Goal: Task Accomplishment & Management: Manage account settings

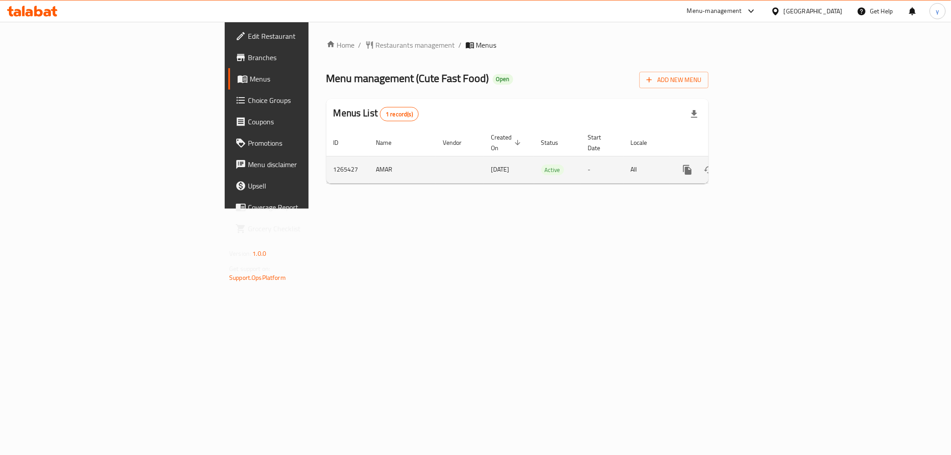
click at [755, 166] on icon "enhanced table" at bounding box center [751, 170] width 8 height 8
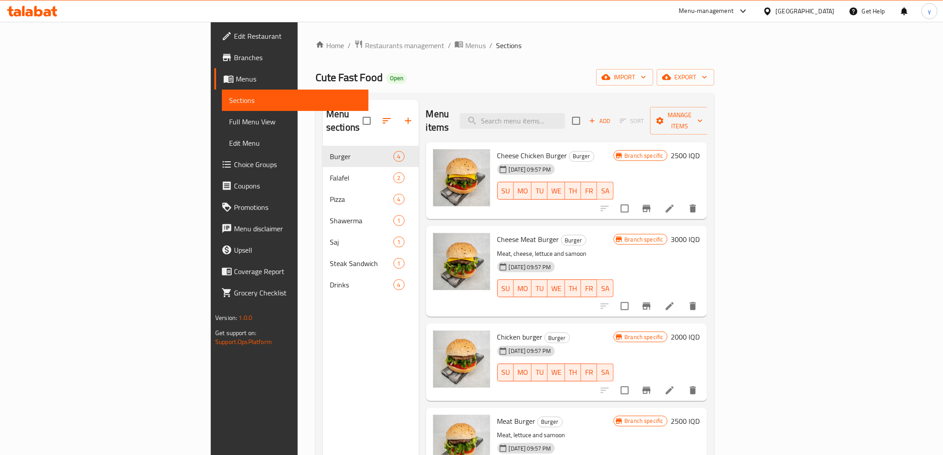
click at [236, 79] on span "Menus" at bounding box center [298, 79] width 125 height 11
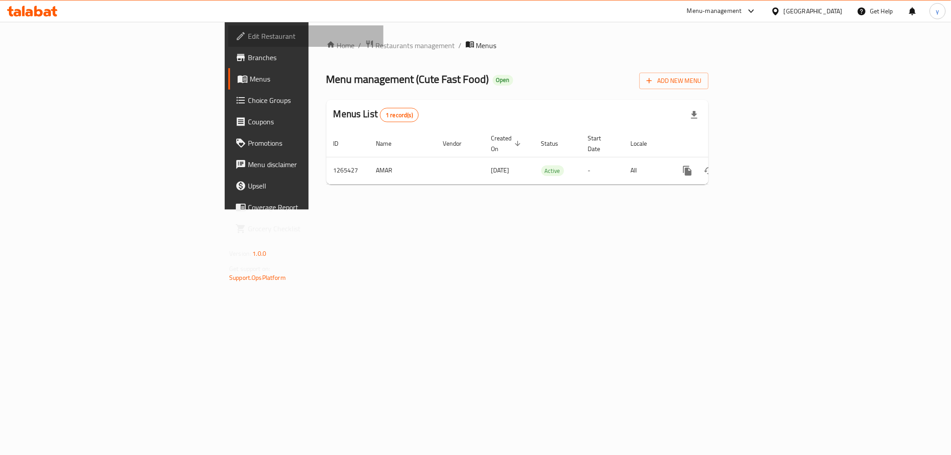
click at [228, 44] on link "Edit Restaurant" at bounding box center [305, 35] width 155 height 21
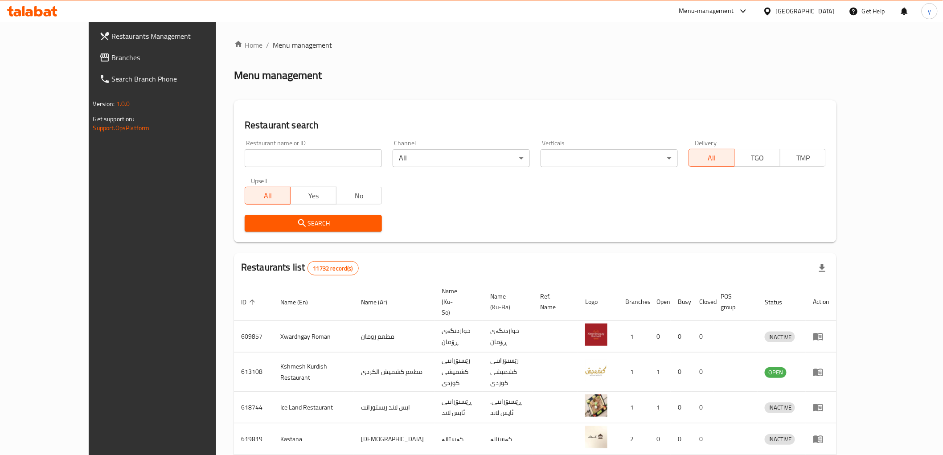
drag, startPoint x: 226, startPoint y: 152, endPoint x: 224, endPoint y: 158, distance: 6.6
click at [245, 152] on input "search" at bounding box center [313, 158] width 137 height 18
paste input "Cute fast food"
type input "Cute fast food"
click at [252, 223] on span "Search" at bounding box center [313, 223] width 123 height 11
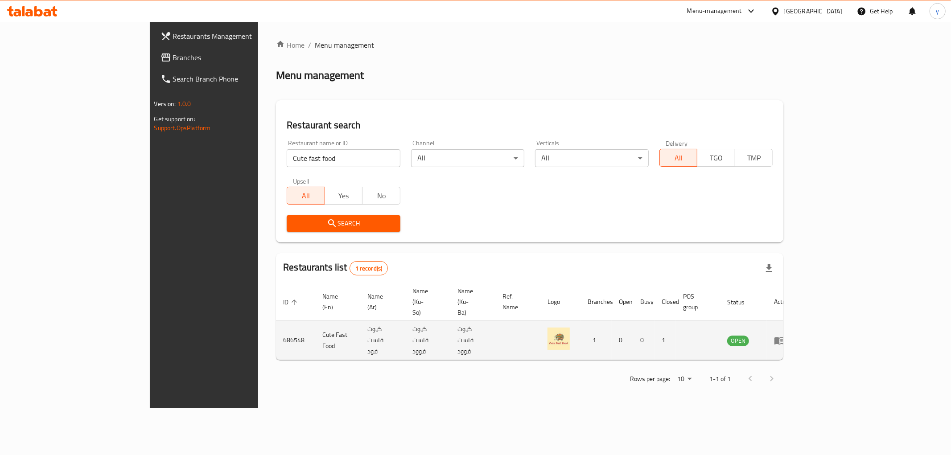
click at [797, 322] on td "enhanced table" at bounding box center [782, 340] width 31 height 39
click at [784, 337] on icon "enhanced table" at bounding box center [779, 341] width 10 height 8
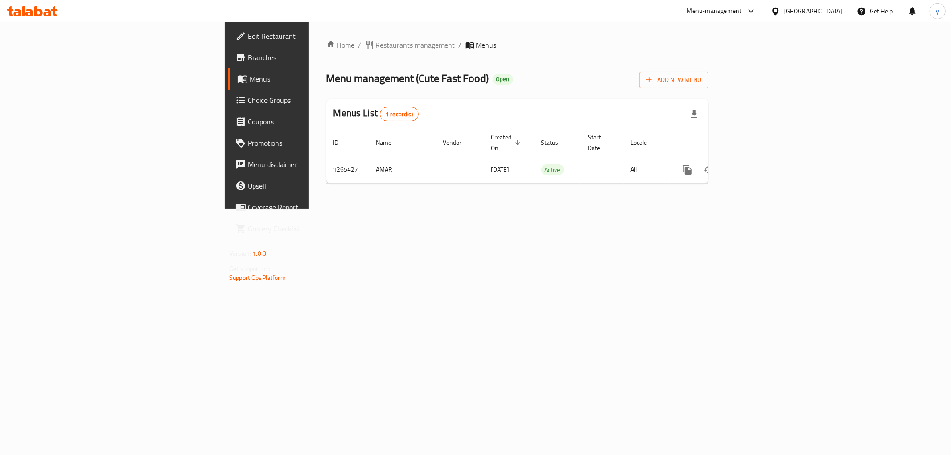
click at [228, 66] on link "Branches" at bounding box center [305, 57] width 155 height 21
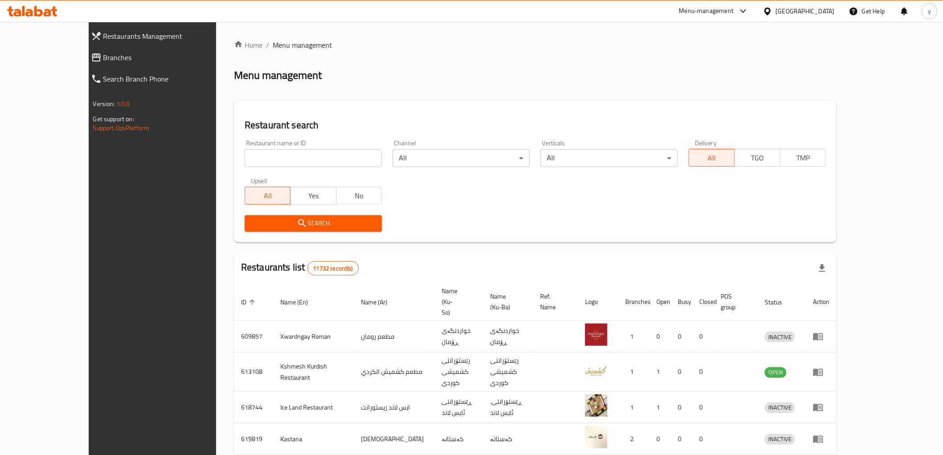
click at [245, 148] on div "Restaurant name or ID Restaurant name or ID" at bounding box center [313, 153] width 137 height 27
click at [245, 150] on input "search" at bounding box center [313, 158] width 137 height 18
paste input "687857"
type input "687857"
click at [245, 215] on button "Search" at bounding box center [313, 223] width 137 height 16
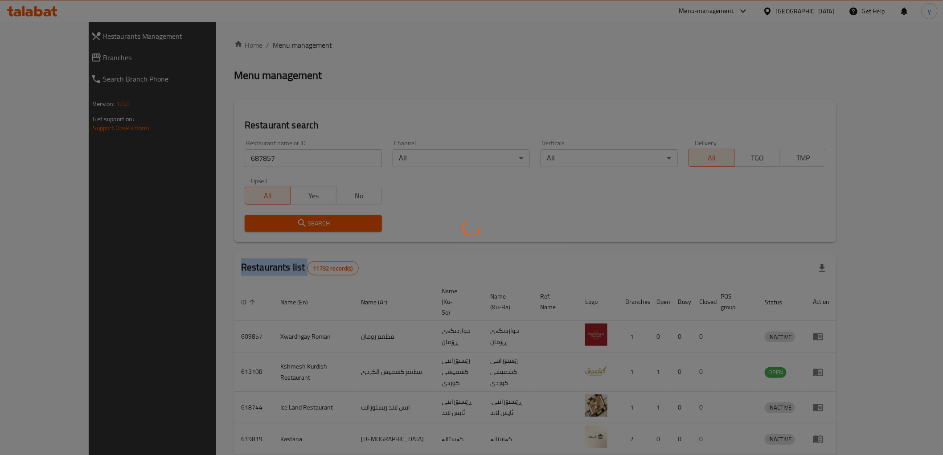
click at [216, 215] on div at bounding box center [471, 227] width 943 height 455
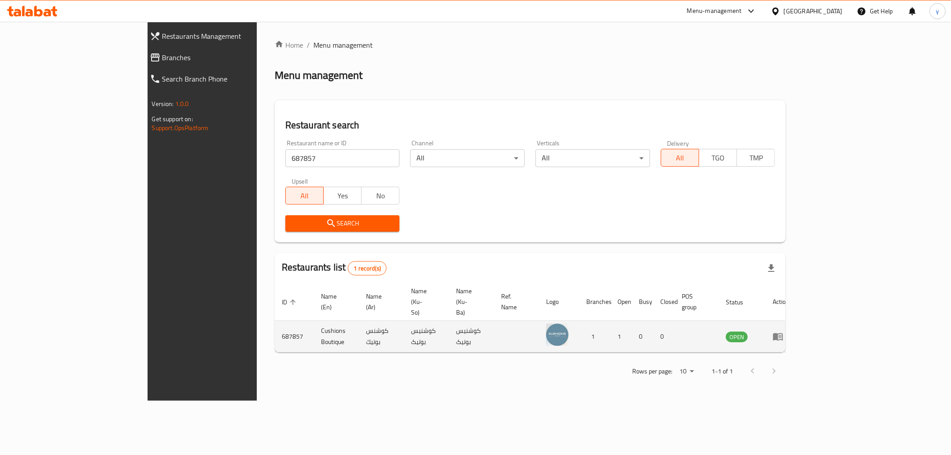
click at [796, 321] on td "enhanced table" at bounding box center [780, 337] width 31 height 32
click at [783, 333] on icon "enhanced table" at bounding box center [778, 337] width 10 height 8
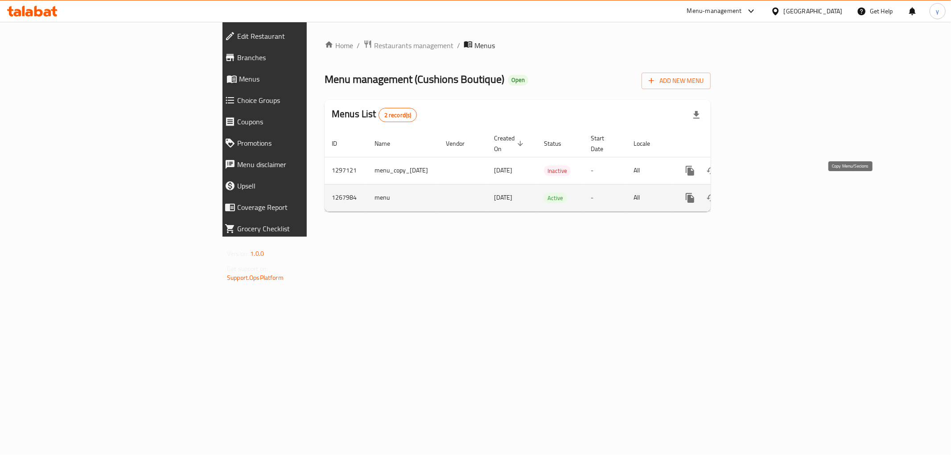
click at [695, 193] on icon "more" at bounding box center [690, 198] width 11 height 11
click at [855, 193] on ul "Copy sections Copy menu" at bounding box center [884, 196] width 89 height 39
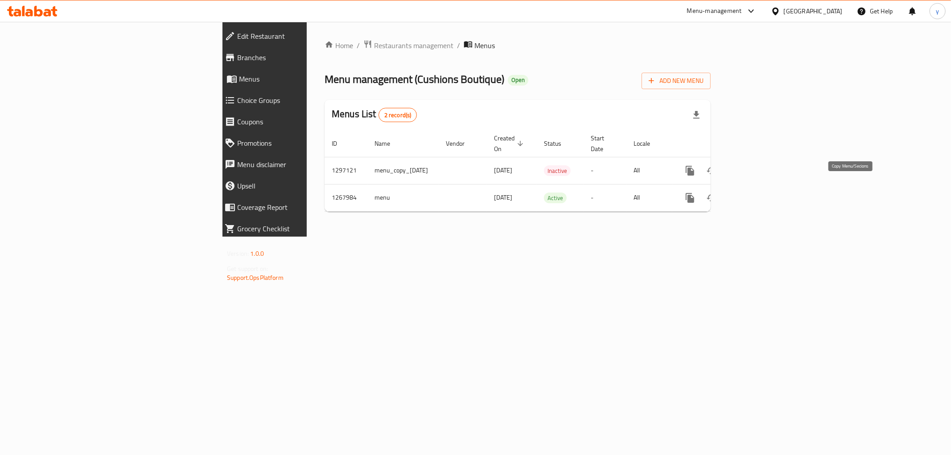
click at [695, 193] on icon "more" at bounding box center [690, 198] width 11 height 11
click at [854, 207] on strong "Copy menu" at bounding box center [868, 205] width 34 height 11
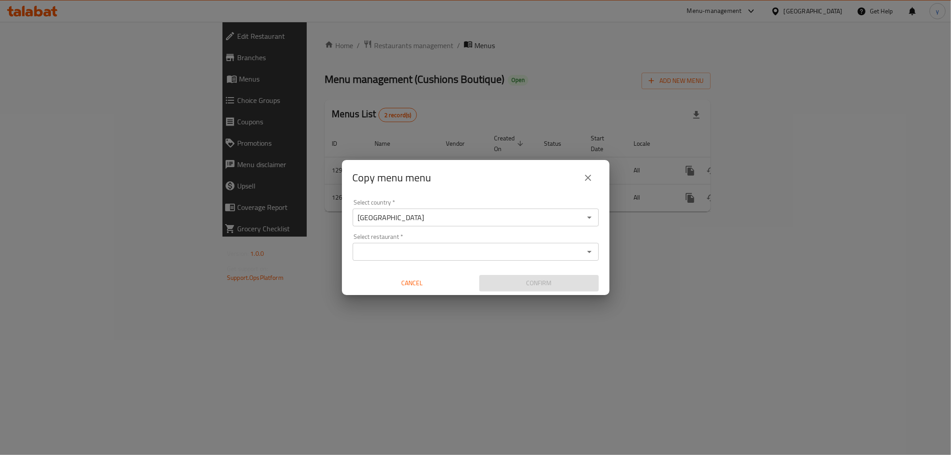
drag, startPoint x: 563, startPoint y: 241, endPoint x: 556, endPoint y: 248, distance: 10.4
click at [559, 244] on div "Select restaurant   * Select restaurant *" at bounding box center [476, 247] width 246 height 27
click at [556, 248] on input "Select restaurant   *" at bounding box center [468, 252] width 226 height 12
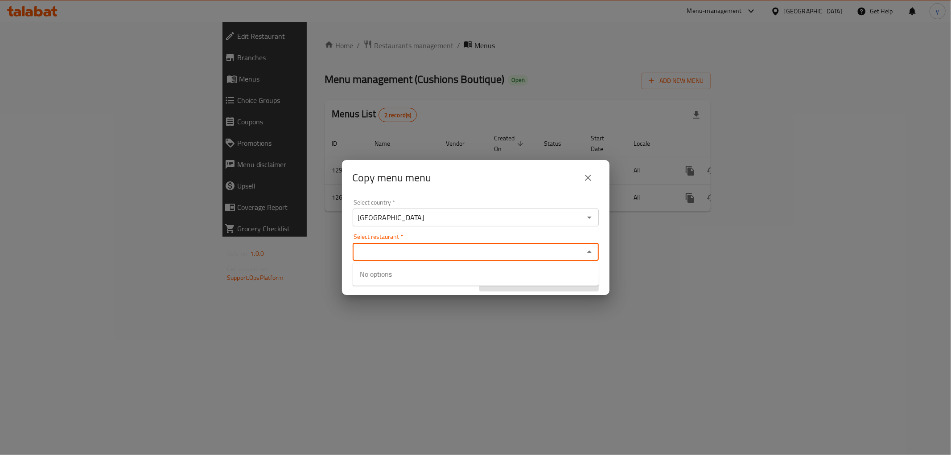
paste input "687857"
type input "687857"
click at [530, 275] on div "Confirm" at bounding box center [539, 283] width 127 height 24
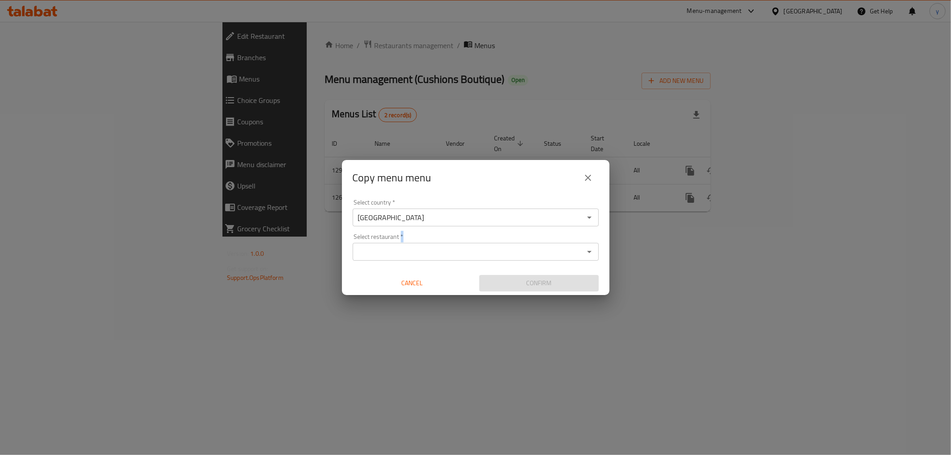
click at [540, 255] on input "Select restaurant   *" at bounding box center [468, 252] width 226 height 12
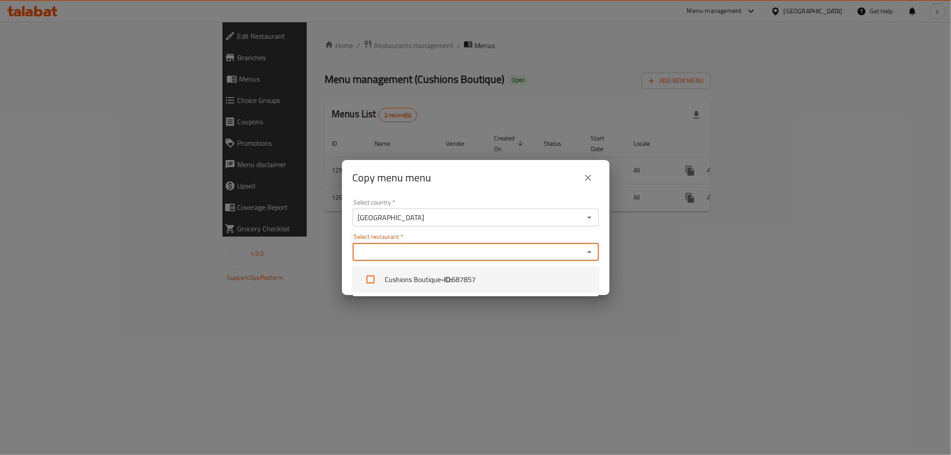
click at [526, 282] on li "Cushions Boutique - ID: 687857" at bounding box center [476, 279] width 246 height 27
click at [522, 290] on li "Cushions Boutique - ID: 687857" at bounding box center [476, 279] width 246 height 27
checkbox input "true"
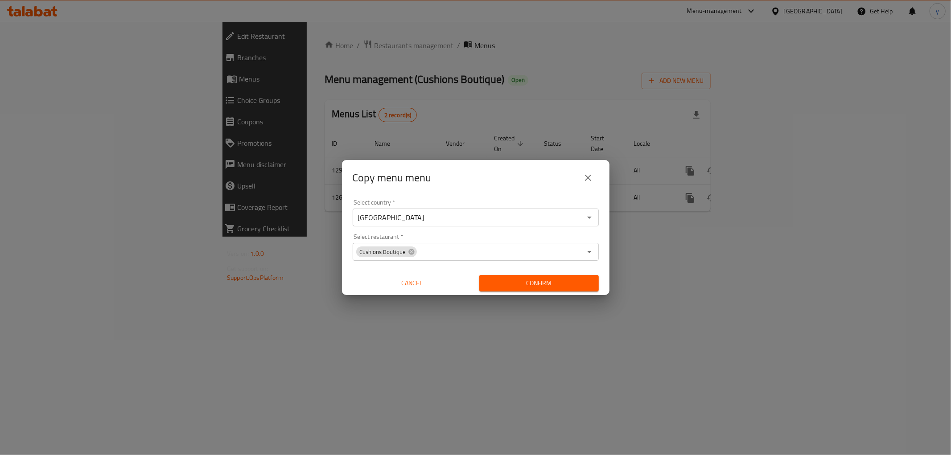
click at [499, 321] on div "Copy menu menu Select country   * [GEOGRAPHIC_DATA] Select country * Select res…" at bounding box center [475, 227] width 951 height 455
click at [513, 297] on div "Copy menu menu Select country   * [GEOGRAPHIC_DATA] Select country * Select res…" at bounding box center [475, 227] width 951 height 455
click at [521, 288] on span "Confirm" at bounding box center [538, 283] width 105 height 11
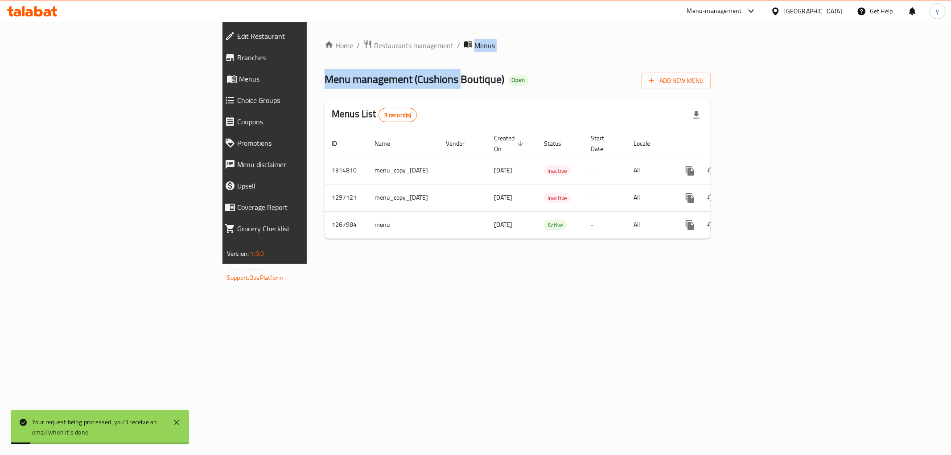
drag, startPoint x: 312, startPoint y: 50, endPoint x: 354, endPoint y: 92, distance: 59.9
click at [324, 69] on div "Home / Restaurants management / Menus Menu management ( Cushions Boutique ) Ope…" at bounding box center [517, 143] width 386 height 206
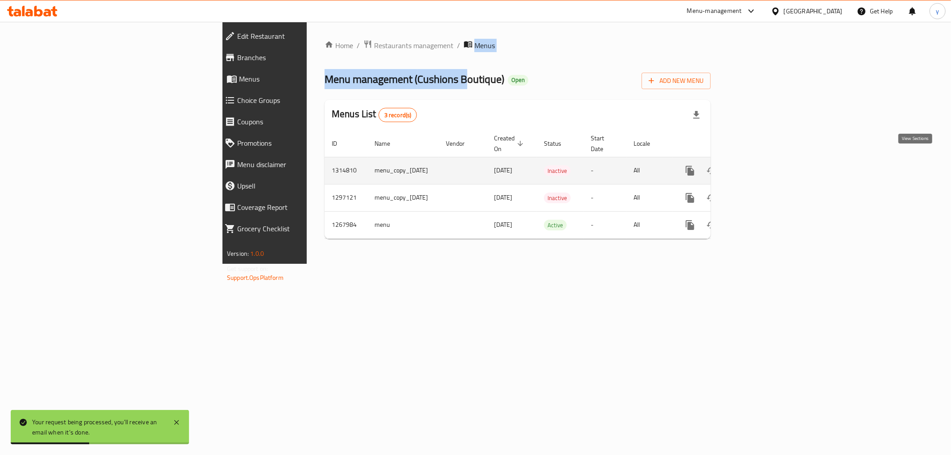
click at [760, 165] on icon "enhanced table" at bounding box center [754, 170] width 11 height 11
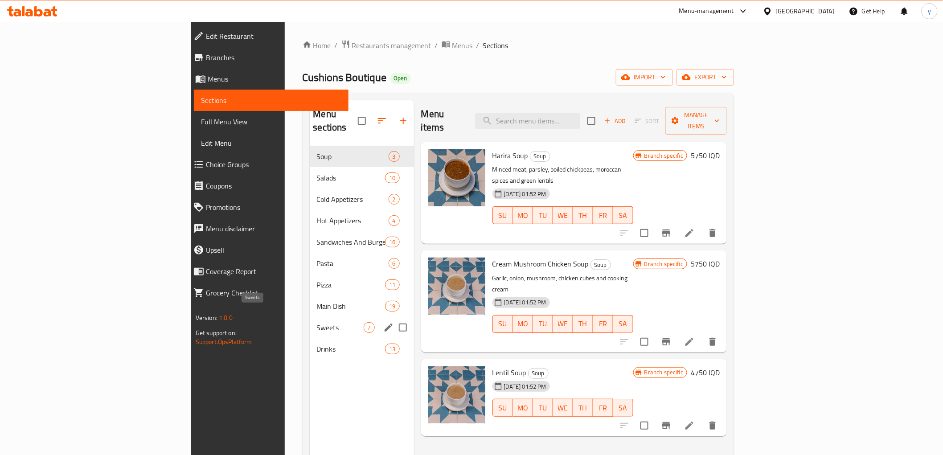
click at [317, 322] on span "Sweets" at bounding box center [340, 327] width 47 height 11
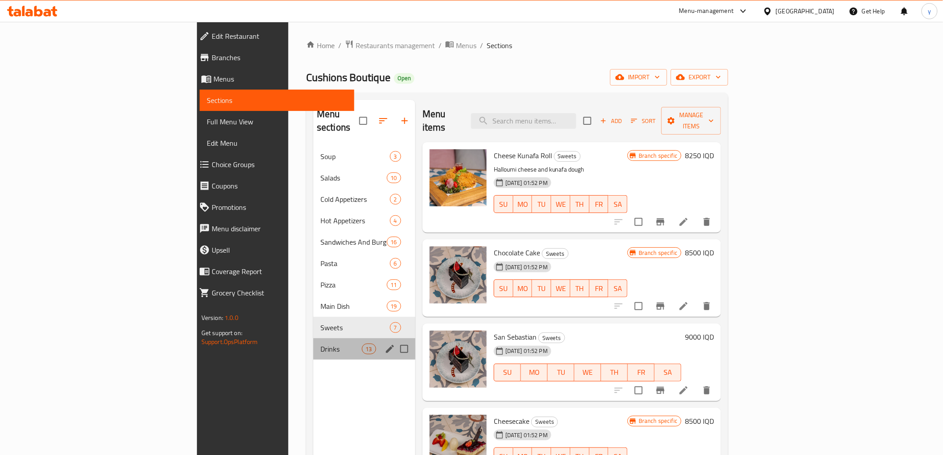
click at [313, 341] on div "Drinks 13" at bounding box center [364, 348] width 102 height 21
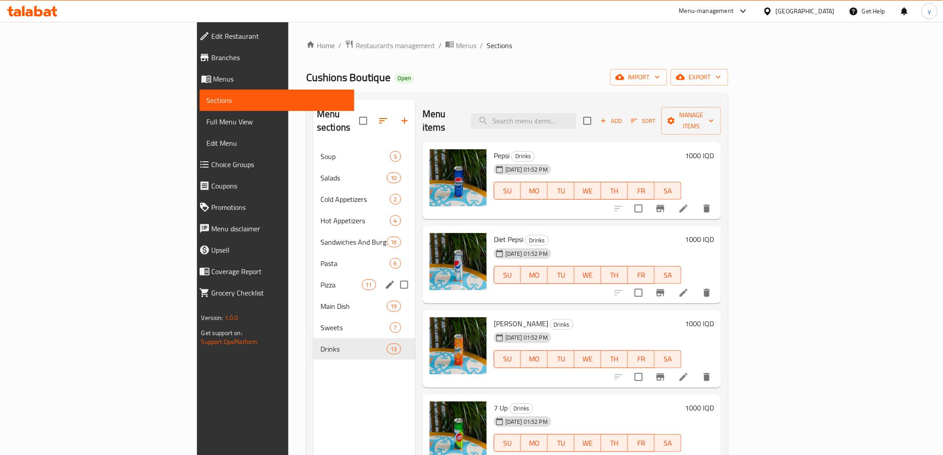
click at [320, 258] on span "Pasta" at bounding box center [355, 263] width 70 height 11
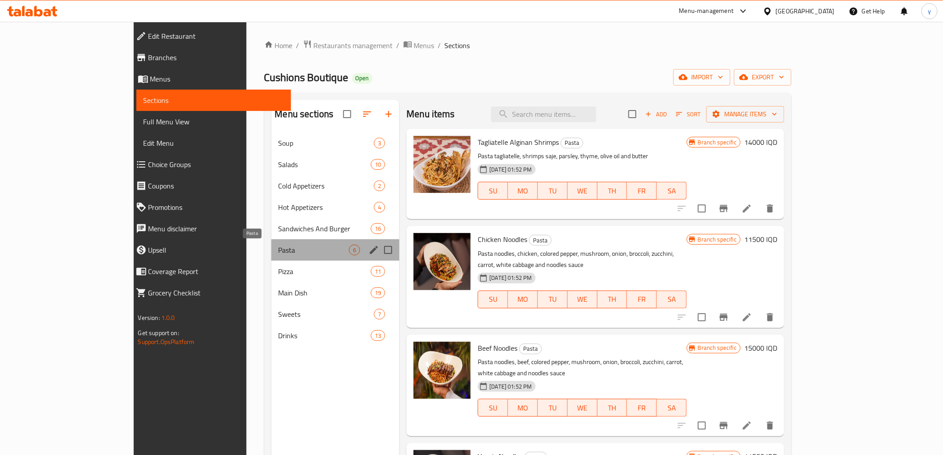
click at [279, 250] on span "Pasta" at bounding box center [314, 250] width 71 height 11
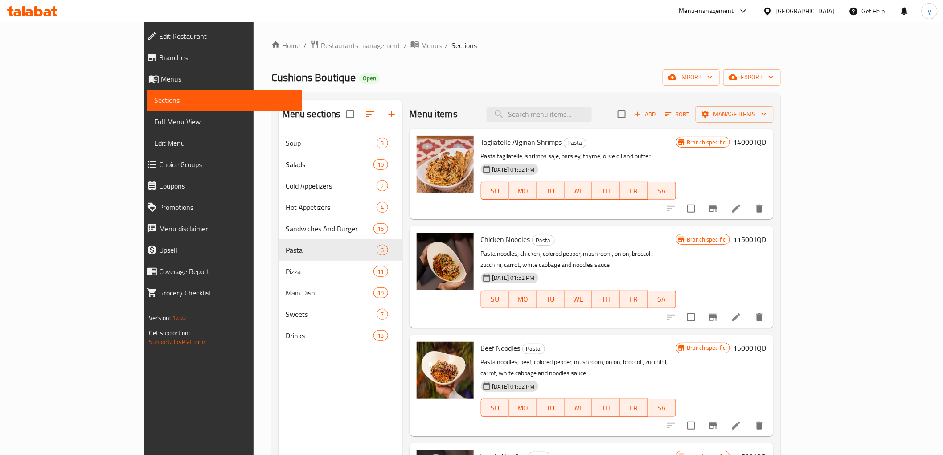
click at [767, 233] on h6 "11500 IQD" at bounding box center [750, 239] width 33 height 12
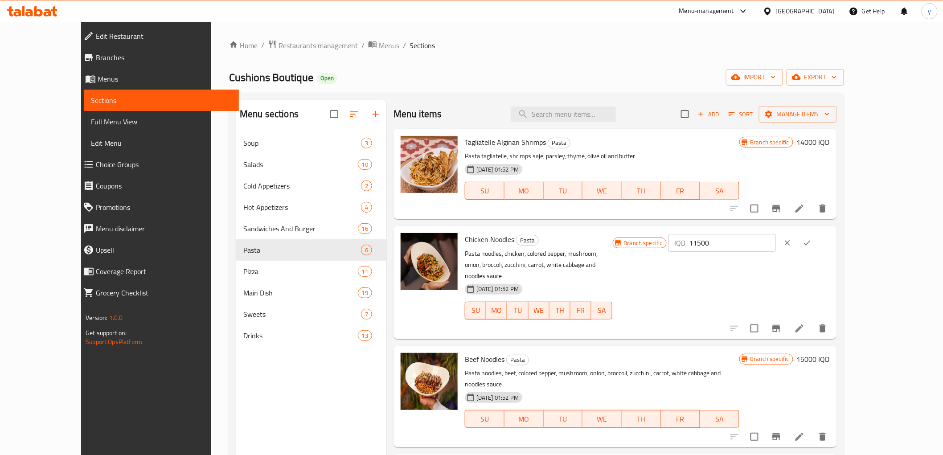
click at [816, 252] on div "IQD 11500 ​" at bounding box center [749, 243] width 161 height 20
click at [776, 246] on input "11500" at bounding box center [733, 243] width 86 height 18
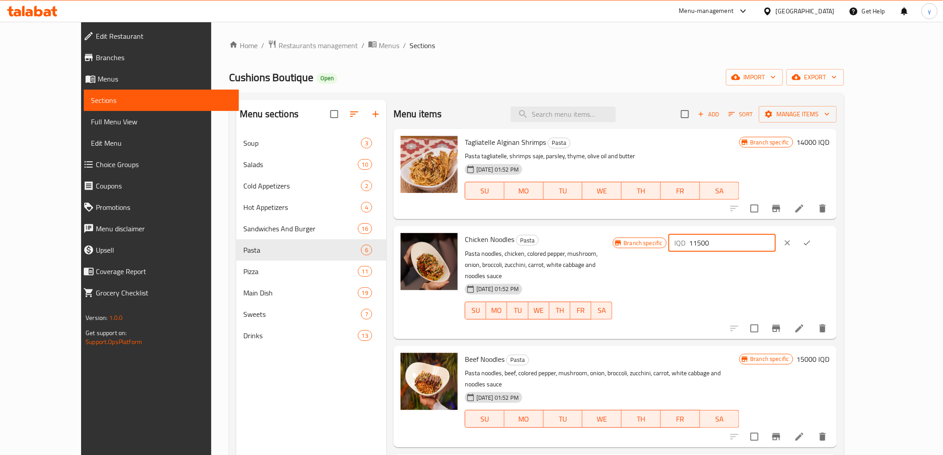
paste input "number"
click at [776, 243] on input "11500" at bounding box center [733, 243] width 86 height 18
paste input "14500"
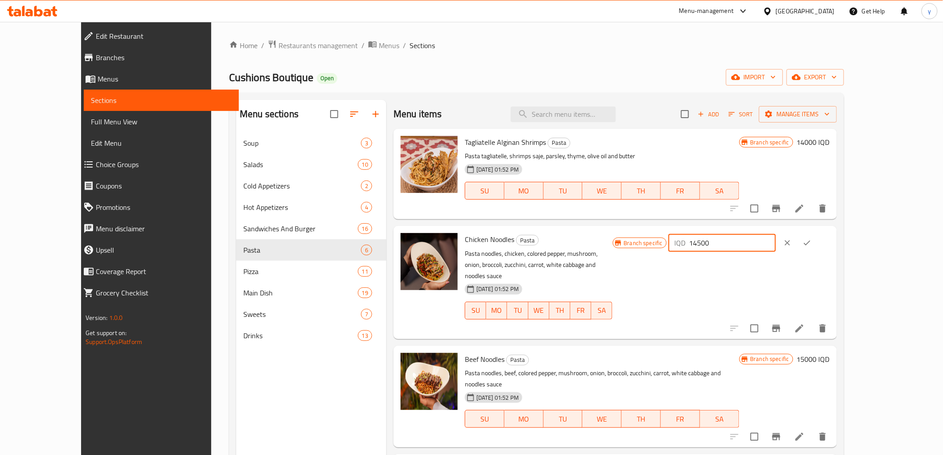
type input "14500"
click at [812, 242] on icon "ok" at bounding box center [807, 242] width 9 height 9
click at [830, 242] on div "IQD 14500 ​" at bounding box center [749, 243] width 161 height 20
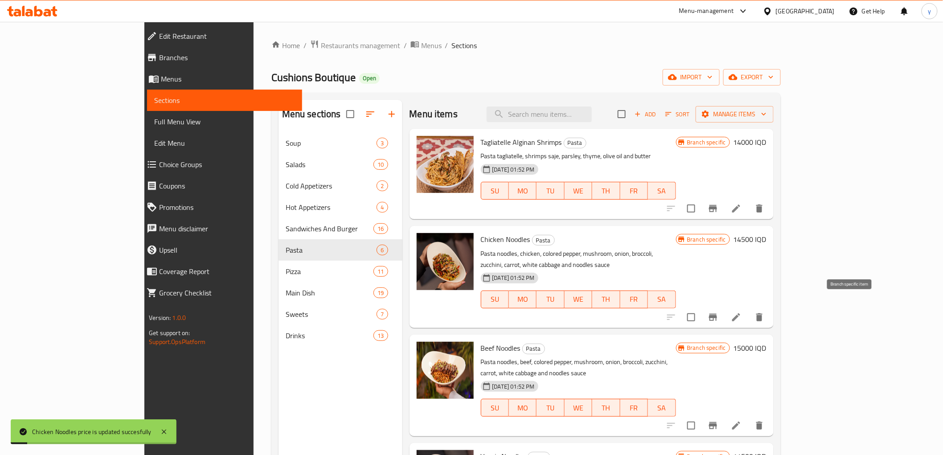
click at [717, 314] on icon "Branch-specific-item" at bounding box center [713, 317] width 8 height 7
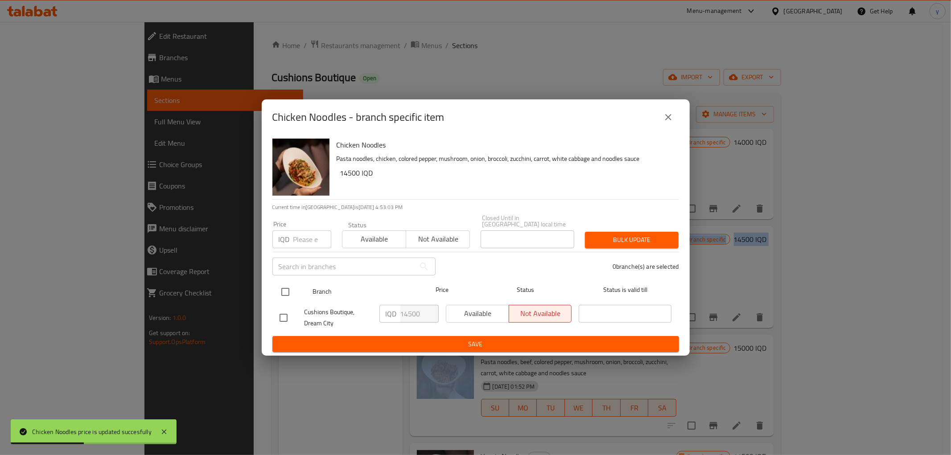
click at [285, 294] on input "checkbox" at bounding box center [285, 292] width 19 height 19
checkbox input "true"
click at [663, 123] on icon "close" at bounding box center [668, 117] width 11 height 11
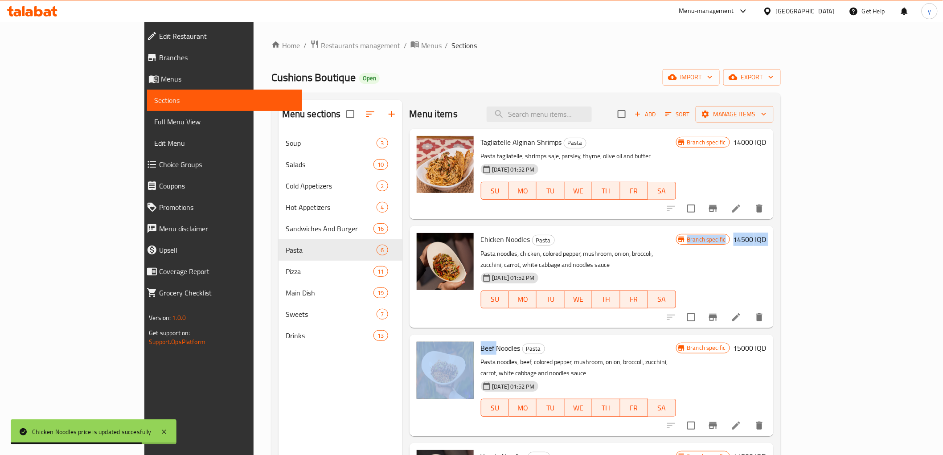
click at [676, 241] on h6 "Chicken Noodles Pasta" at bounding box center [578, 239] width 195 height 12
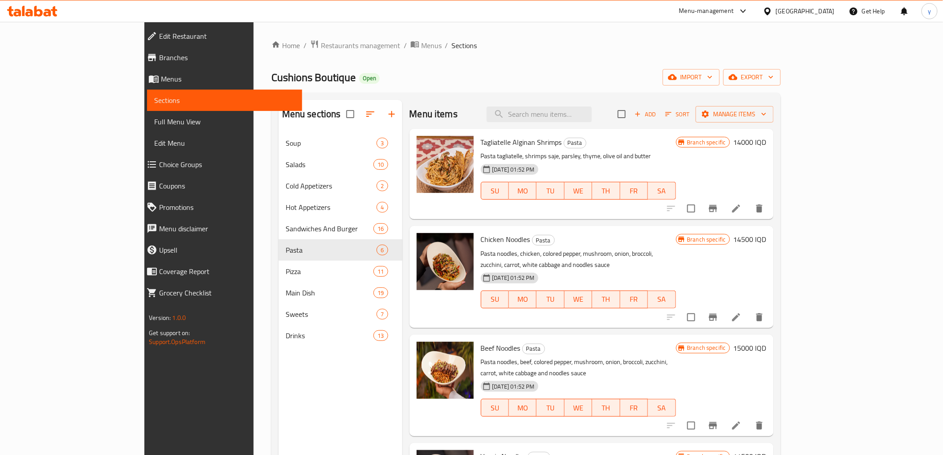
click at [767, 342] on h6 "15000 IQD" at bounding box center [750, 348] width 33 height 12
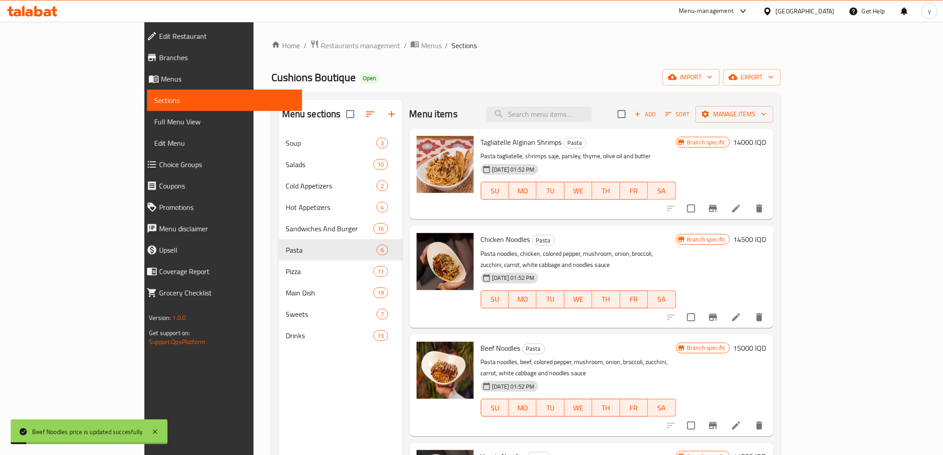
click at [767, 342] on h6 "15000 IQD" at bounding box center [750, 348] width 33 height 12
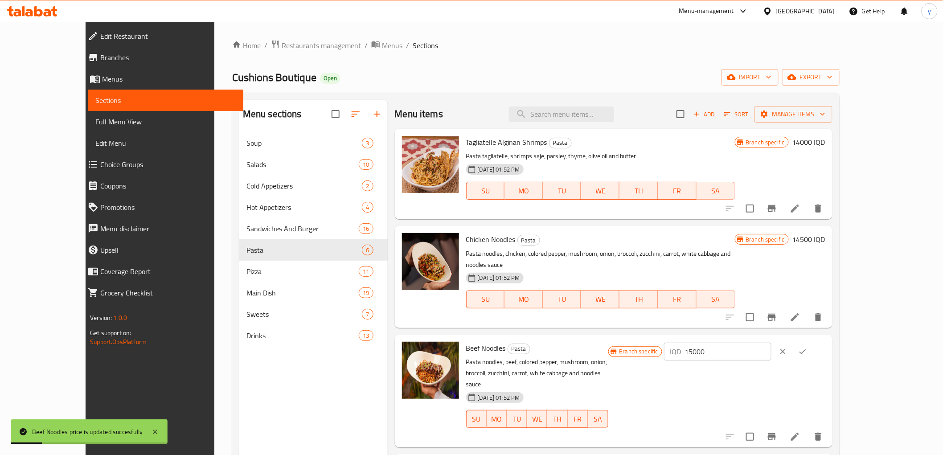
click at [772, 343] on input "15000" at bounding box center [728, 352] width 86 height 18
paste input "85"
type input "18500"
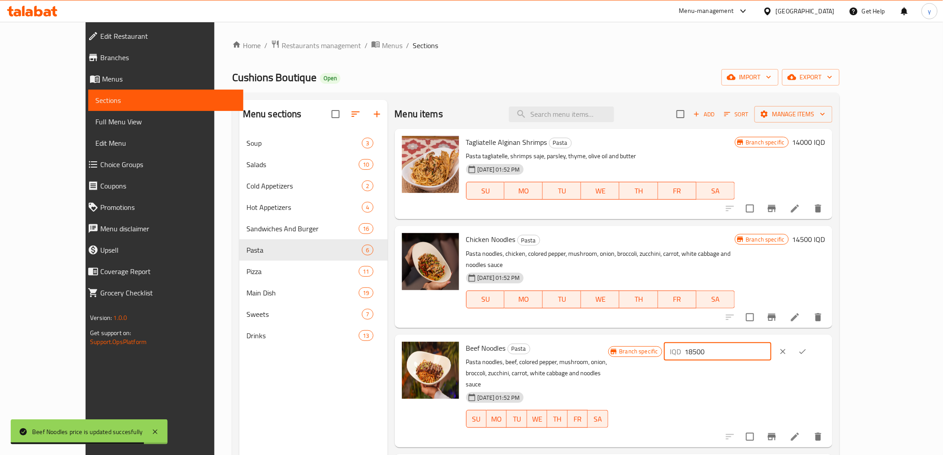
click at [813, 342] on div at bounding box center [792, 352] width 39 height 20
click at [807, 347] on icon "ok" at bounding box center [802, 351] width 9 height 9
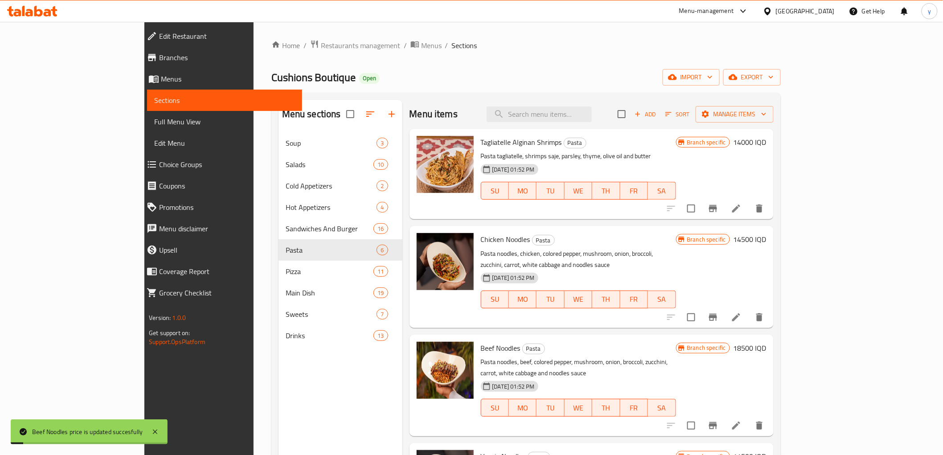
click at [718, 420] on icon "Branch-specific-item" at bounding box center [713, 425] width 11 height 11
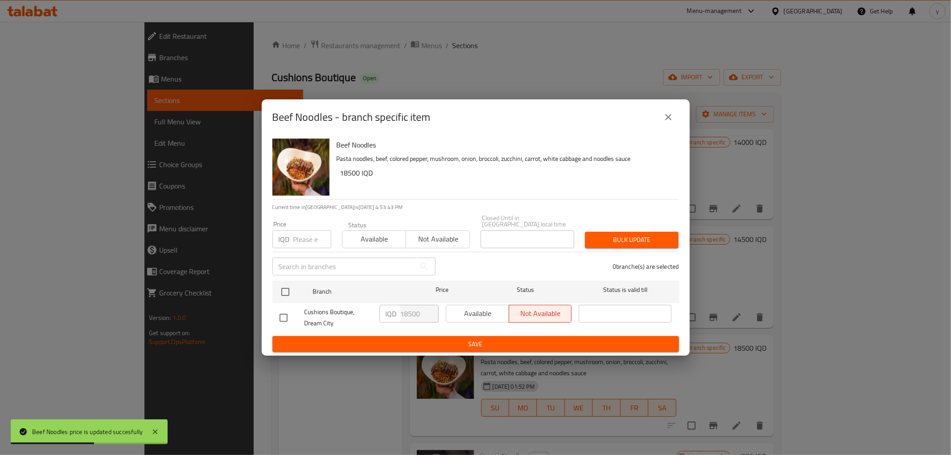
click at [666, 118] on icon "close" at bounding box center [668, 117] width 11 height 11
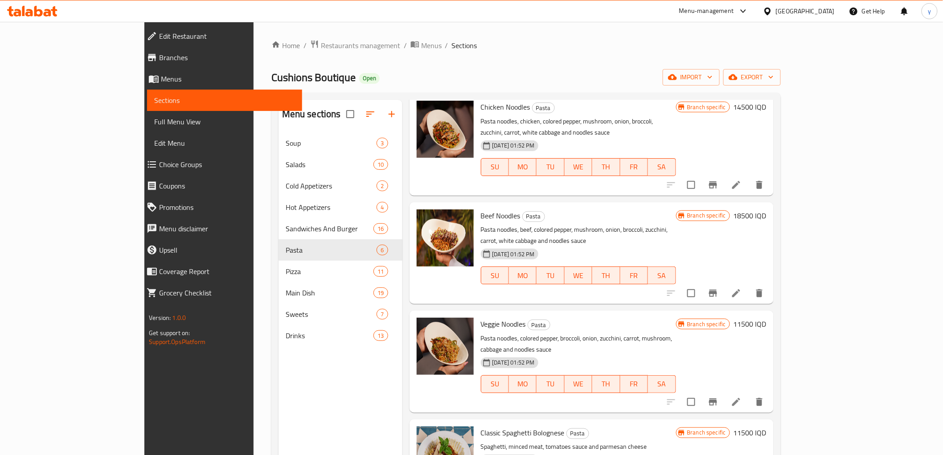
scroll to position [151, 0]
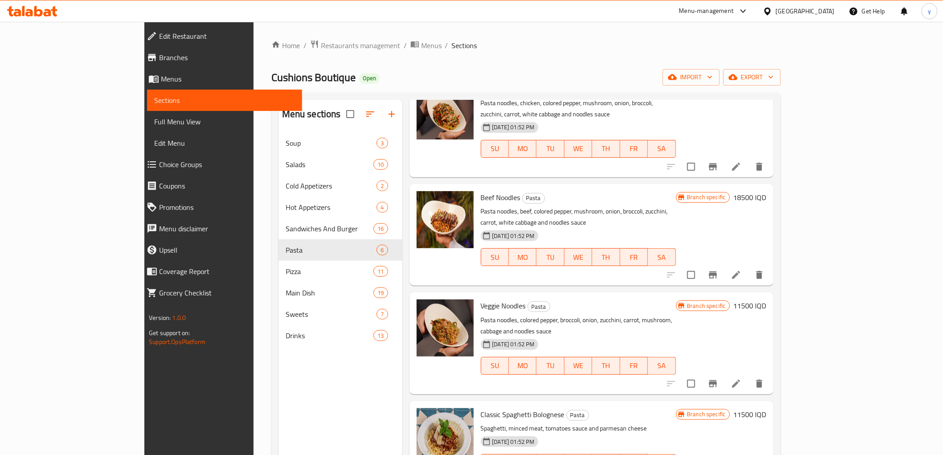
click at [767, 300] on h6 "11500 IQD" at bounding box center [750, 306] width 33 height 12
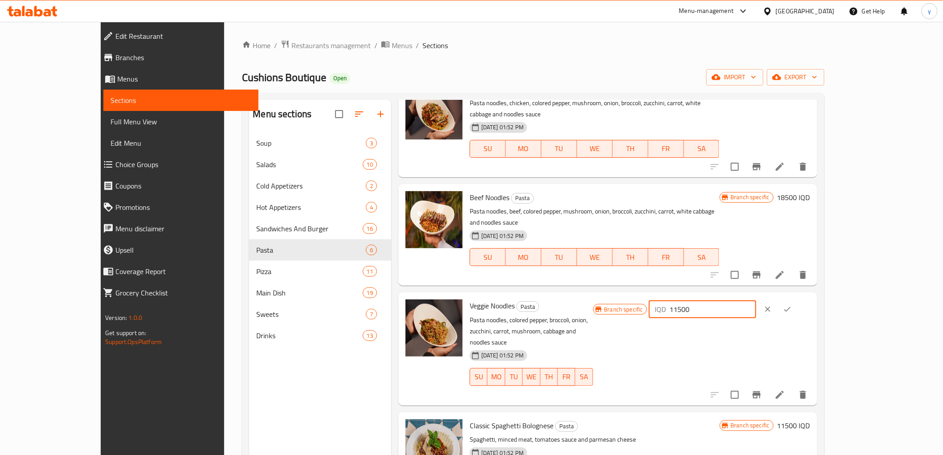
click at [756, 300] on input "11500" at bounding box center [713, 309] width 86 height 18
paste input "2"
type input "12500"
click at [791, 307] on icon "ok" at bounding box center [787, 309] width 7 height 5
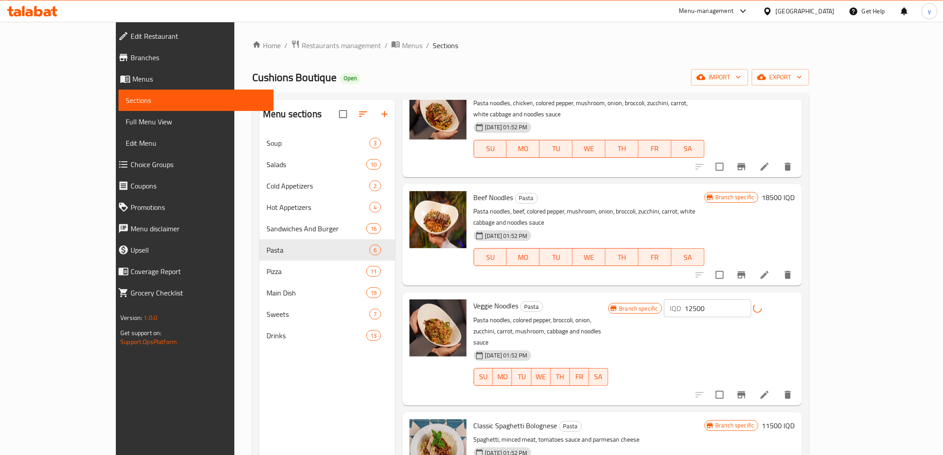
click at [747, 390] on icon "Branch-specific-item" at bounding box center [741, 395] width 11 height 11
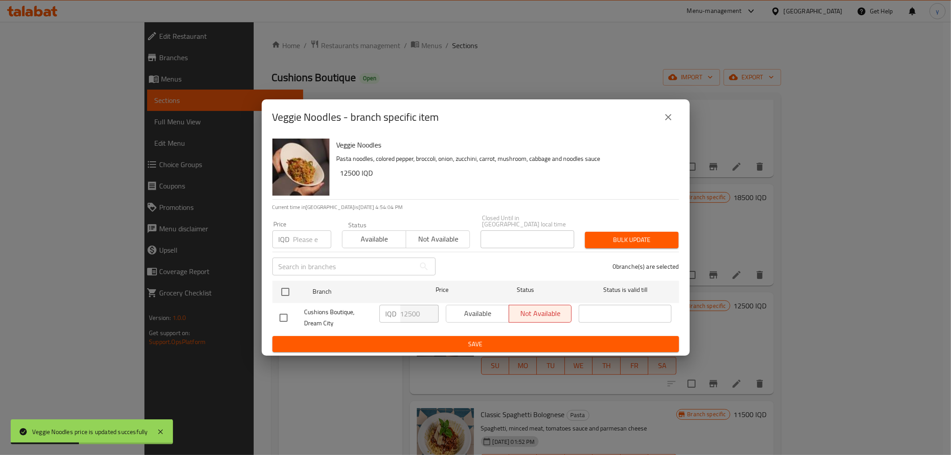
click at [675, 121] on button "close" at bounding box center [667, 117] width 21 height 21
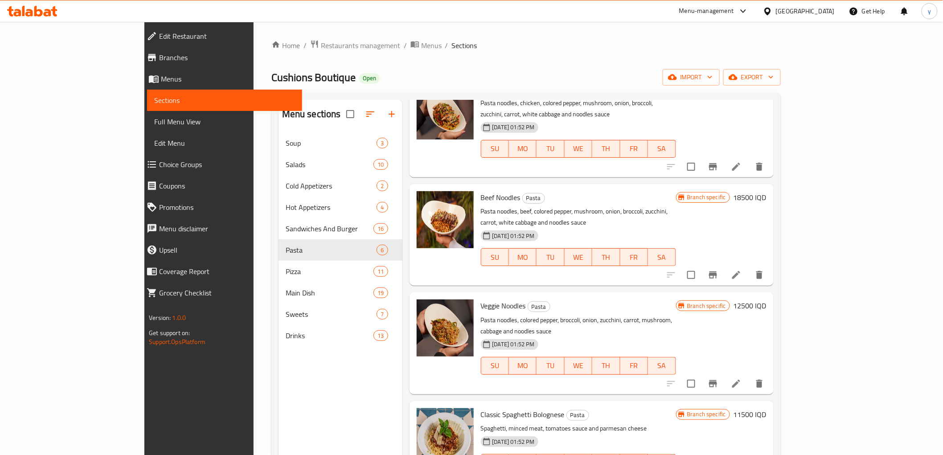
scroll to position [125, 0]
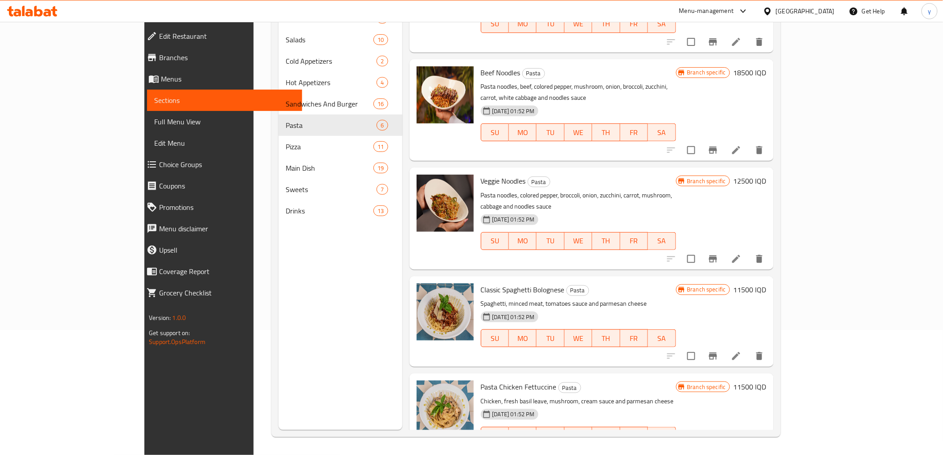
click at [767, 283] on h6 "11500 IQD" at bounding box center [750, 289] width 33 height 12
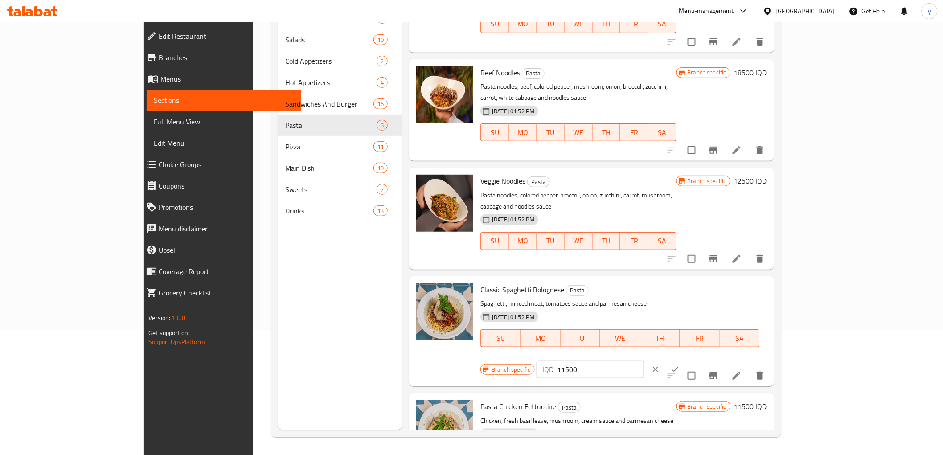
click at [644, 361] on input "11500" at bounding box center [601, 370] width 86 height 18
paste input "4"
type input "14500"
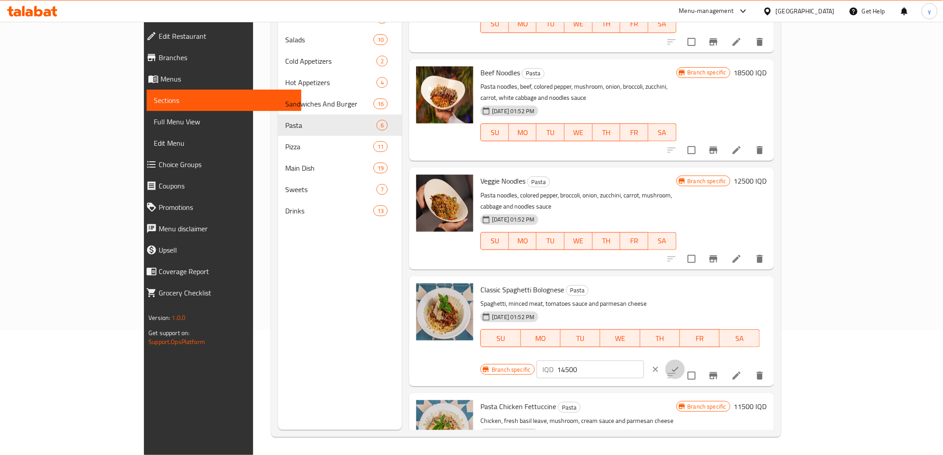
click at [685, 360] on button "ok" at bounding box center [675, 370] width 20 height 20
click at [718, 369] on icon "Branch-specific-item" at bounding box center [713, 374] width 11 height 11
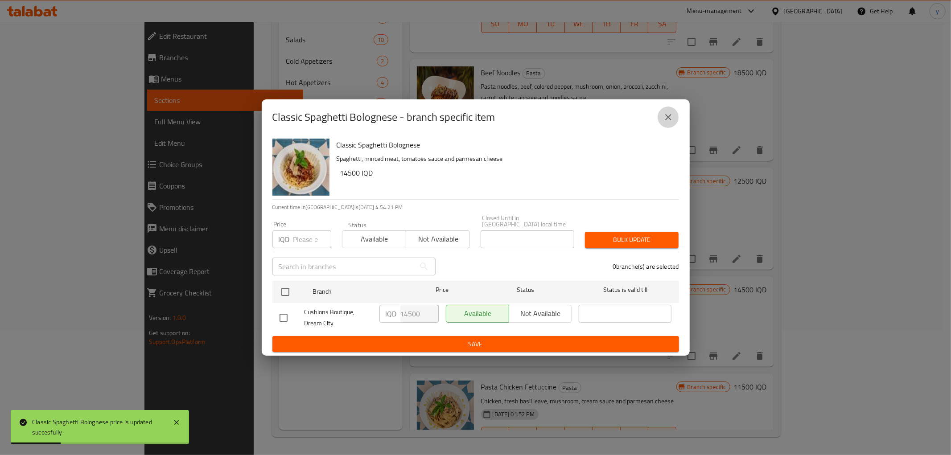
click at [665, 123] on icon "close" at bounding box center [668, 117] width 11 height 11
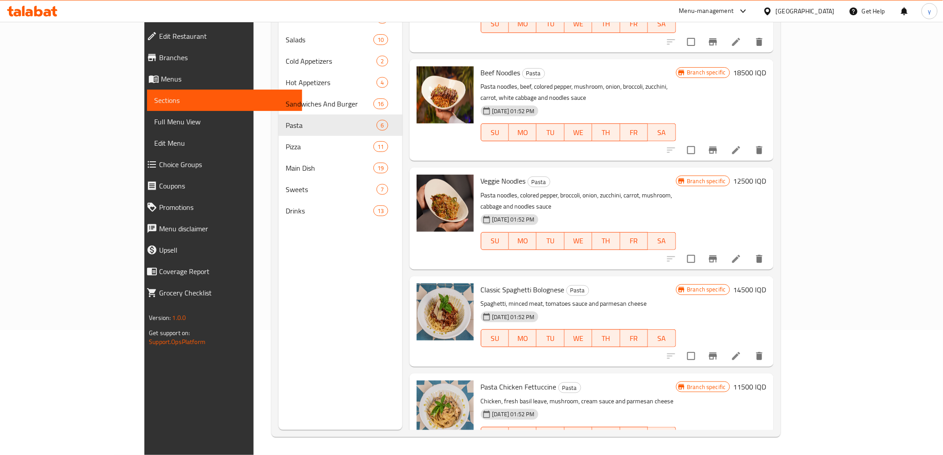
click at [767, 381] on div "Branch specific 11500 IQD" at bounding box center [721, 387] width 90 height 12
click at [767, 381] on h6 "11500 IQD" at bounding box center [750, 387] width 33 height 12
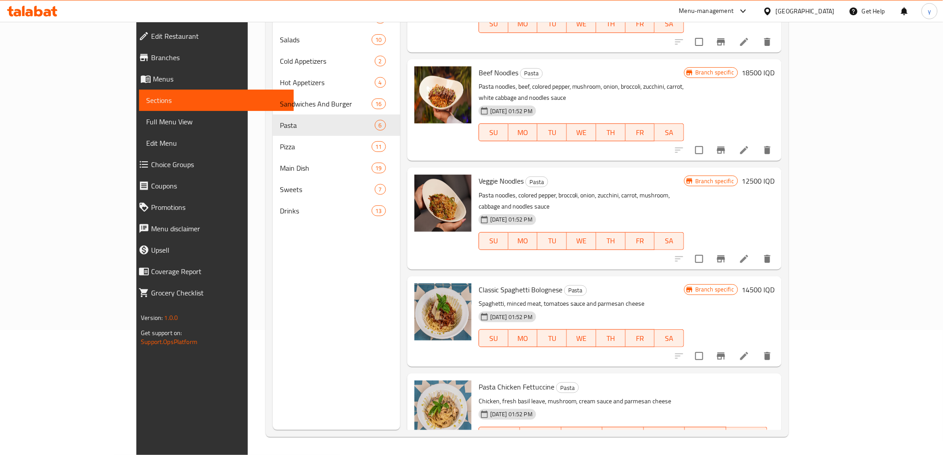
paste input "4"
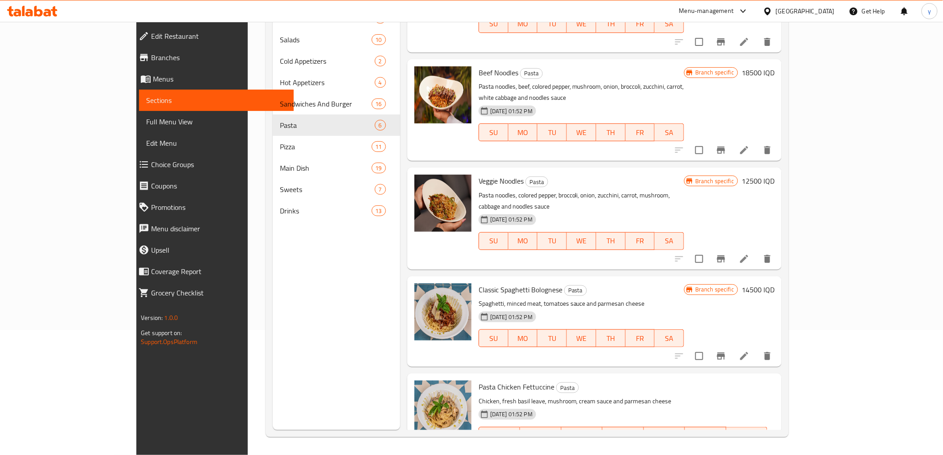
type input "14500"
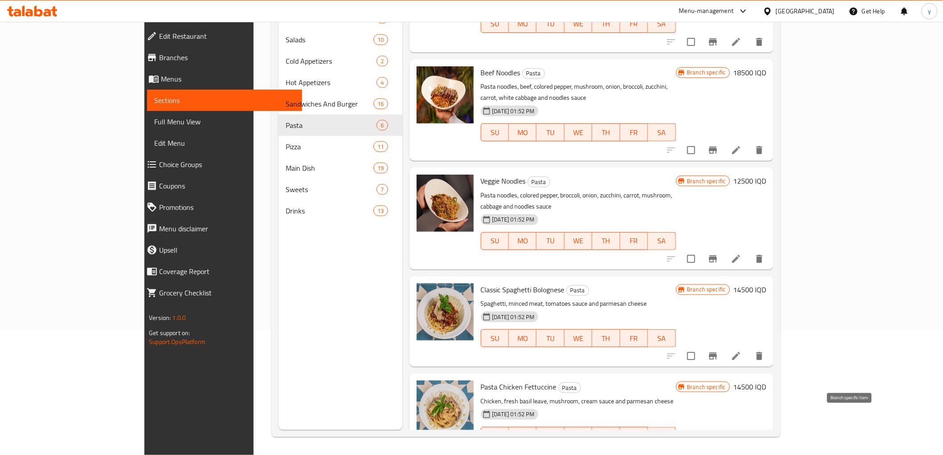
click at [718, 448] on icon "Branch-specific-item" at bounding box center [713, 453] width 11 height 11
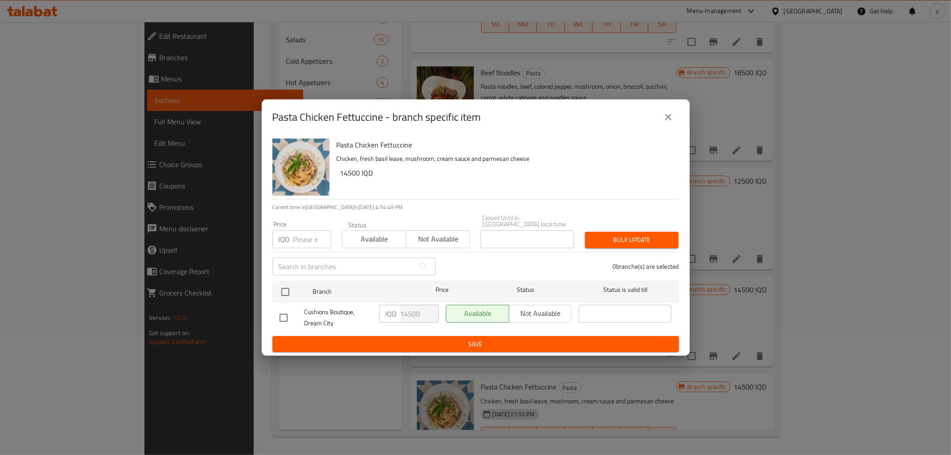
click at [661, 121] on button "close" at bounding box center [667, 117] width 21 height 21
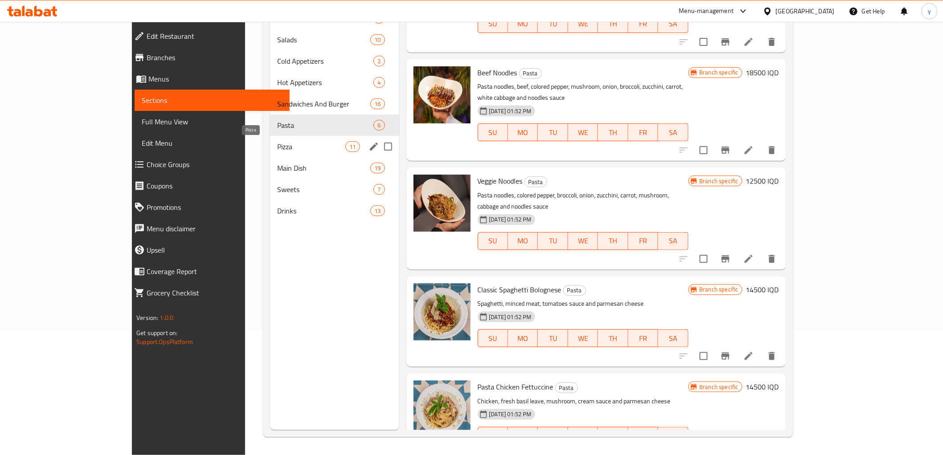
click at [277, 143] on span "Pizza" at bounding box center [311, 146] width 68 height 11
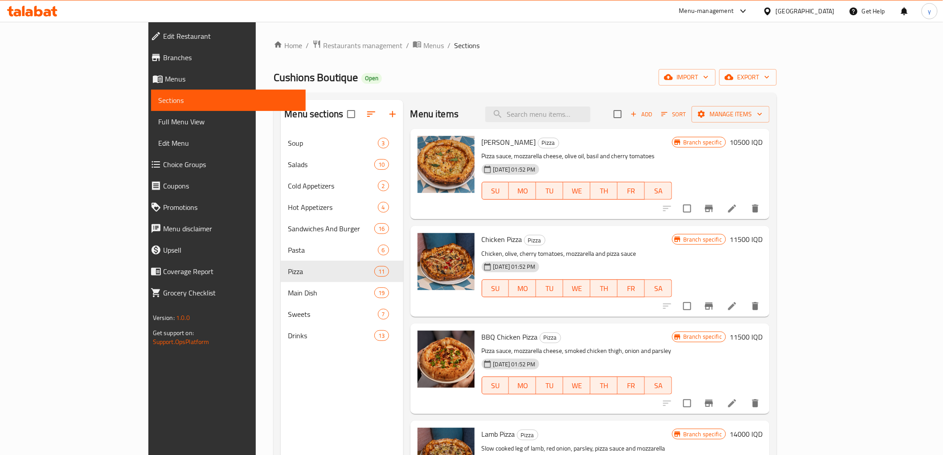
click at [763, 140] on h6 "10500 IQD" at bounding box center [746, 142] width 33 height 12
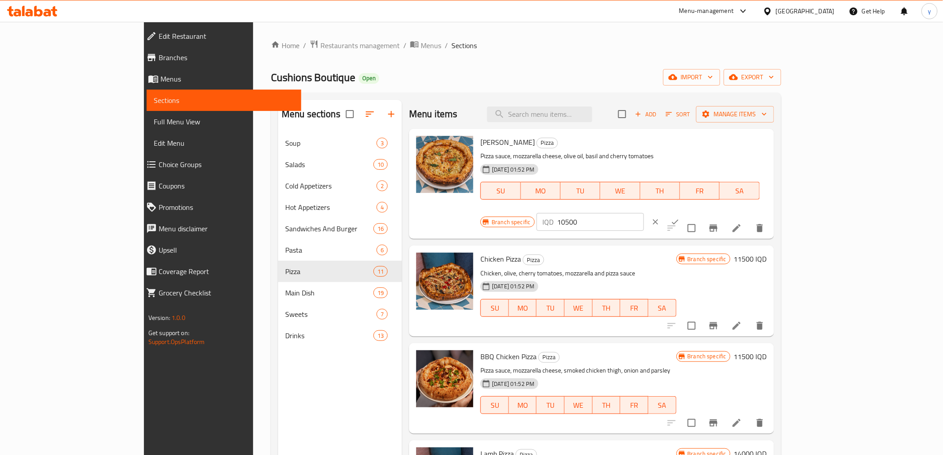
click at [644, 213] on input "10500" at bounding box center [601, 222] width 86 height 18
paste input "15500"
click at [644, 213] on input "1050015500" at bounding box center [601, 222] width 86 height 18
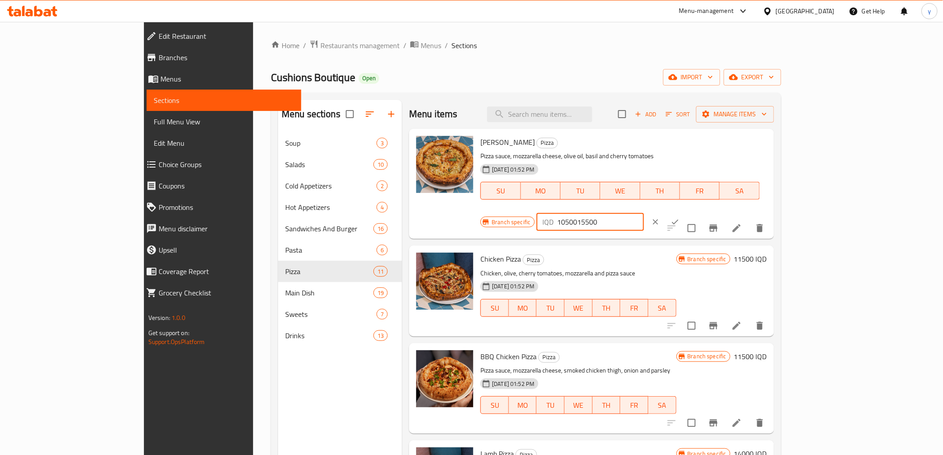
paste input "number"
type input "15500"
click at [685, 212] on button "ok" at bounding box center [675, 222] width 20 height 20
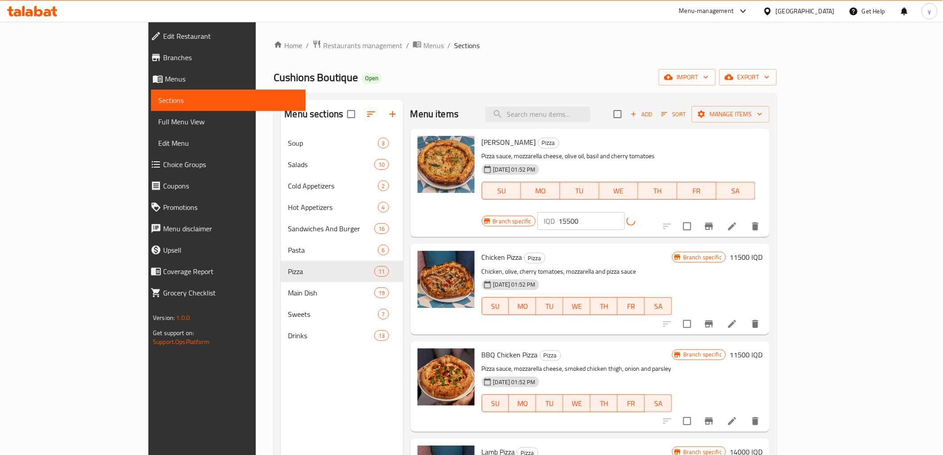
click at [669, 212] on div "IQD 15500 ​" at bounding box center [603, 221] width 131 height 18
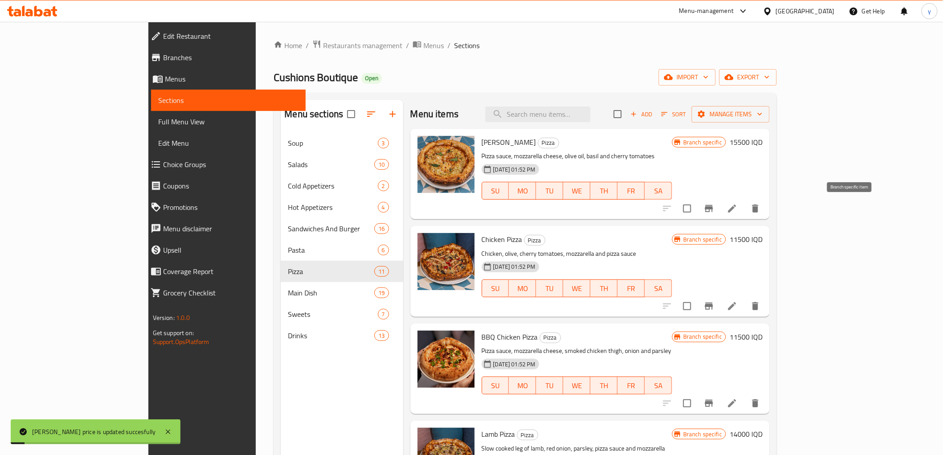
click at [720, 200] on button "Branch-specific-item" at bounding box center [708, 208] width 21 height 21
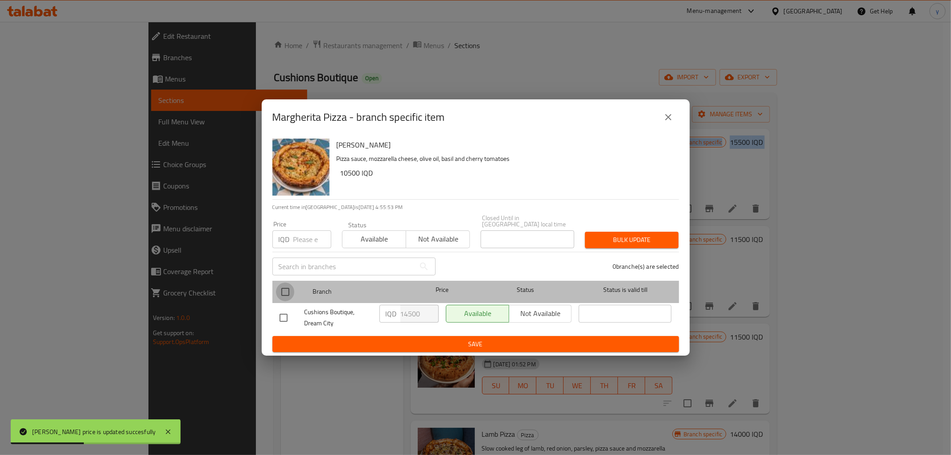
click at [283, 283] on input "checkbox" at bounding box center [285, 292] width 19 height 19
checkbox input "true"
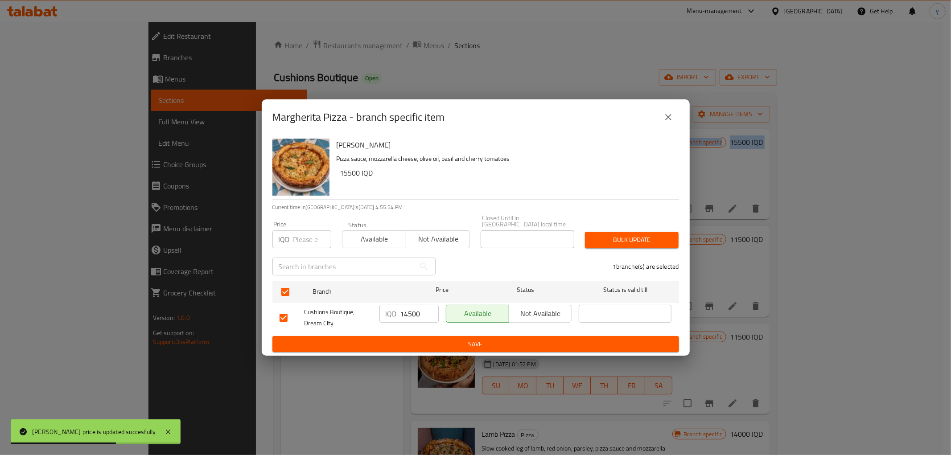
click at [401, 306] on input "14500" at bounding box center [419, 314] width 38 height 18
click at [402, 306] on input "14500" at bounding box center [419, 314] width 38 height 18
paste input "5"
type input "15500"
click at [425, 340] on span "Save" at bounding box center [475, 344] width 392 height 11
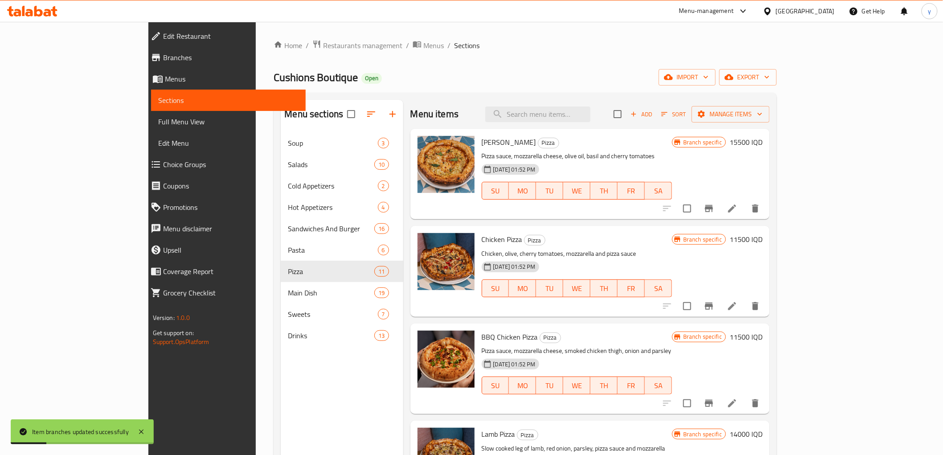
click at [763, 237] on h6 "11500 IQD" at bounding box center [746, 239] width 33 height 12
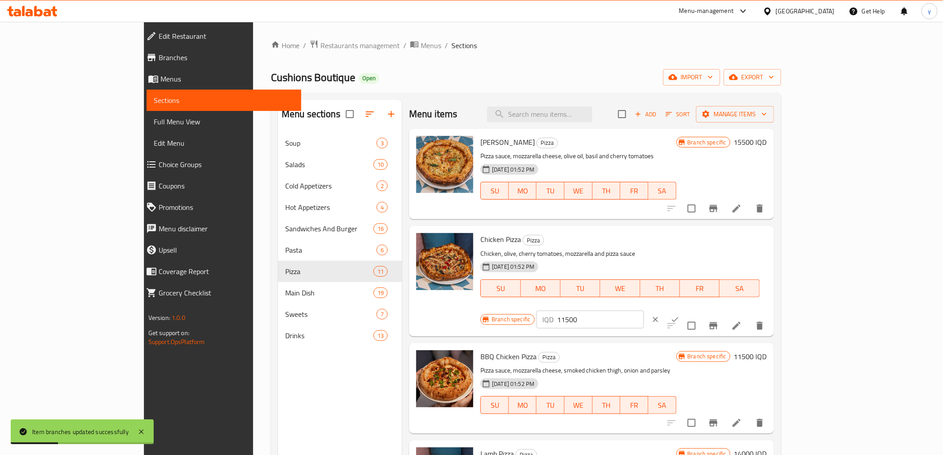
click at [644, 311] on input "11500" at bounding box center [601, 320] width 86 height 18
paste input "5"
type input "15500"
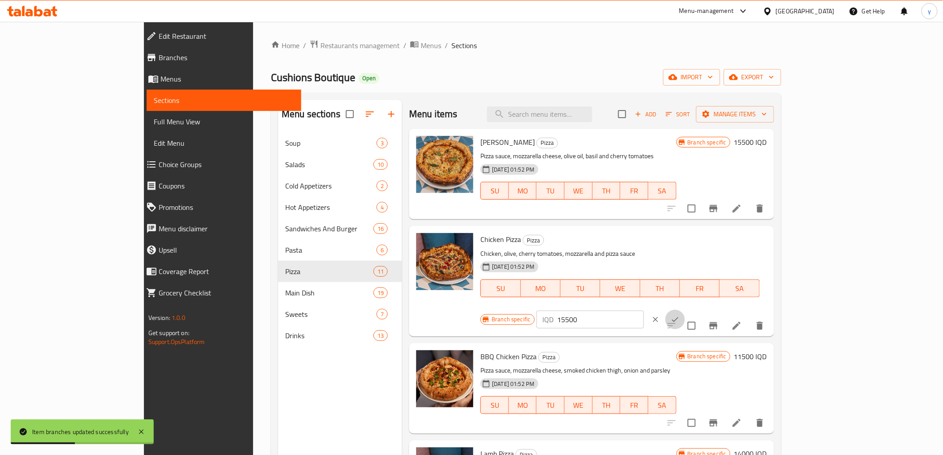
click at [680, 315] on icon "ok" at bounding box center [675, 319] width 9 height 9
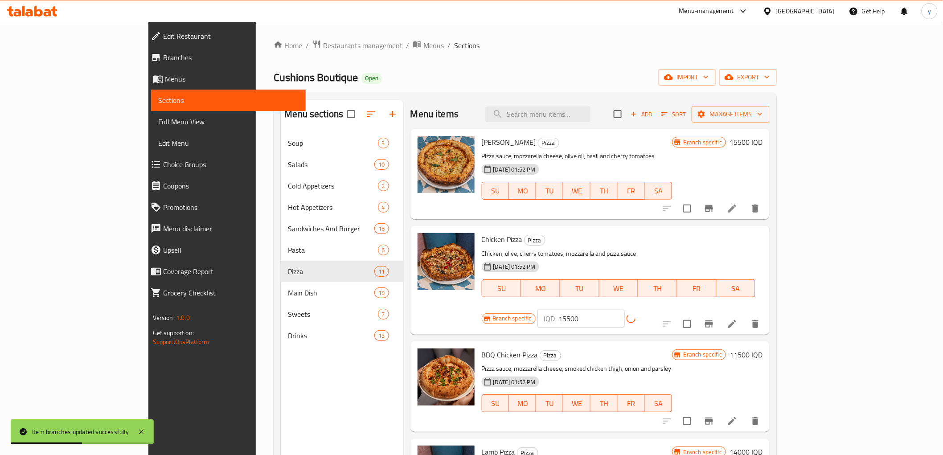
click at [713, 320] on icon "Branch-specific-item" at bounding box center [709, 323] width 8 height 7
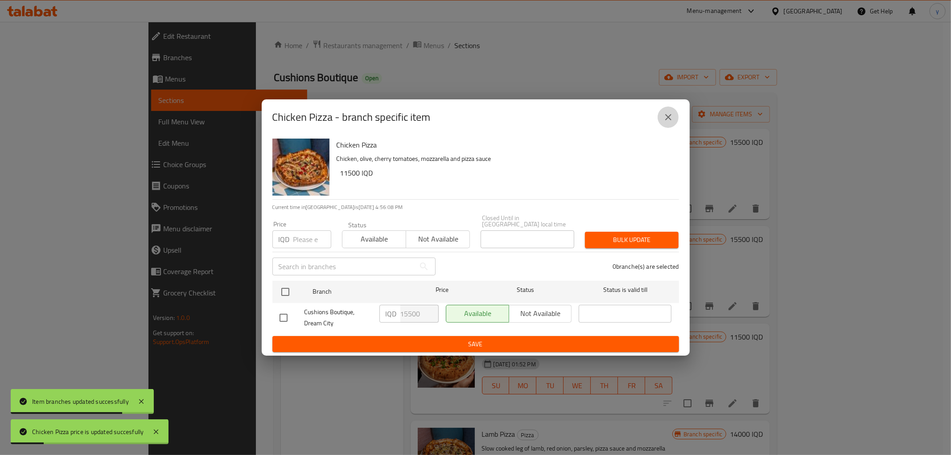
click at [670, 123] on icon "close" at bounding box center [668, 117] width 11 height 11
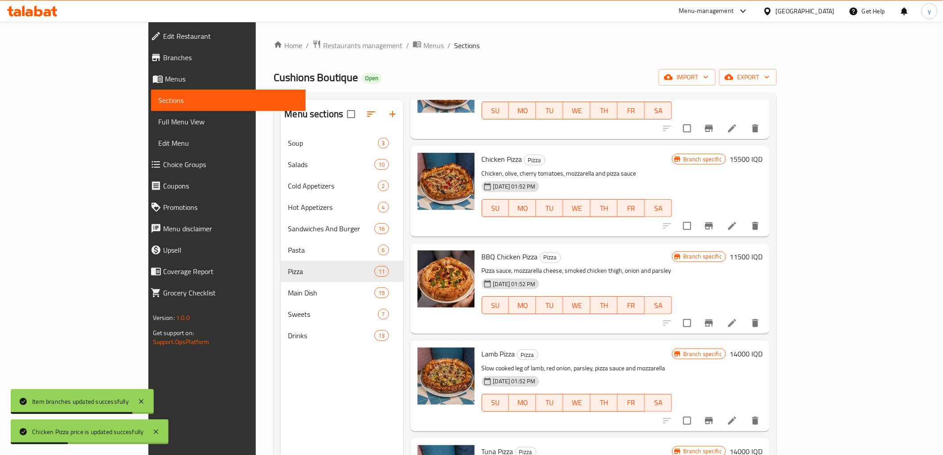
scroll to position [99, 0]
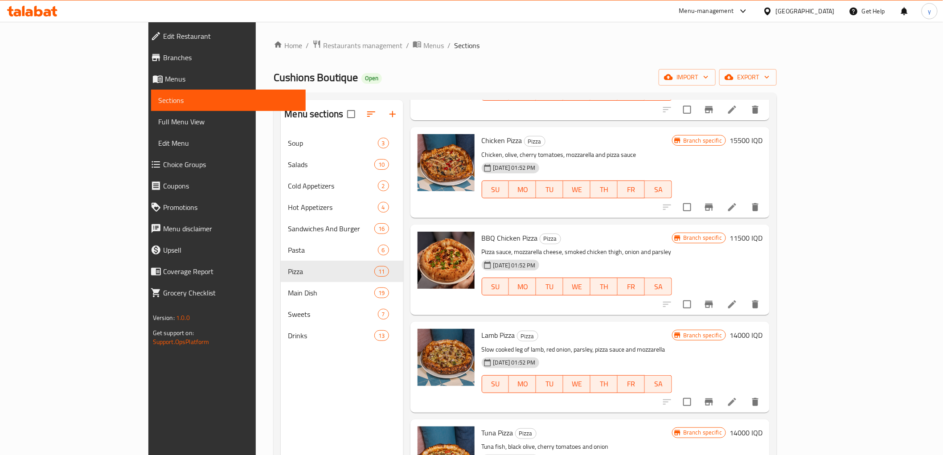
click at [763, 340] on h6 "14000 IQD" at bounding box center [746, 335] width 33 height 12
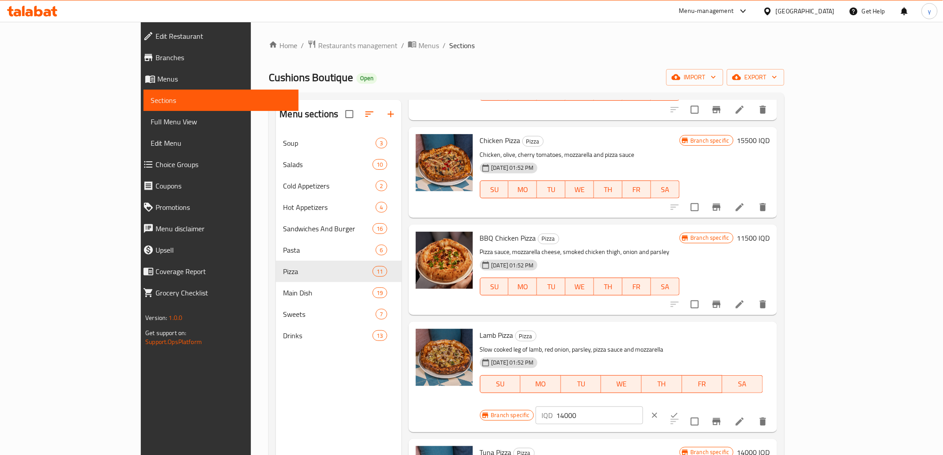
click at [665, 406] on button "clear" at bounding box center [655, 416] width 20 height 20
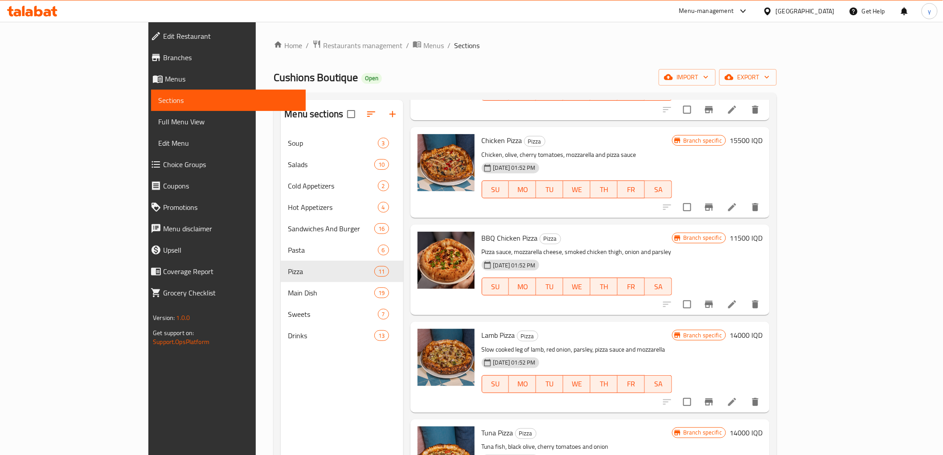
click at [763, 239] on h6 "11500 IQD" at bounding box center [746, 238] width 33 height 12
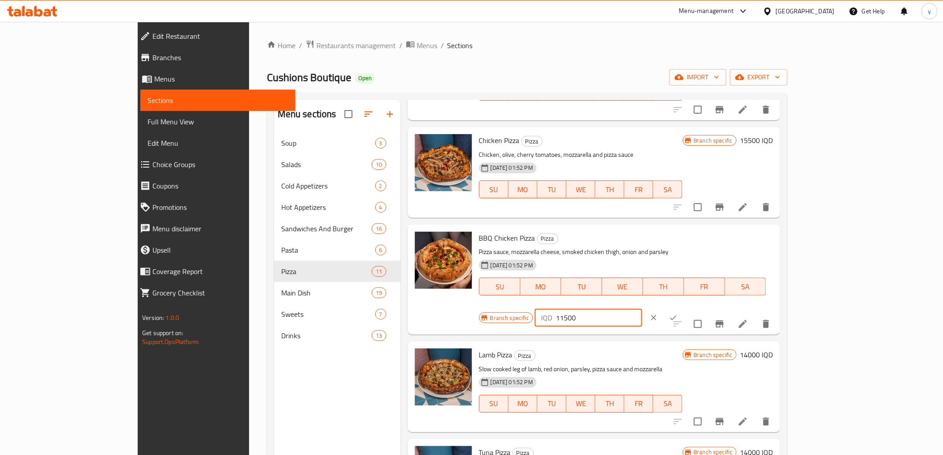
click at [642, 309] on input "11500" at bounding box center [599, 318] width 86 height 18
paste input "90"
type input "19000"
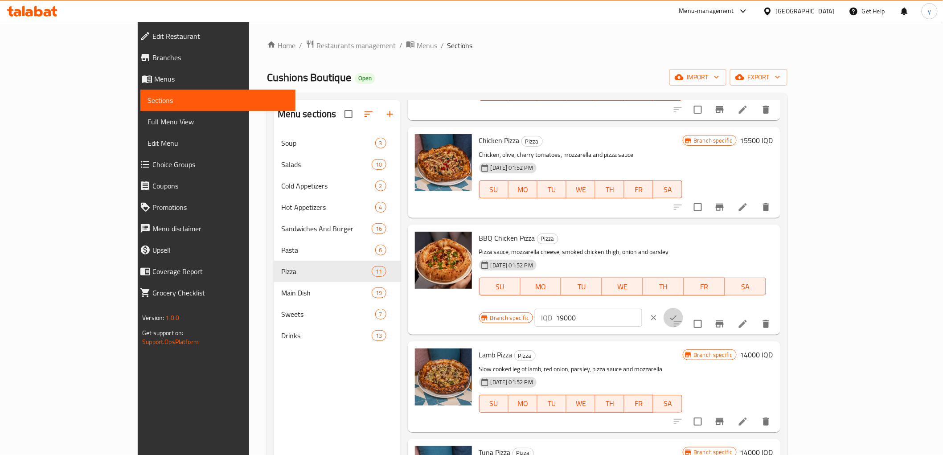
click at [678, 313] on icon "ok" at bounding box center [673, 317] width 9 height 9
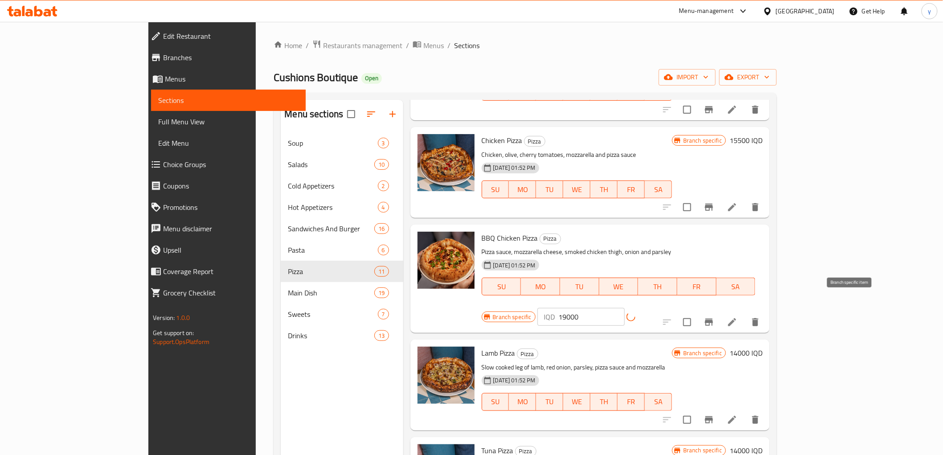
click at [720, 312] on button "Branch-specific-item" at bounding box center [708, 322] width 21 height 21
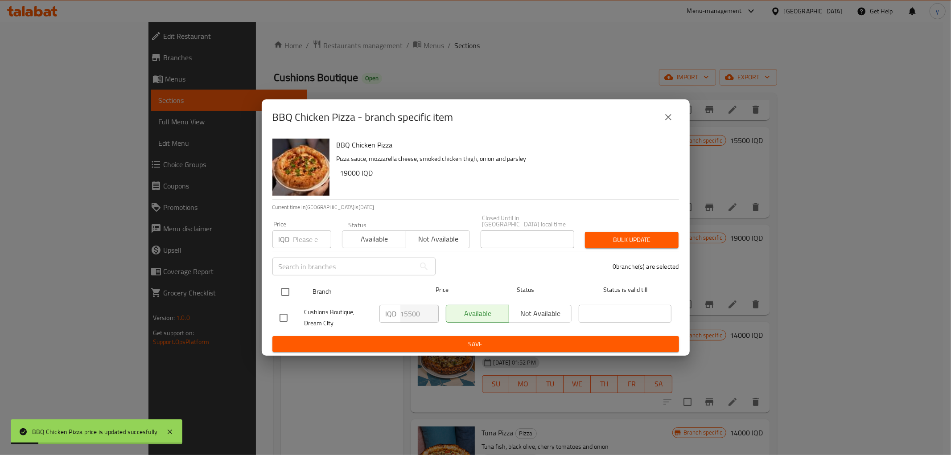
click at [289, 287] on input "checkbox" at bounding box center [285, 292] width 19 height 19
checkbox input "true"
click at [414, 313] on input "15500" at bounding box center [419, 314] width 38 height 18
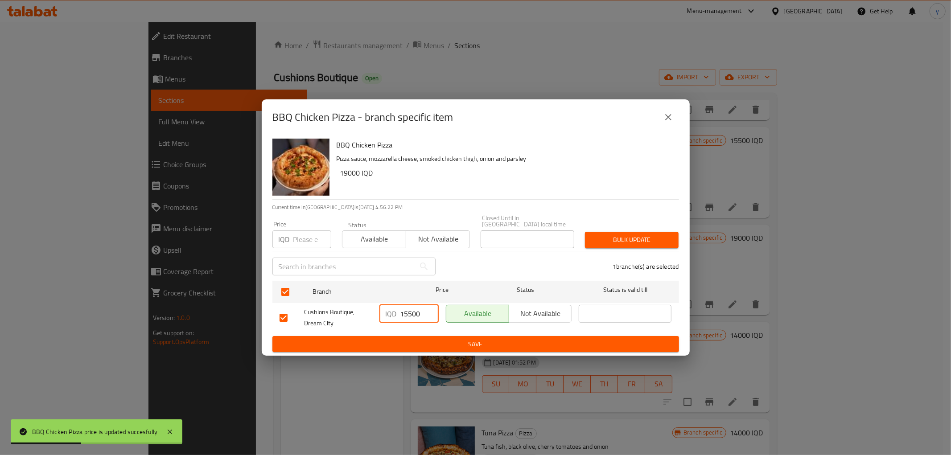
click at [414, 313] on input "15500" at bounding box center [419, 314] width 38 height 18
paste input "90"
type input "19000"
click at [412, 340] on span "Save" at bounding box center [475, 344] width 392 height 11
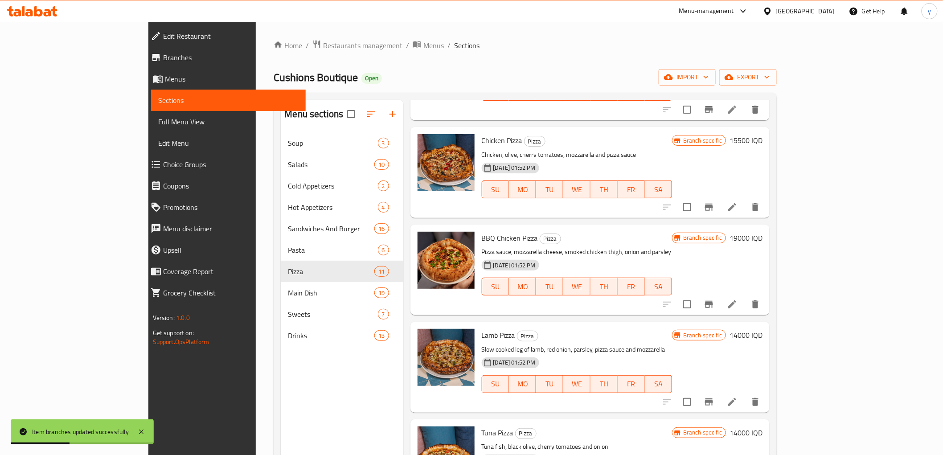
click at [763, 337] on h6 "14000 IQD" at bounding box center [746, 335] width 33 height 12
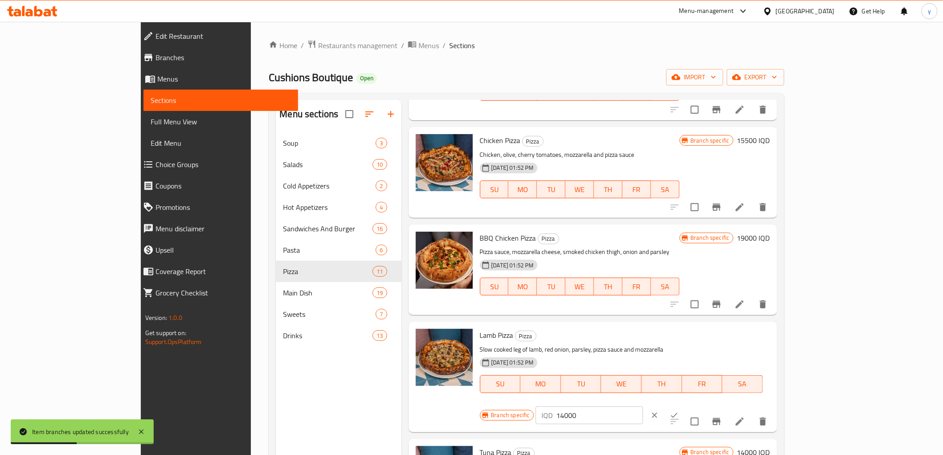
click at [643, 406] on input "14000" at bounding box center [600, 415] width 86 height 18
paste input "6"
type input "16000"
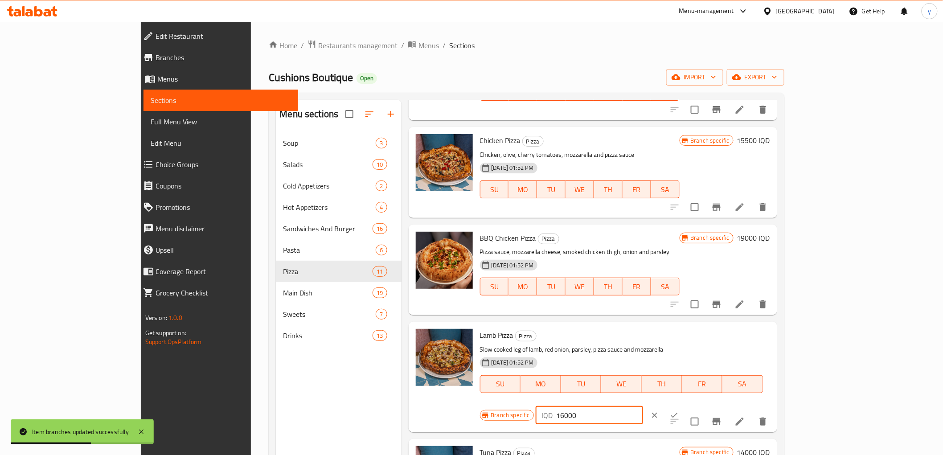
click at [684, 406] on button "ok" at bounding box center [675, 416] width 20 height 20
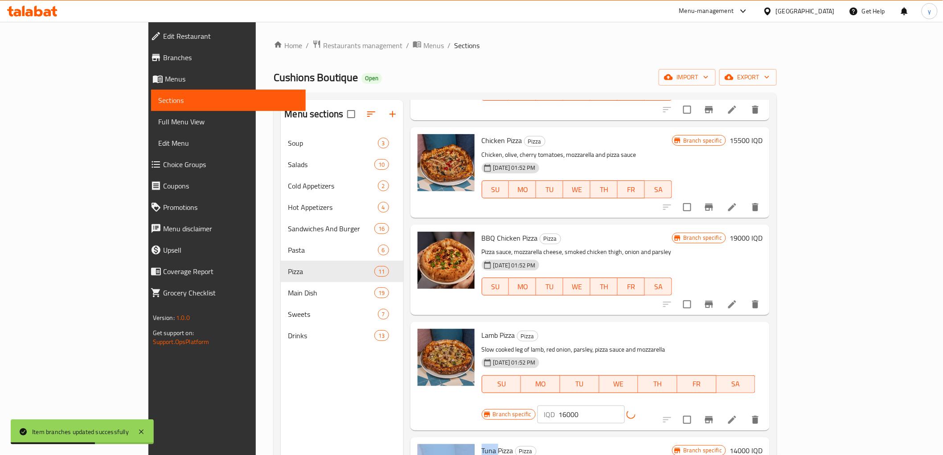
click at [669, 406] on div "IQD 16000 ​" at bounding box center [603, 415] width 131 height 18
click at [714, 415] on icon "Branch-specific-item" at bounding box center [709, 420] width 11 height 11
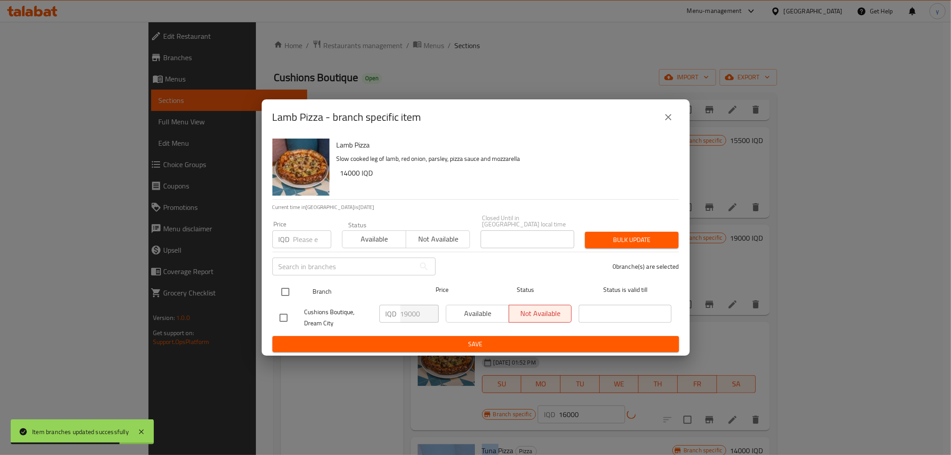
click at [282, 286] on input "checkbox" at bounding box center [285, 292] width 19 height 19
checkbox input "true"
click at [403, 308] on input "19000" at bounding box center [419, 314] width 38 height 18
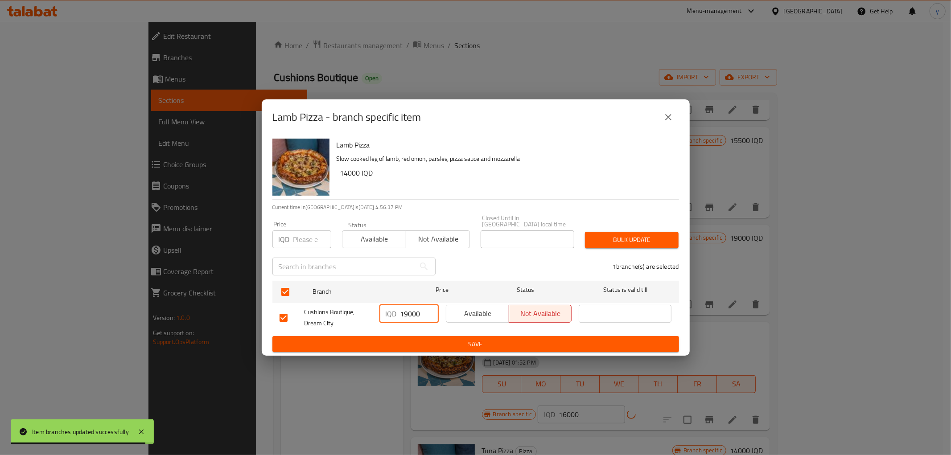
click at [403, 308] on input "19000" at bounding box center [419, 314] width 38 height 18
paste input "6"
type input "16000"
click at [409, 336] on button "Save" at bounding box center [475, 344] width 406 height 16
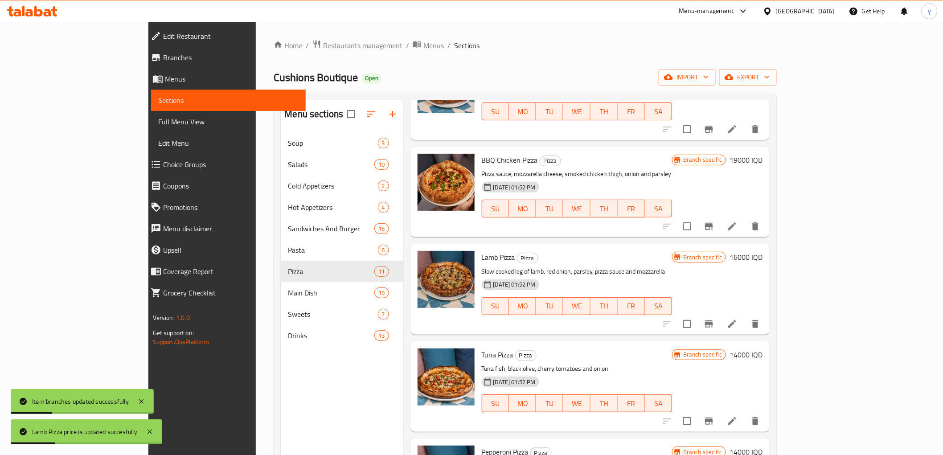
scroll to position [198, 0]
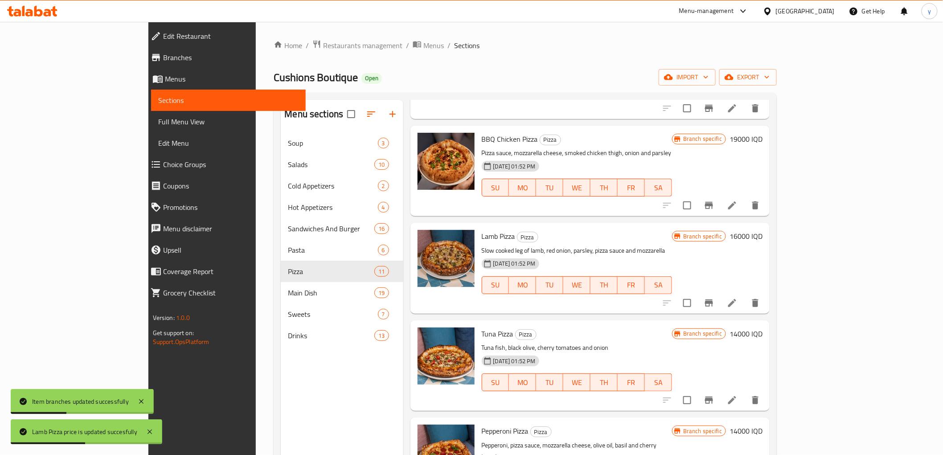
click at [763, 329] on h6 "14000 IQD" at bounding box center [746, 334] width 33 height 12
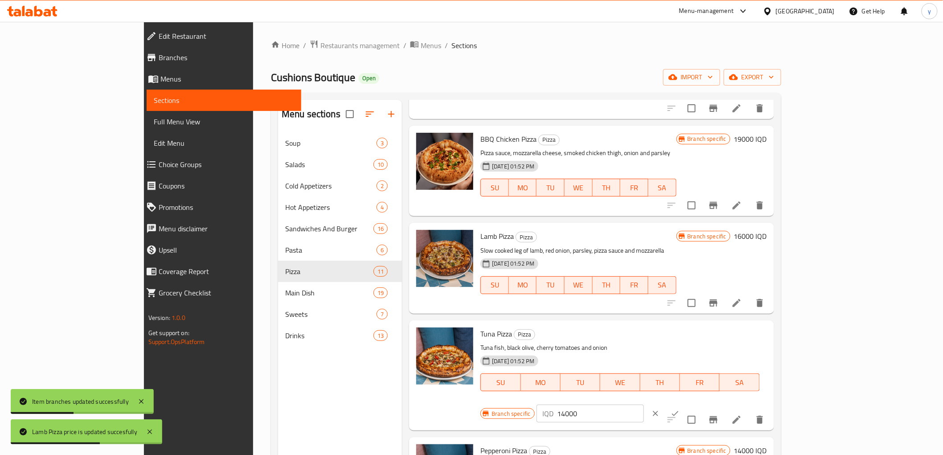
click at [644, 405] on input "14000" at bounding box center [601, 414] width 86 height 18
paste input "6"
type input "16000"
click at [685, 404] on button "ok" at bounding box center [675, 414] width 20 height 20
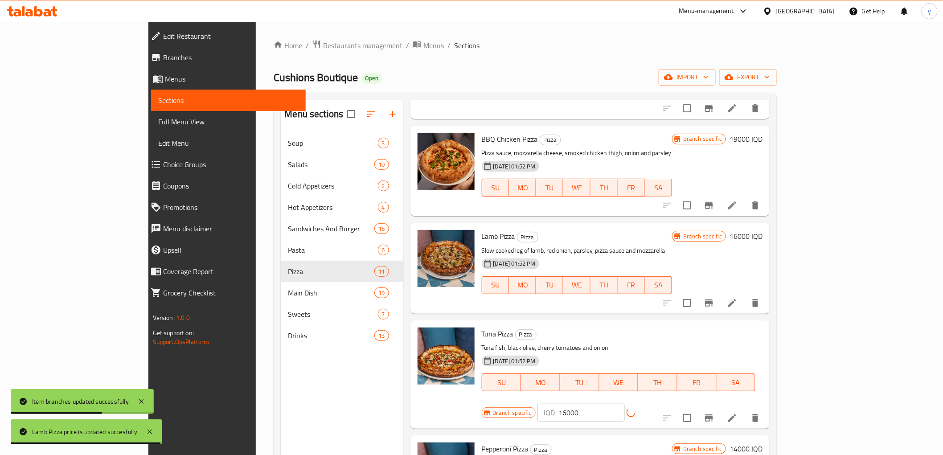
click at [714, 413] on icon "Branch-specific-item" at bounding box center [709, 418] width 11 height 11
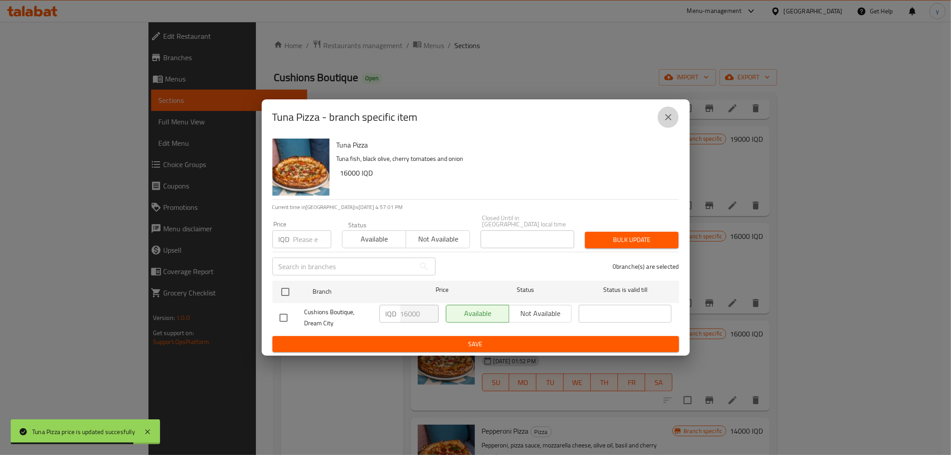
click at [674, 121] on button "close" at bounding box center [667, 117] width 21 height 21
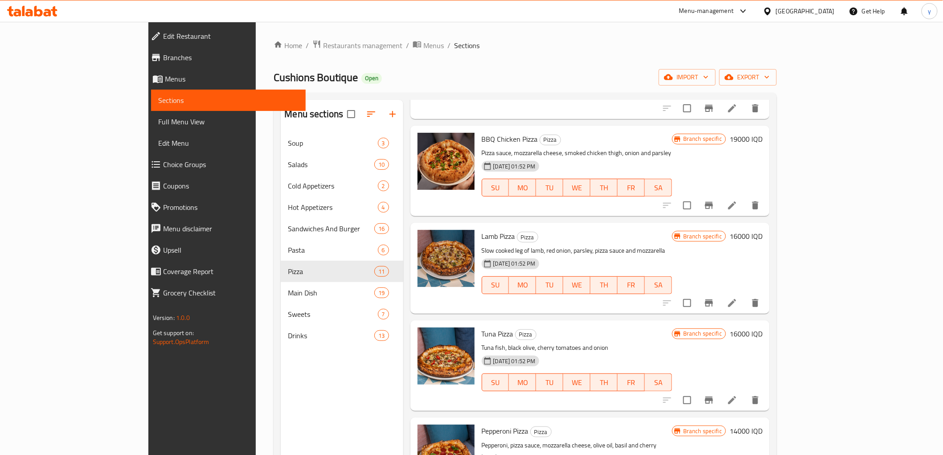
scroll to position [297, 0]
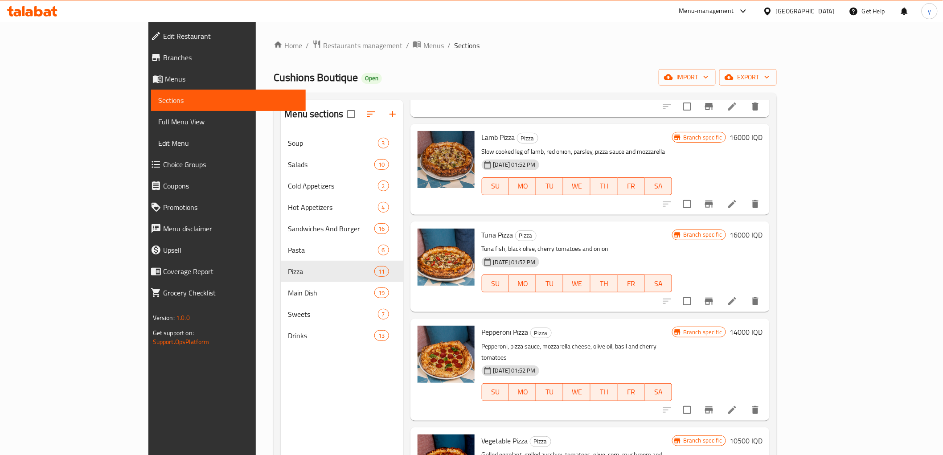
click at [763, 332] on h6 "14000 IQD" at bounding box center [746, 332] width 33 height 12
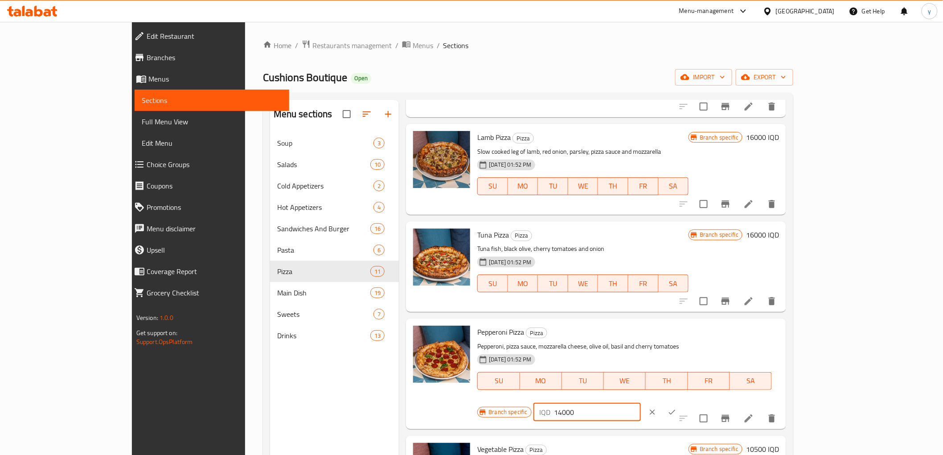
click at [641, 403] on input "14000" at bounding box center [597, 412] width 86 height 18
paste input "5"
type input "14500"
click at [682, 402] on button "ok" at bounding box center [672, 412] width 20 height 20
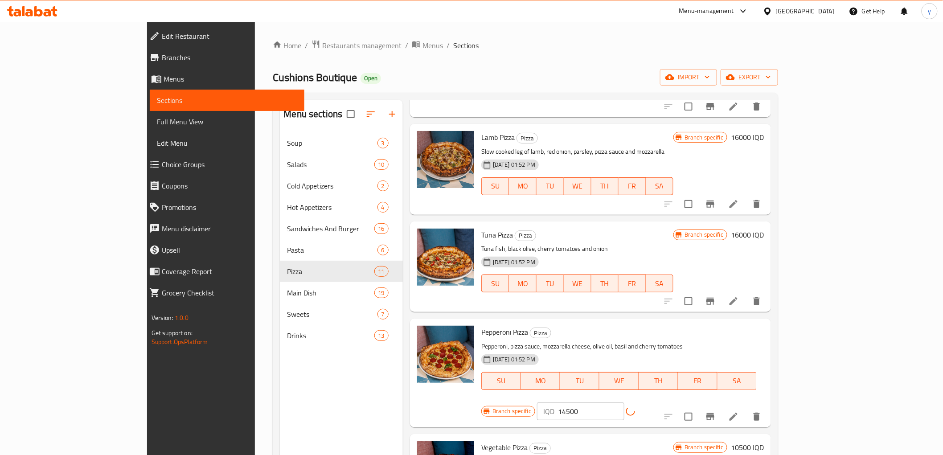
click at [721, 406] on button "Branch-specific-item" at bounding box center [710, 416] width 21 height 21
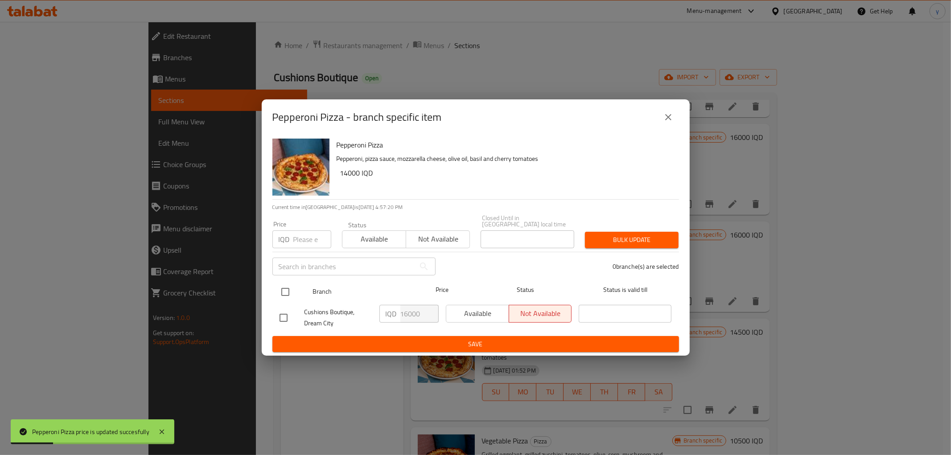
click at [281, 286] on input "checkbox" at bounding box center [285, 292] width 19 height 19
checkbox input "true"
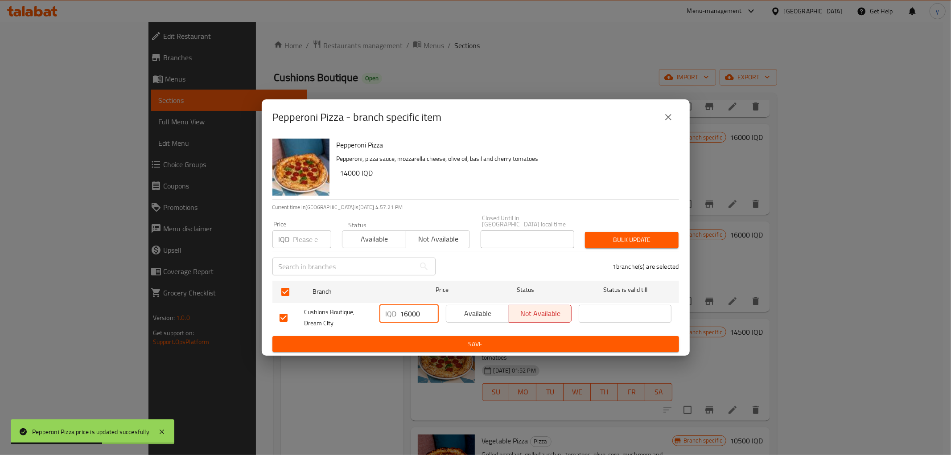
click at [418, 315] on input "16000" at bounding box center [419, 314] width 38 height 18
click at [417, 314] on input "16000" at bounding box center [419, 314] width 38 height 18
paste input "45"
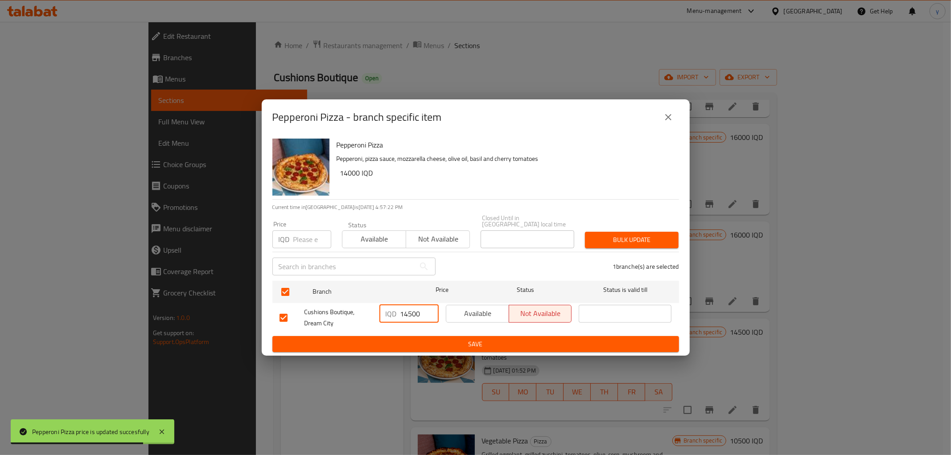
type input "14500"
click at [420, 345] on span "Save" at bounding box center [475, 344] width 392 height 11
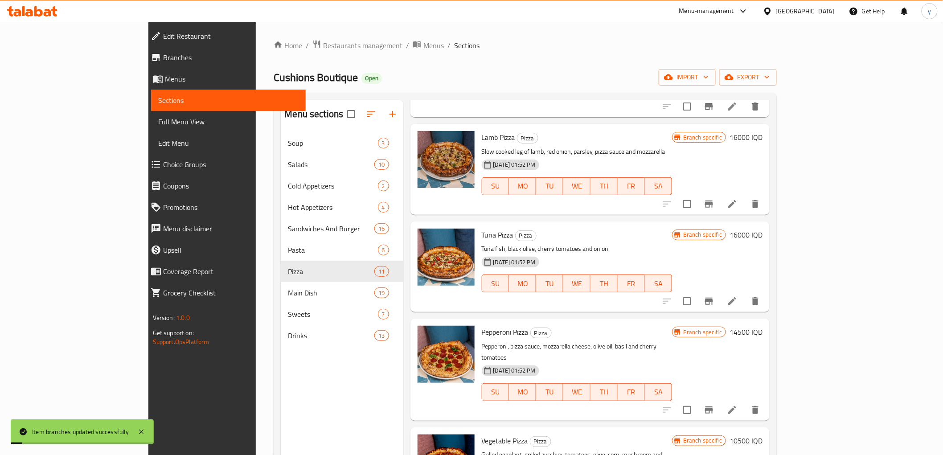
scroll to position [495, 0]
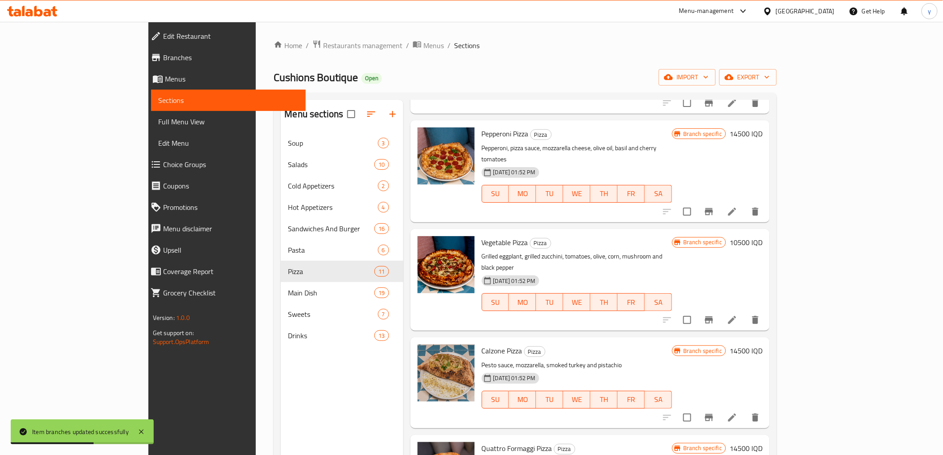
click at [767, 233] on div "Vegetable Pizza Pizza Grilled eggplant, grilled zucchini, tomatoes, olive, corn…" at bounding box center [622, 280] width 288 height 94
click at [763, 236] on h6 "10500 IQD" at bounding box center [746, 242] width 33 height 12
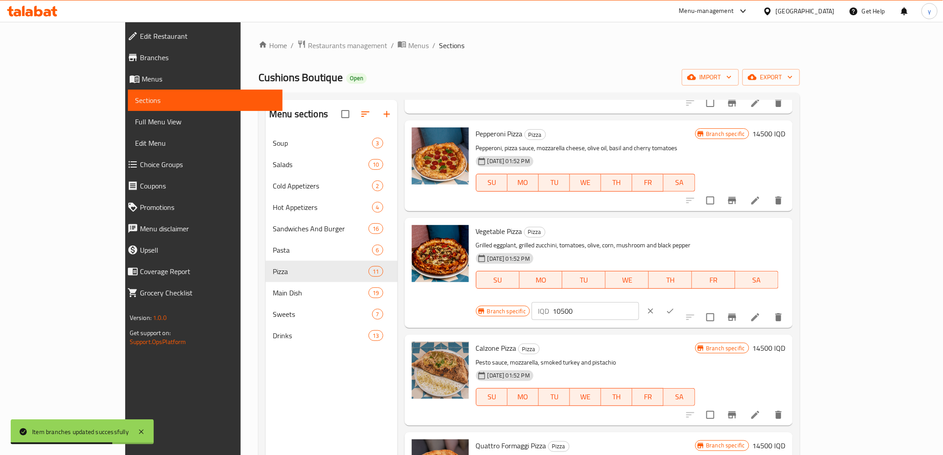
click at [639, 302] on input "10500" at bounding box center [596, 311] width 86 height 18
paste input "3"
type input "13500"
click at [680, 301] on button "ok" at bounding box center [671, 311] width 20 height 20
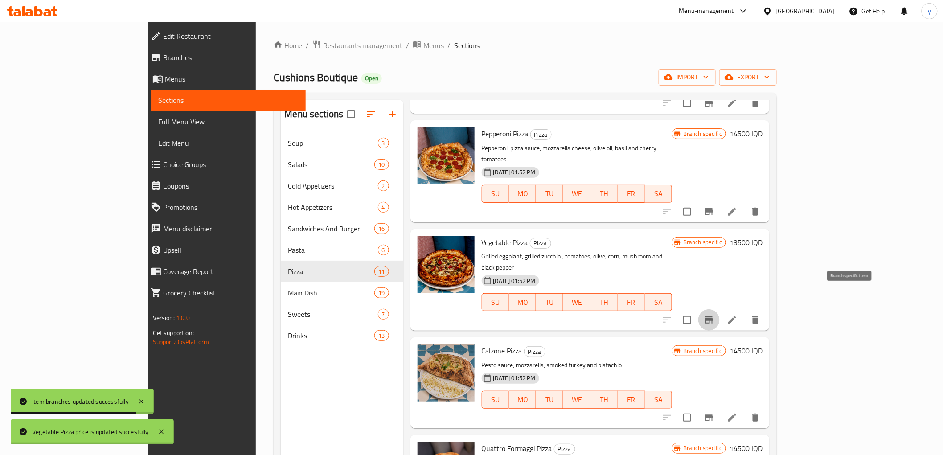
click at [714, 315] on icon "Branch-specific-item" at bounding box center [709, 320] width 11 height 11
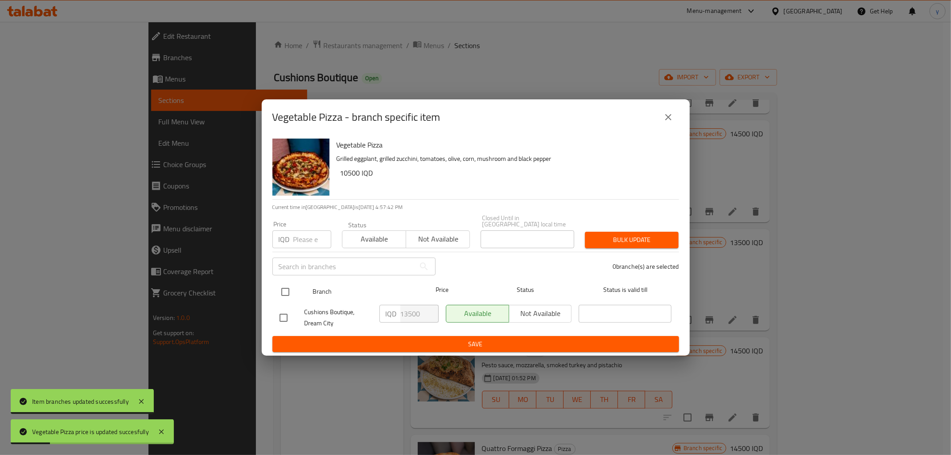
click at [283, 283] on input "checkbox" at bounding box center [285, 292] width 19 height 19
checkbox input "true"
click at [283, 283] on input "checkbox" at bounding box center [285, 292] width 19 height 19
checkbox input "false"
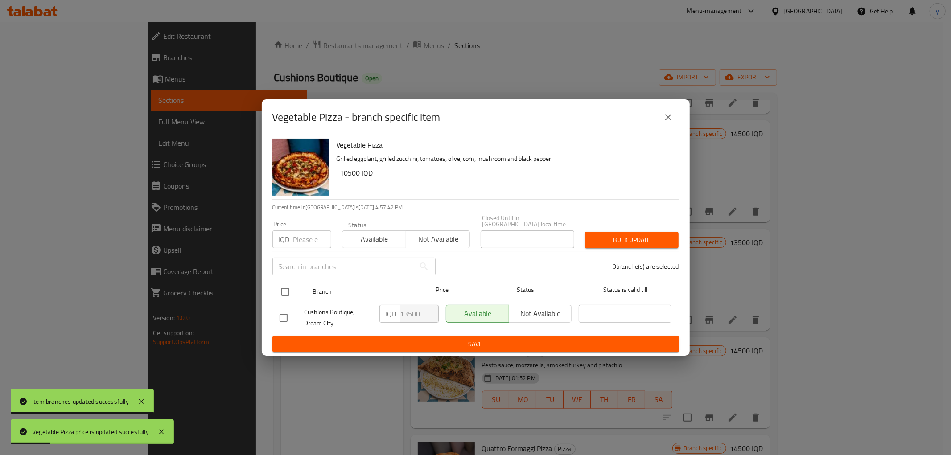
checkbox input "false"
click at [291, 288] on input "checkbox" at bounding box center [285, 292] width 19 height 19
checkbox input "true"
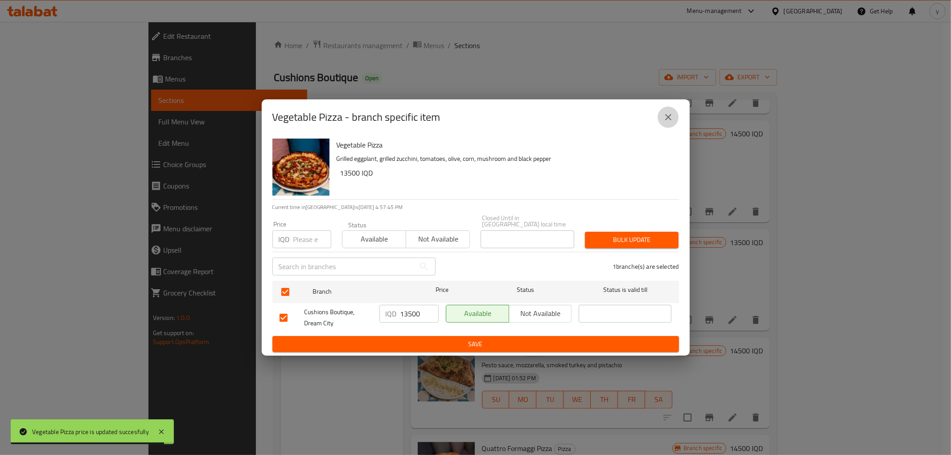
drag, startPoint x: 663, startPoint y: 119, endPoint x: 656, endPoint y: 133, distance: 15.5
click at [665, 119] on icon "close" at bounding box center [668, 117] width 11 height 11
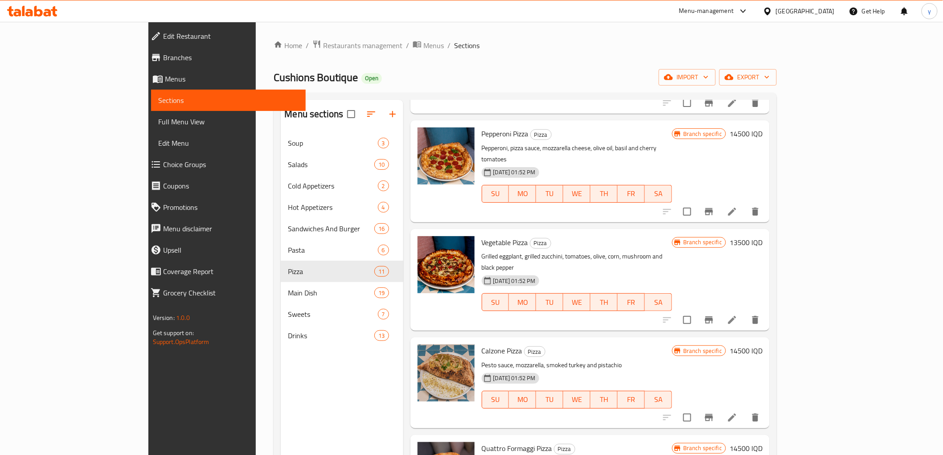
scroll to position [594, 0]
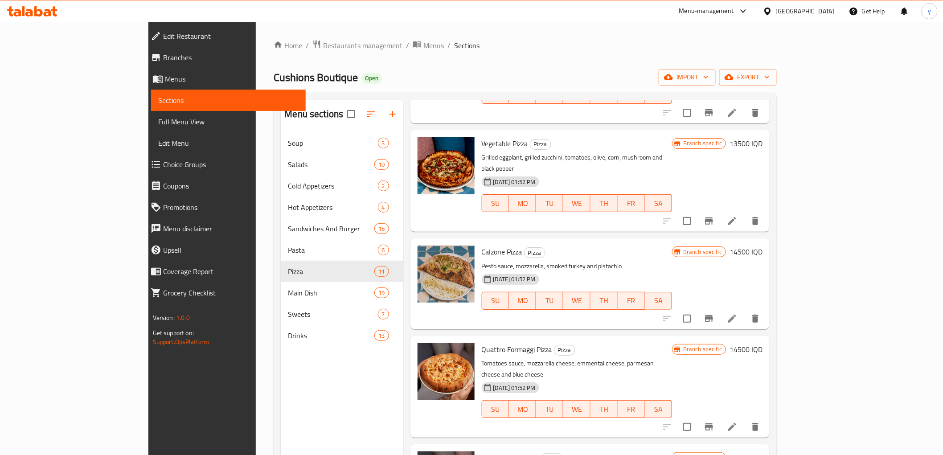
click at [763, 343] on h6 "14500 IQD" at bounding box center [746, 349] width 33 height 12
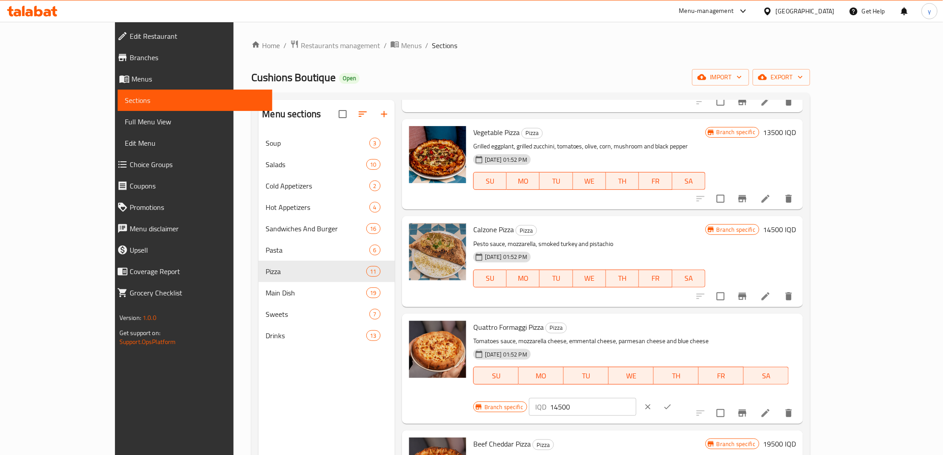
click at [636, 398] on input "14500" at bounding box center [593, 407] width 86 height 18
click at [653, 402] on icon "clear" at bounding box center [648, 406] width 9 height 9
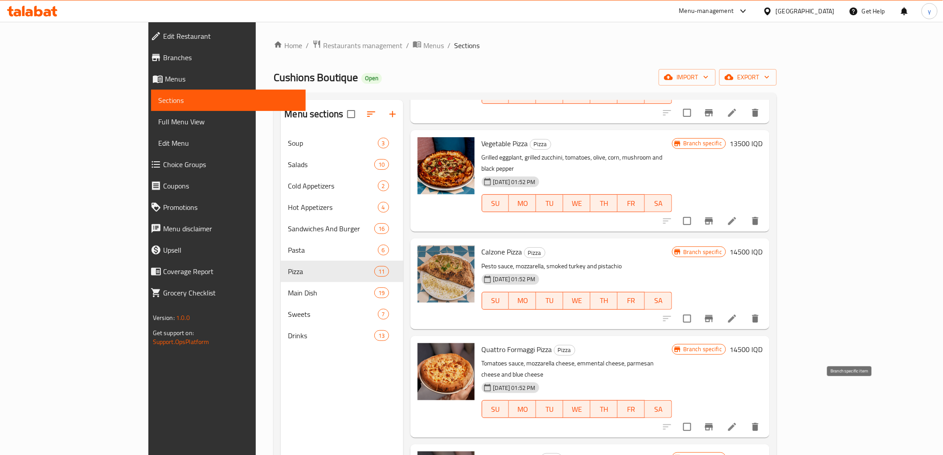
click at [720, 416] on button "Branch-specific-item" at bounding box center [708, 426] width 21 height 21
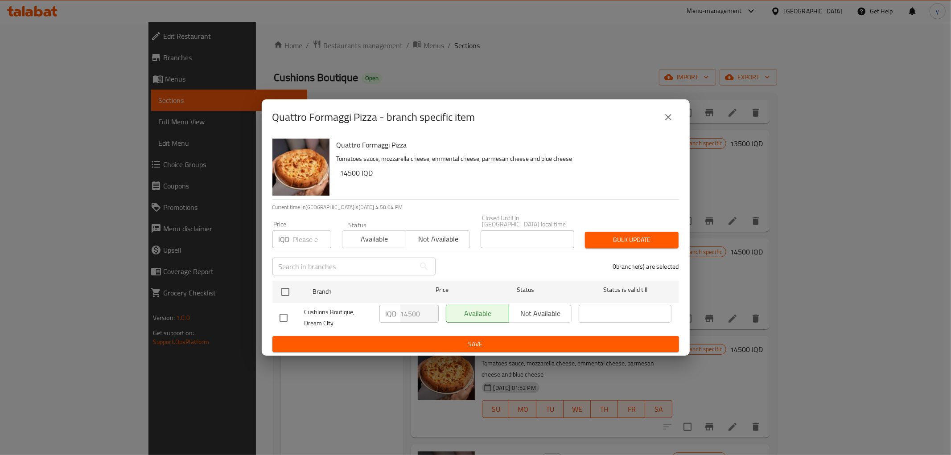
click at [671, 118] on icon "close" at bounding box center [668, 117] width 11 height 11
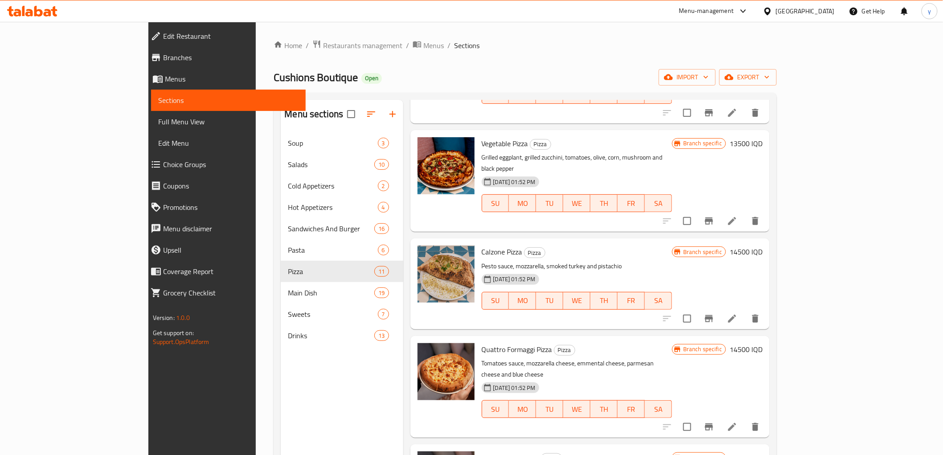
scroll to position [638, 0]
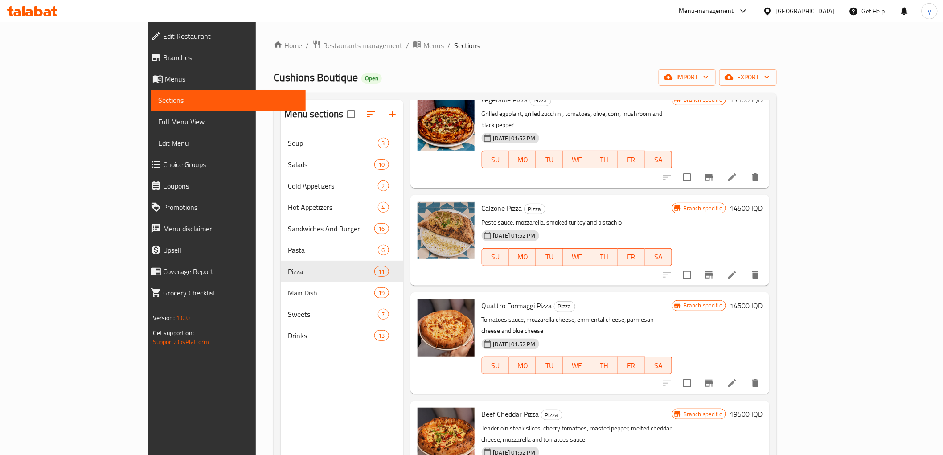
click at [763, 408] on h6 "19500 IQD" at bounding box center [746, 414] width 33 height 12
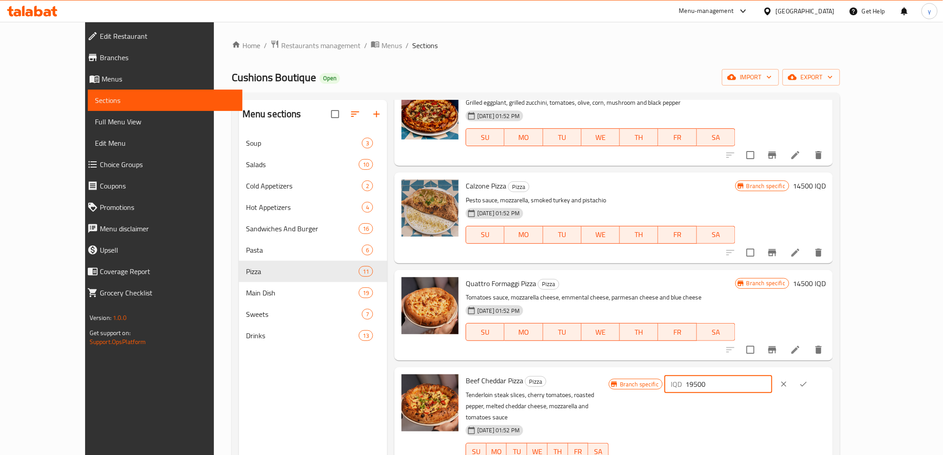
click at [772, 389] on input "19500" at bounding box center [729, 384] width 86 height 18
click at [794, 384] on button "clear" at bounding box center [784, 384] width 20 height 20
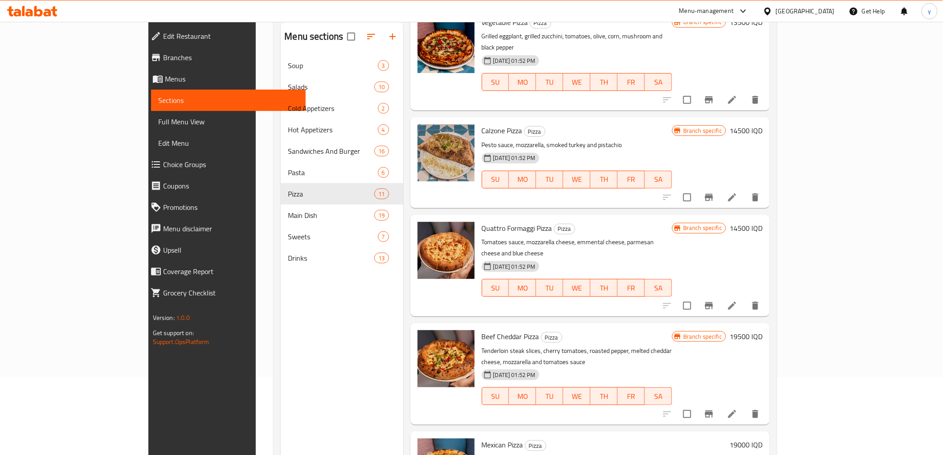
scroll to position [99, 0]
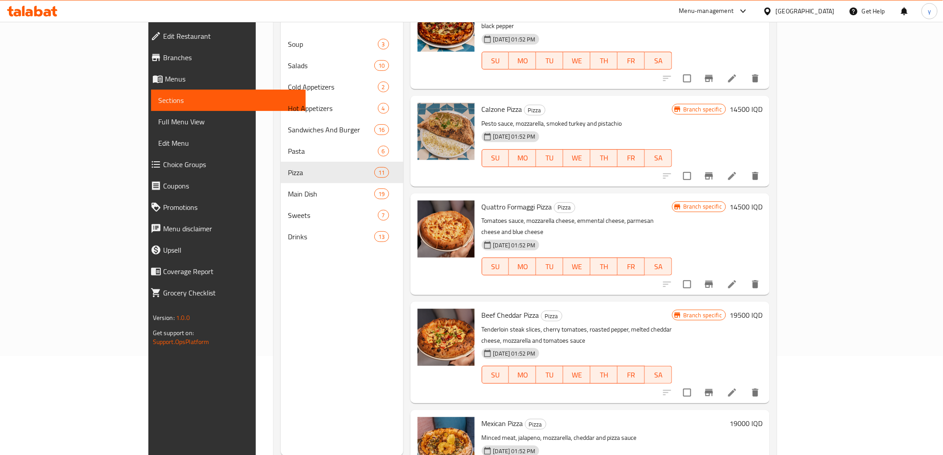
click at [720, 382] on button "Branch-specific-item" at bounding box center [708, 392] width 21 height 21
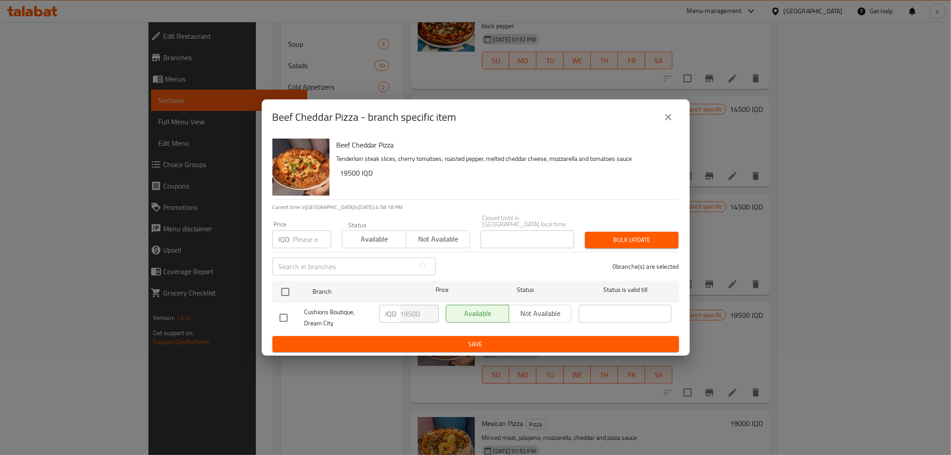
click at [668, 107] on div "Beef Cheddar Pizza - branch specific item" at bounding box center [476, 117] width 428 height 36
click at [666, 126] on button "close" at bounding box center [667, 117] width 21 height 21
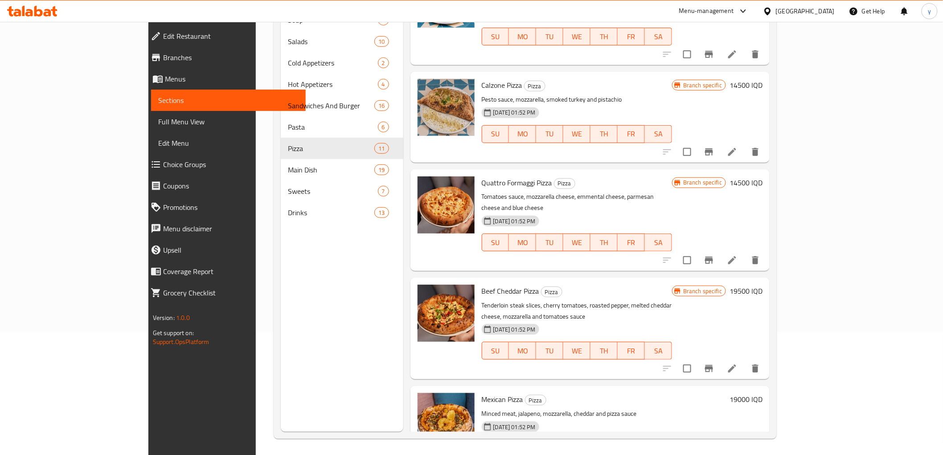
scroll to position [125, 0]
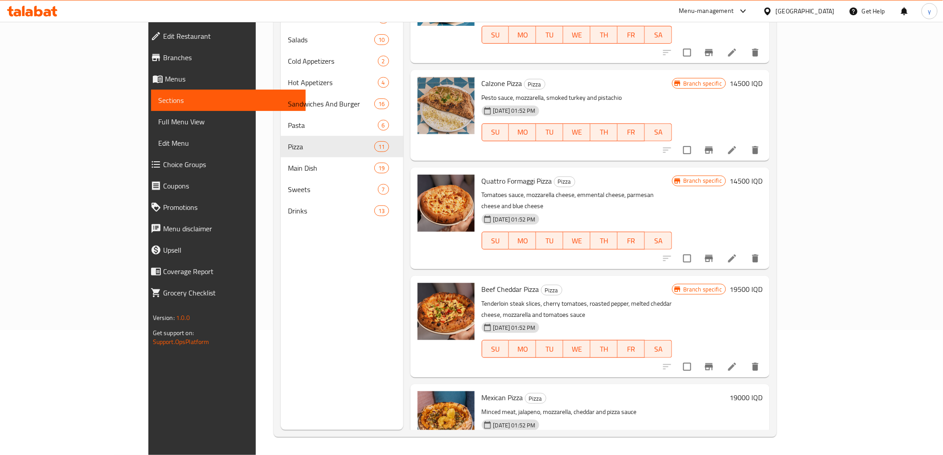
click at [763, 391] on h6 "19000 IQD" at bounding box center [746, 397] width 33 height 12
click at [709, 392] on input "19000" at bounding box center [665, 401] width 86 height 18
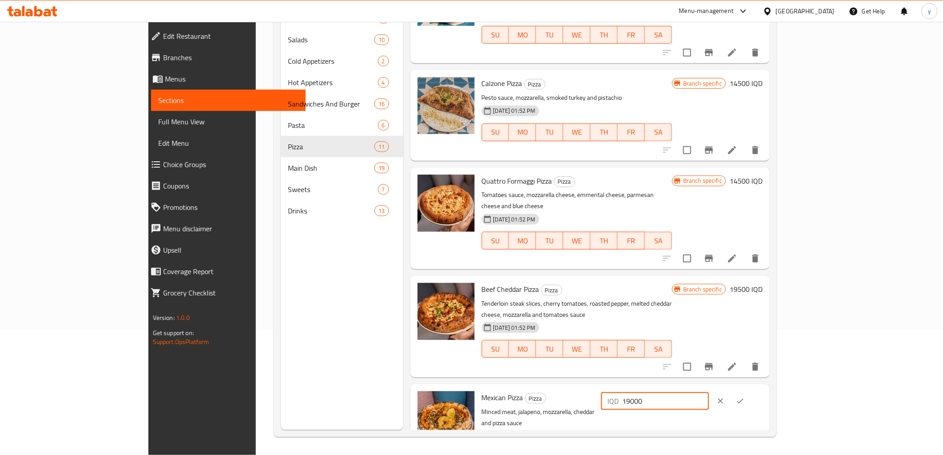
click at [731, 391] on button "clear" at bounding box center [721, 401] width 20 height 20
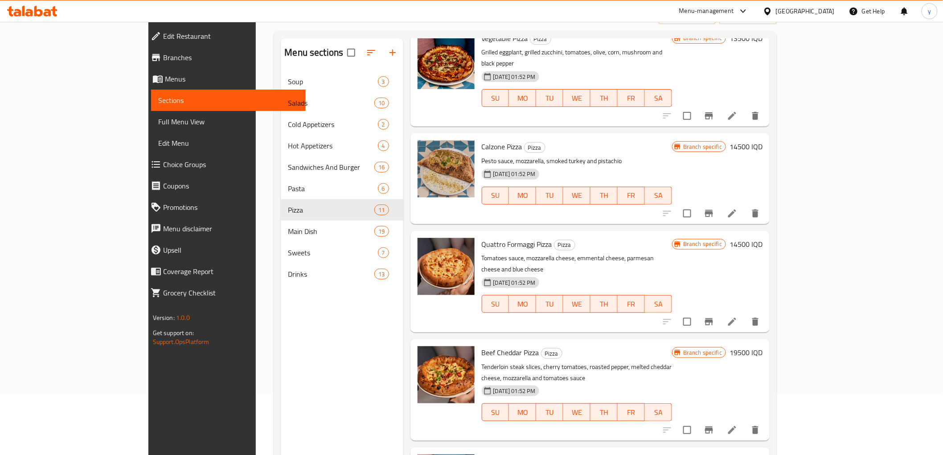
scroll to position [25, 0]
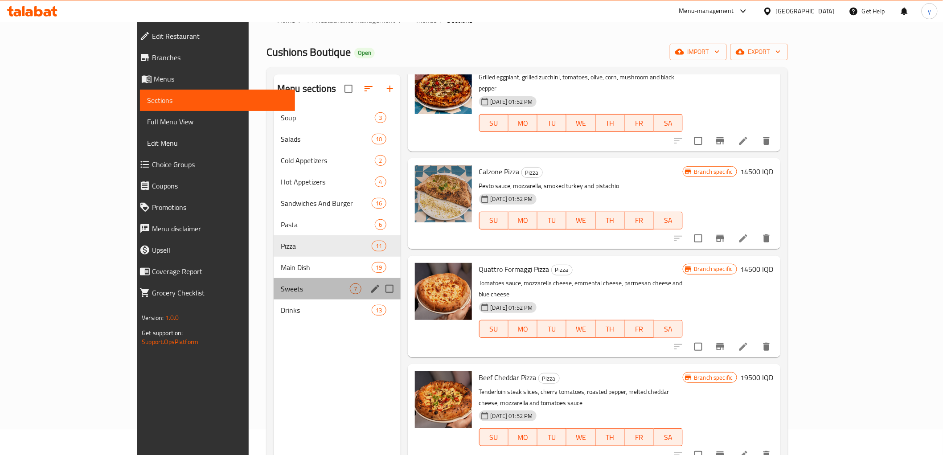
click at [274, 281] on div "Sweets 7" at bounding box center [337, 288] width 127 height 21
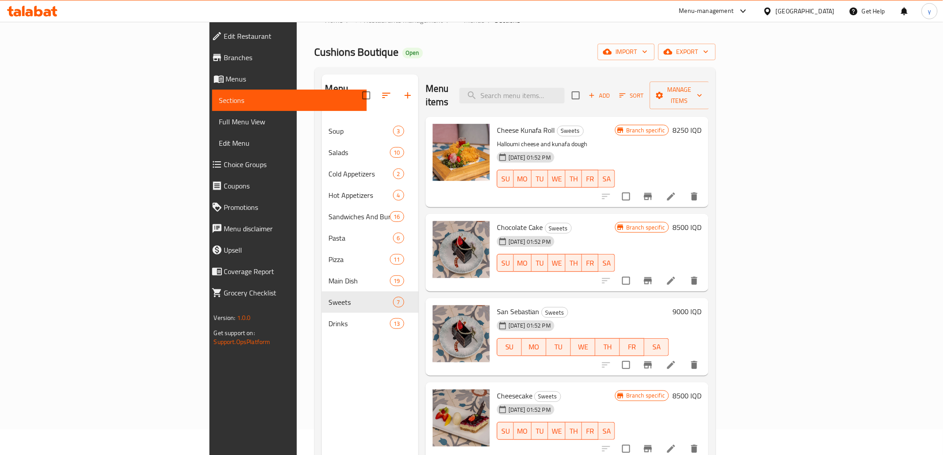
click at [653, 275] on icon "Branch-specific-item" at bounding box center [648, 280] width 11 height 11
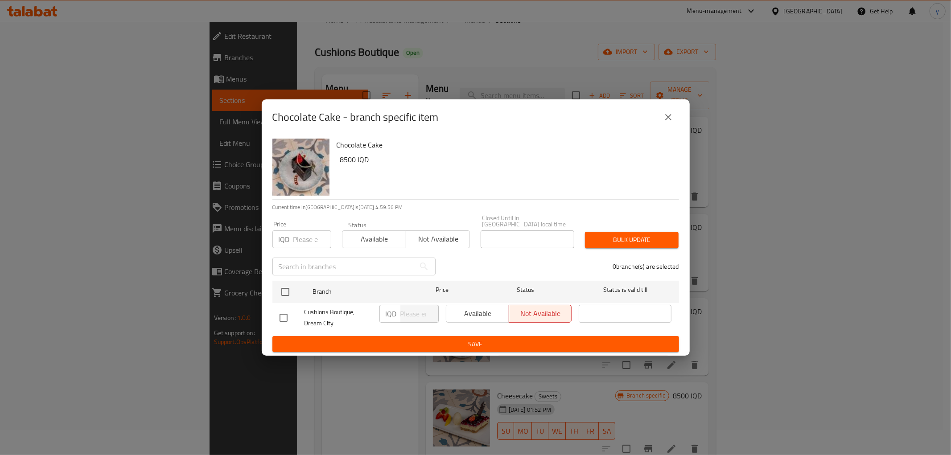
click at [666, 123] on icon "close" at bounding box center [668, 117] width 11 height 11
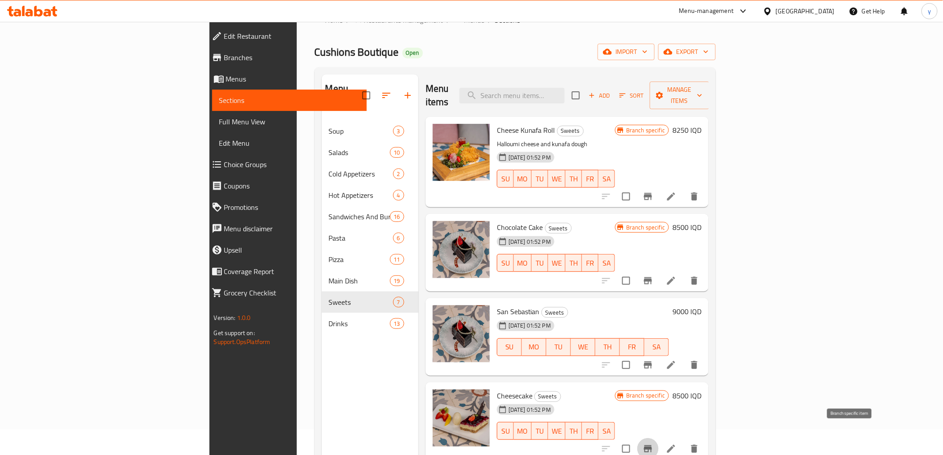
click at [653, 443] on icon "Branch-specific-item" at bounding box center [648, 448] width 11 height 11
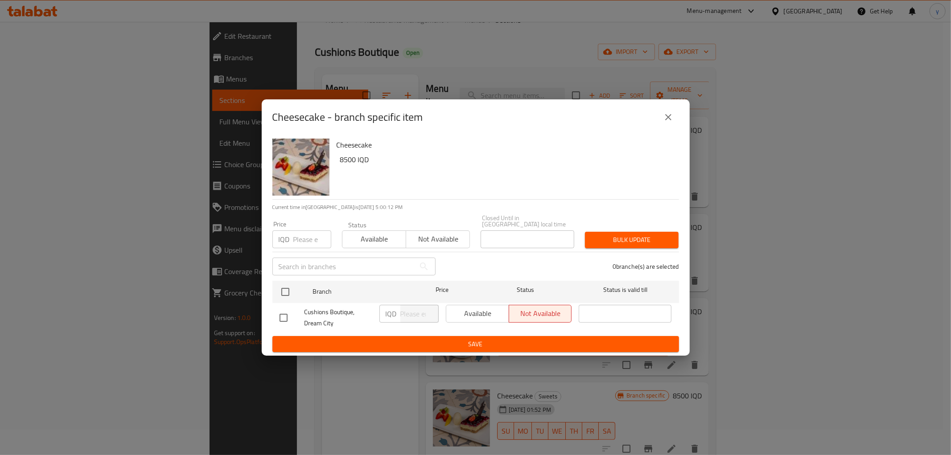
click at [677, 124] on button "close" at bounding box center [667, 117] width 21 height 21
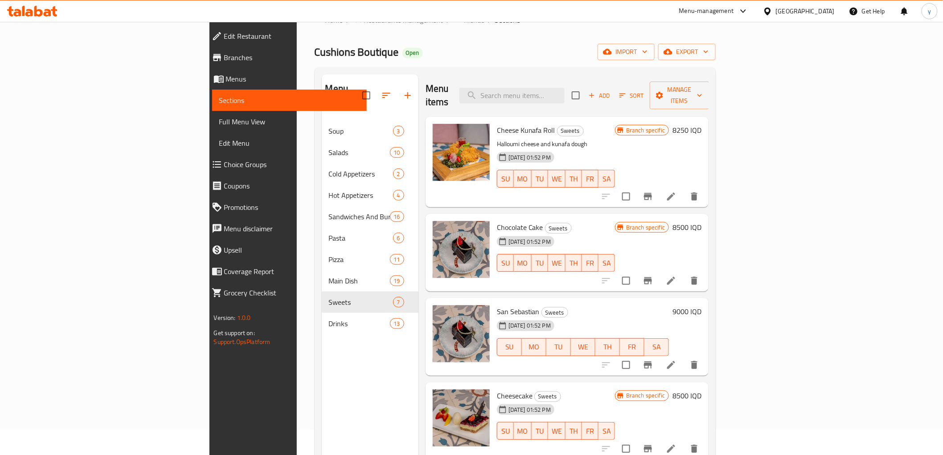
scroll to position [168, 0]
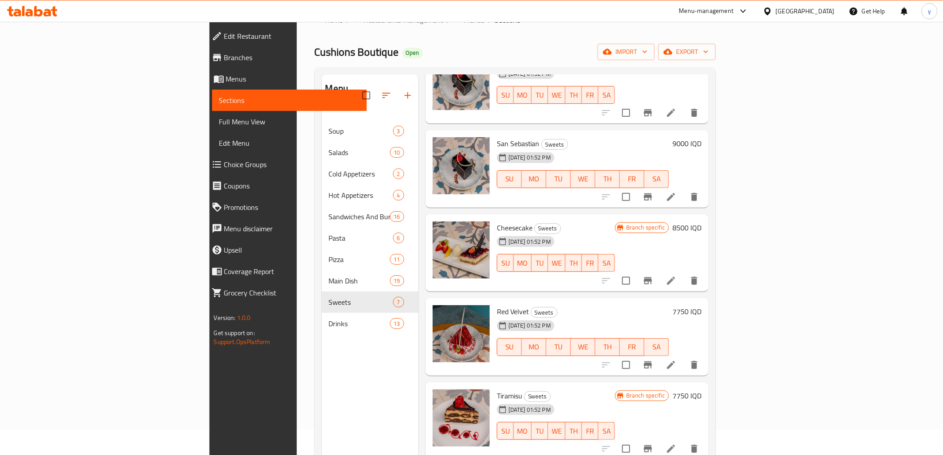
click at [702, 305] on h6 "7750 IQD" at bounding box center [687, 311] width 29 height 12
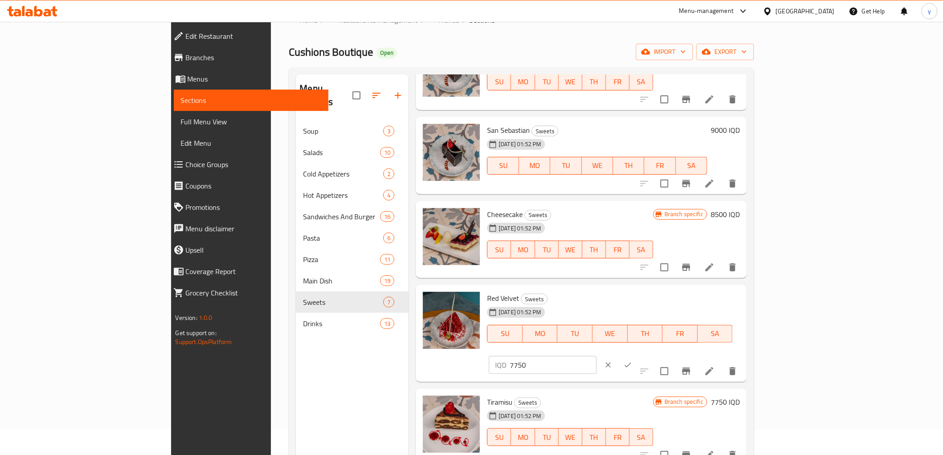
click at [596, 356] on input "7750" at bounding box center [553, 365] width 86 height 18
click at [611, 362] on icon "clear" at bounding box center [608, 364] width 5 height 5
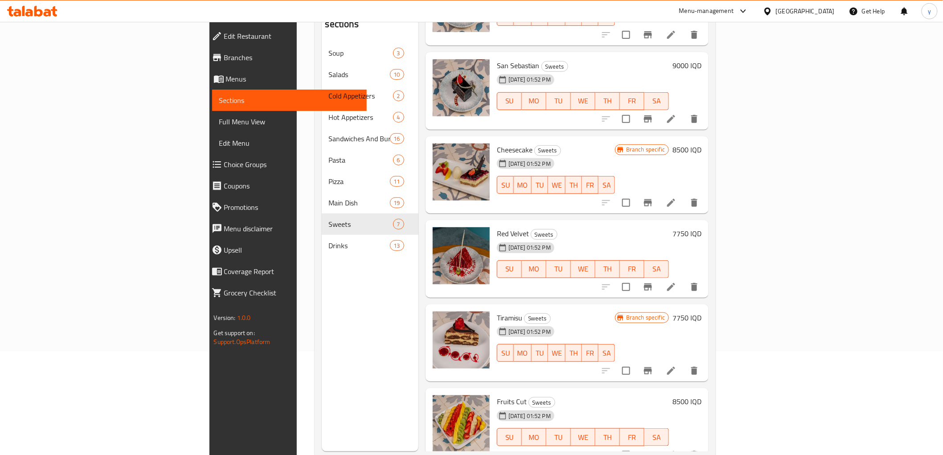
scroll to position [125, 0]
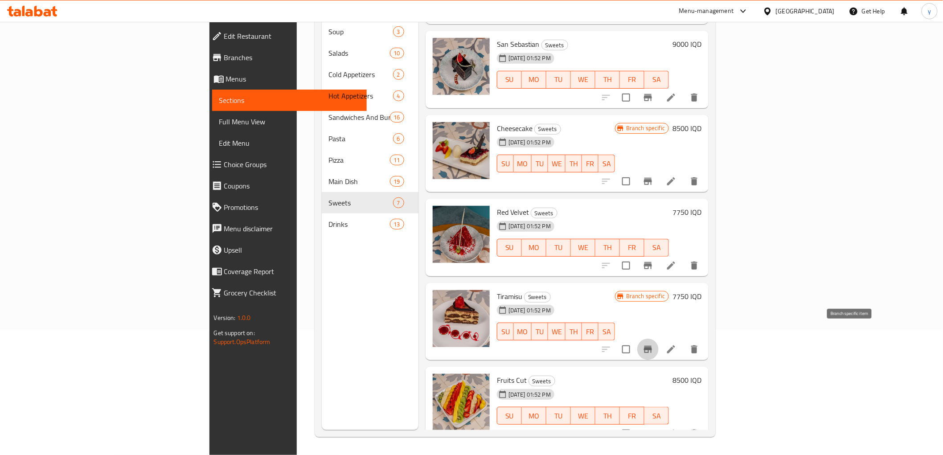
click at [652, 346] on icon "Branch-specific-item" at bounding box center [648, 349] width 8 height 7
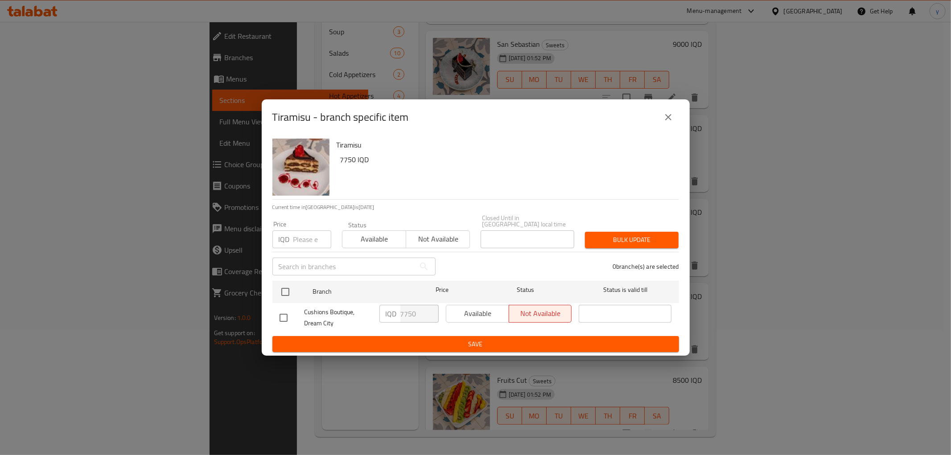
click at [667, 113] on button "close" at bounding box center [667, 117] width 21 height 21
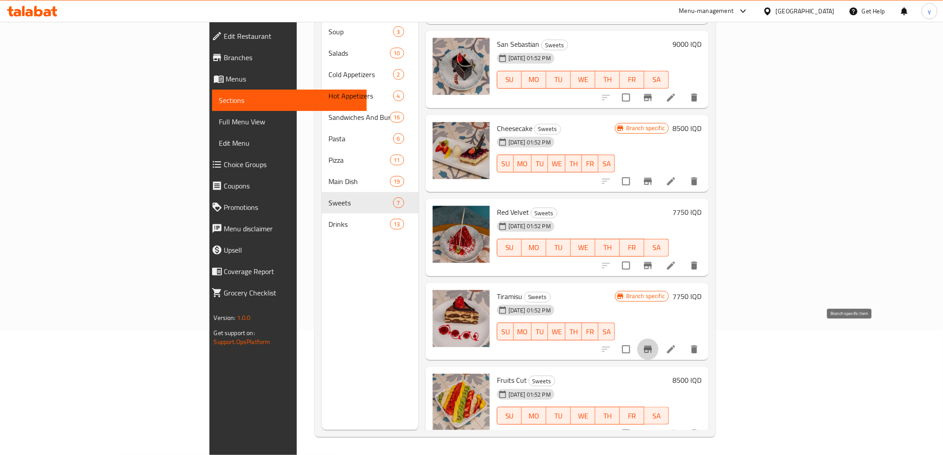
click at [653, 344] on icon "Branch-specific-item" at bounding box center [648, 349] width 11 height 11
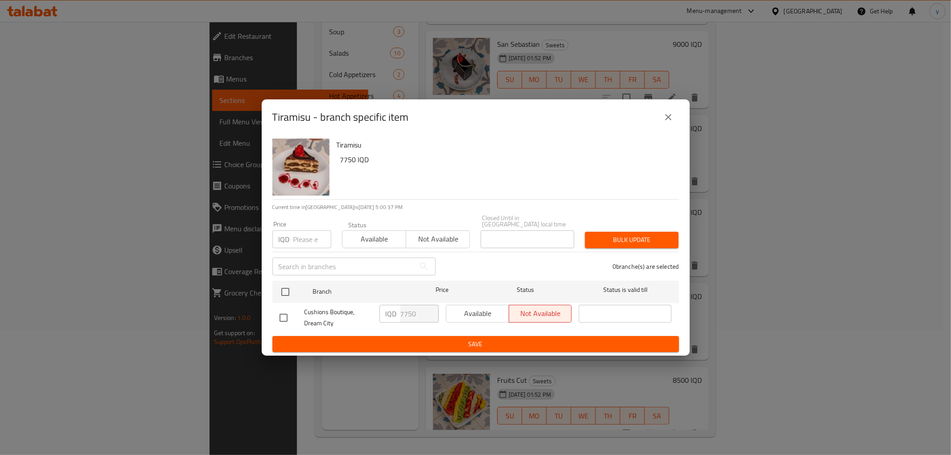
click at [676, 126] on button "close" at bounding box center [667, 117] width 21 height 21
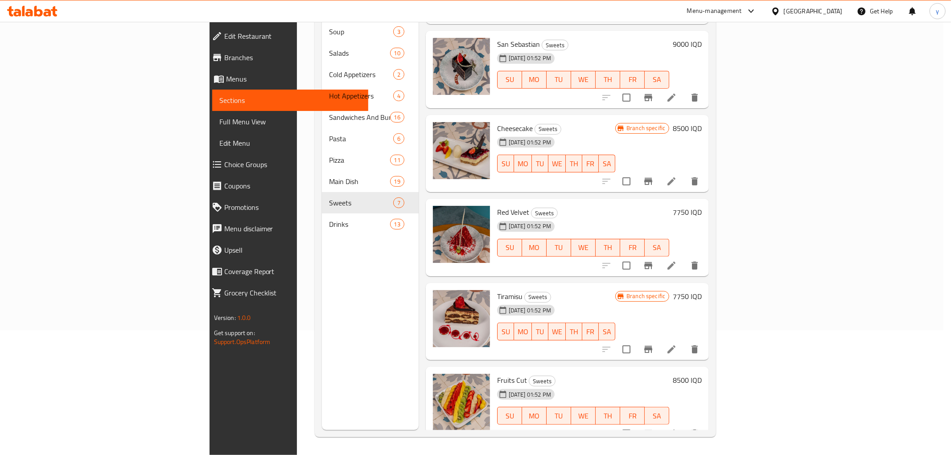
click at [676, 126] on button "close" at bounding box center [667, 117] width 21 height 21
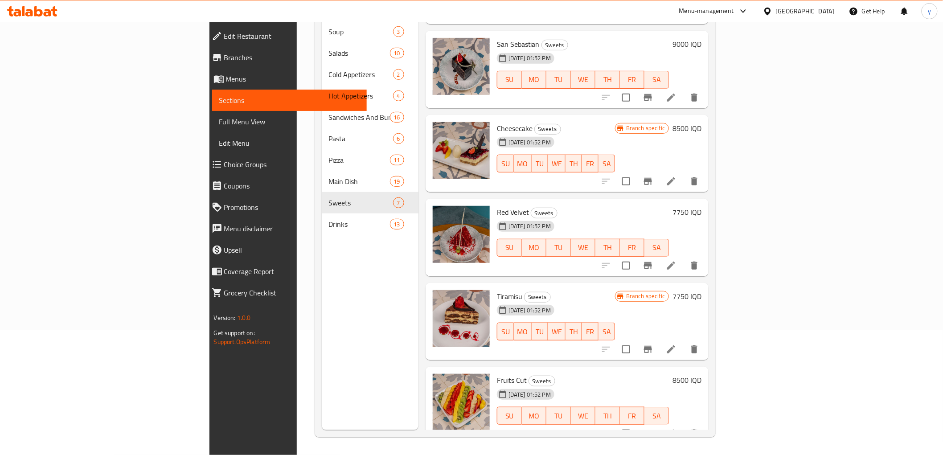
click at [702, 374] on h6 "8500 IQD" at bounding box center [687, 380] width 29 height 12
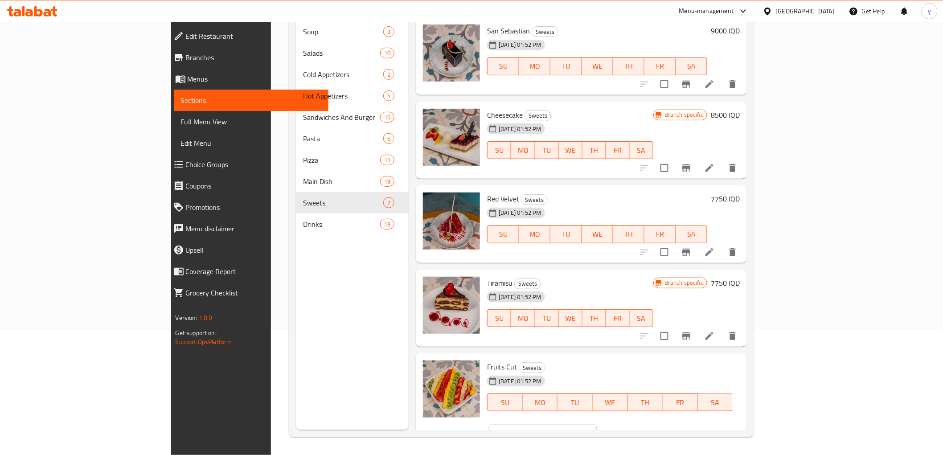
click at [596, 425] on input "8500" at bounding box center [553, 434] width 86 height 18
click at [618, 424] on button "clear" at bounding box center [609, 434] width 20 height 20
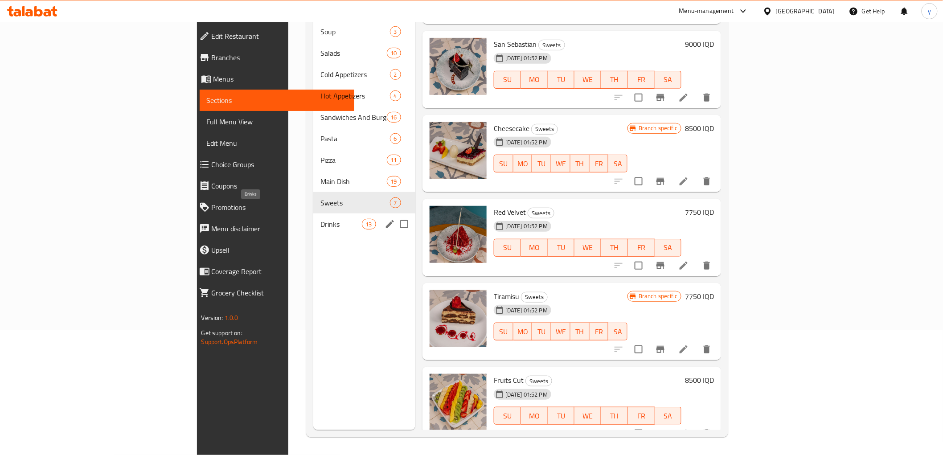
click at [320, 219] on span "Drinks" at bounding box center [340, 224] width 41 height 11
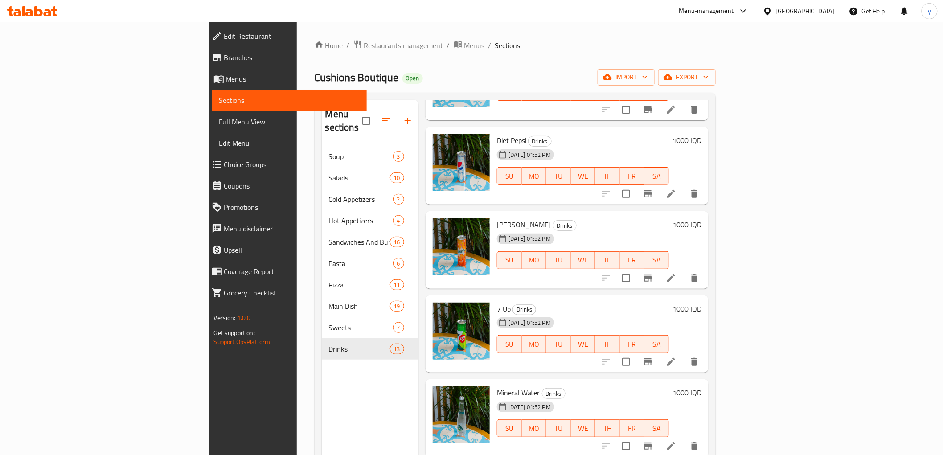
scroll to position [198, 0]
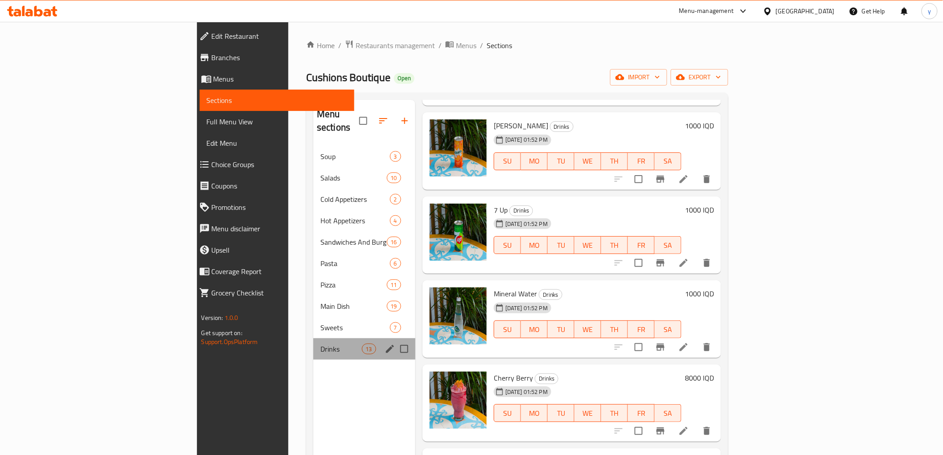
click at [313, 338] on div "Drinks 13" at bounding box center [364, 348] width 102 height 21
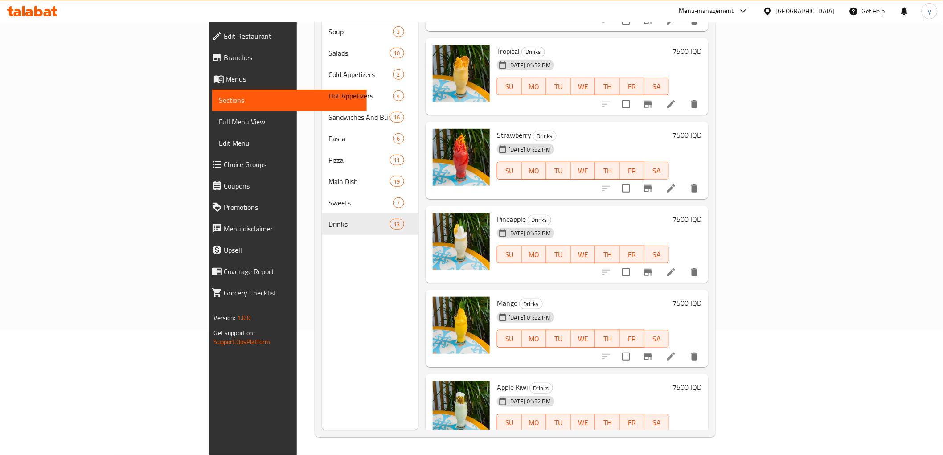
scroll to position [659, 0]
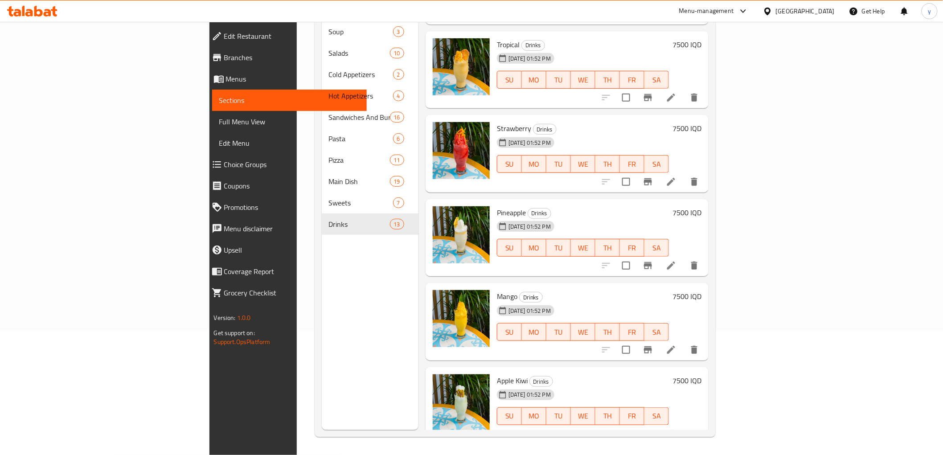
click at [702, 206] on h6 "7500 IQD" at bounding box center [687, 212] width 29 height 12
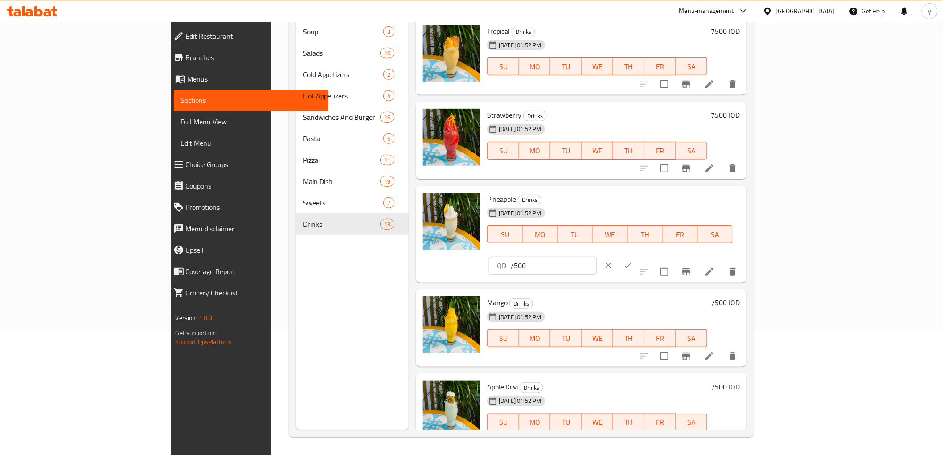
click at [596, 257] on input "7500" at bounding box center [553, 266] width 86 height 18
paste input "7000"
click at [596, 257] on input "75007000" at bounding box center [553, 266] width 86 height 18
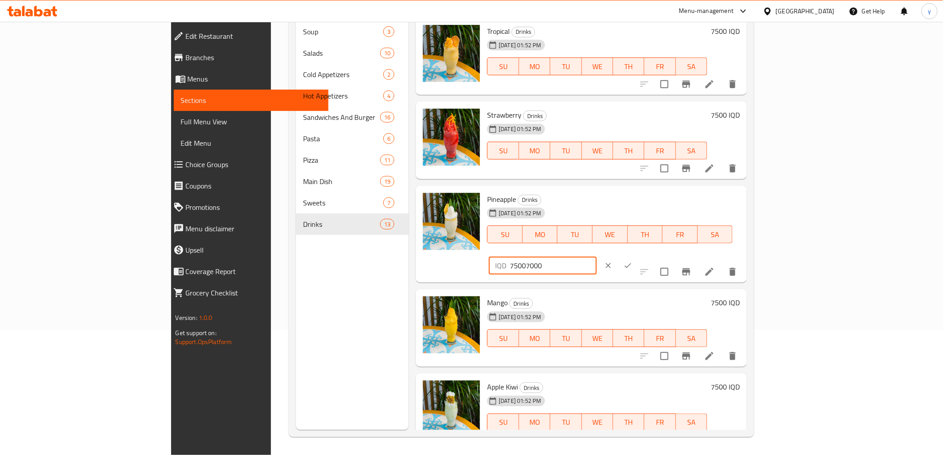
paste input "number"
type input "7000"
click at [638, 256] on button "ok" at bounding box center [628, 266] width 20 height 20
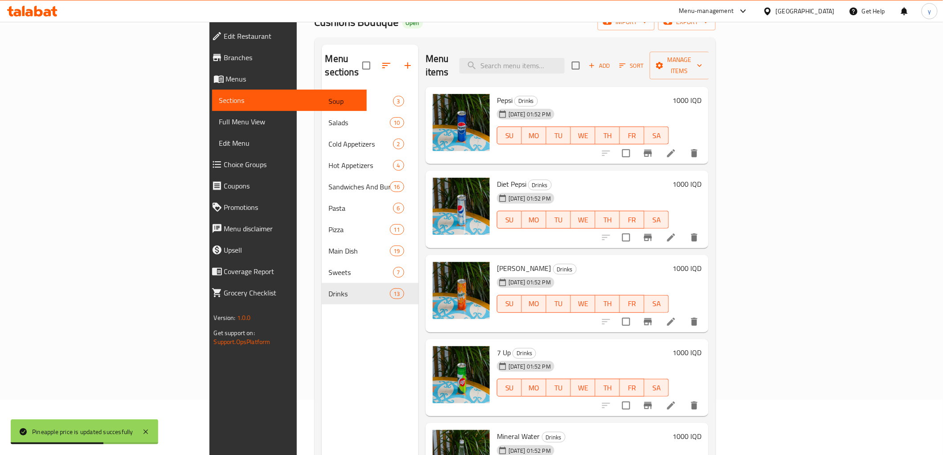
scroll to position [25, 0]
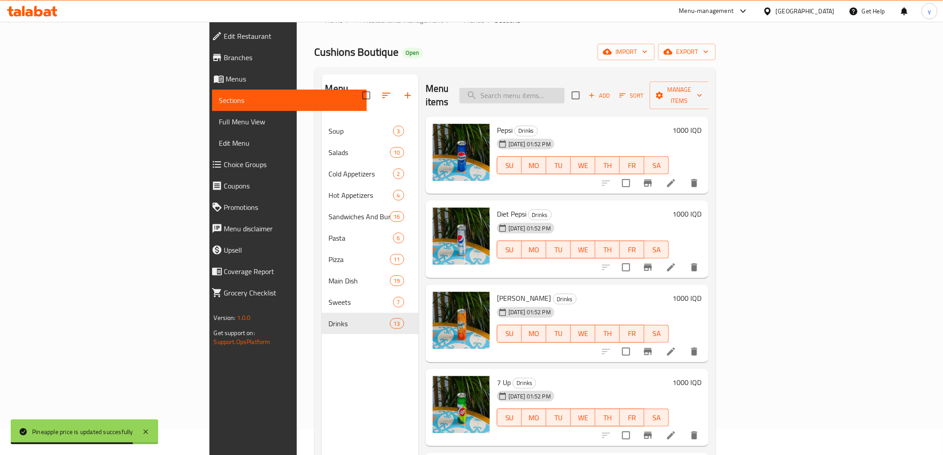
click at [565, 88] on input "search" at bounding box center [512, 96] width 105 height 16
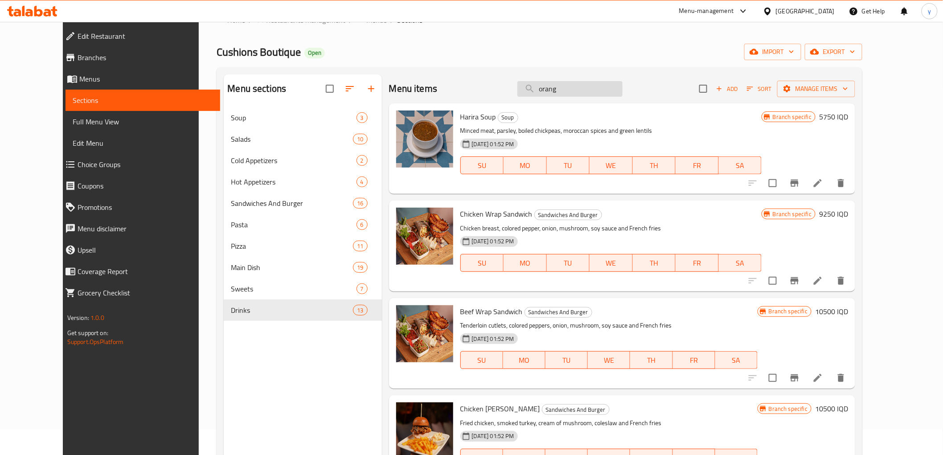
type input "orange"
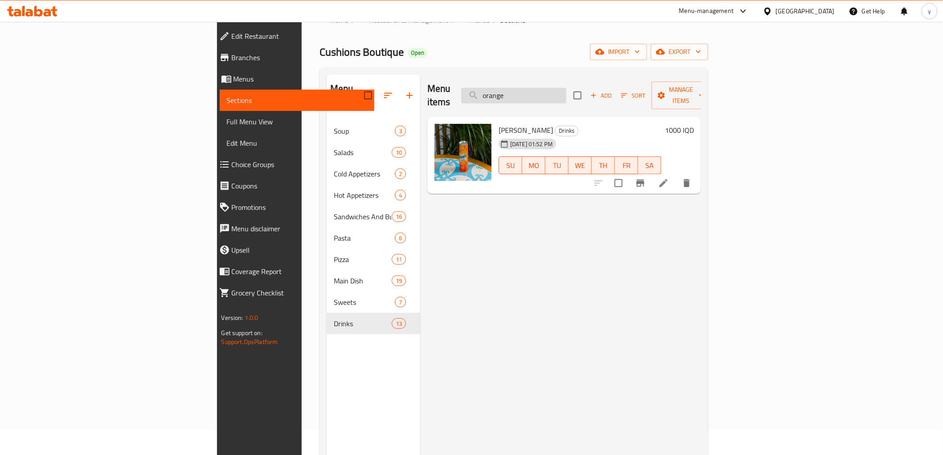
click at [567, 95] on input "orange" at bounding box center [513, 96] width 105 height 16
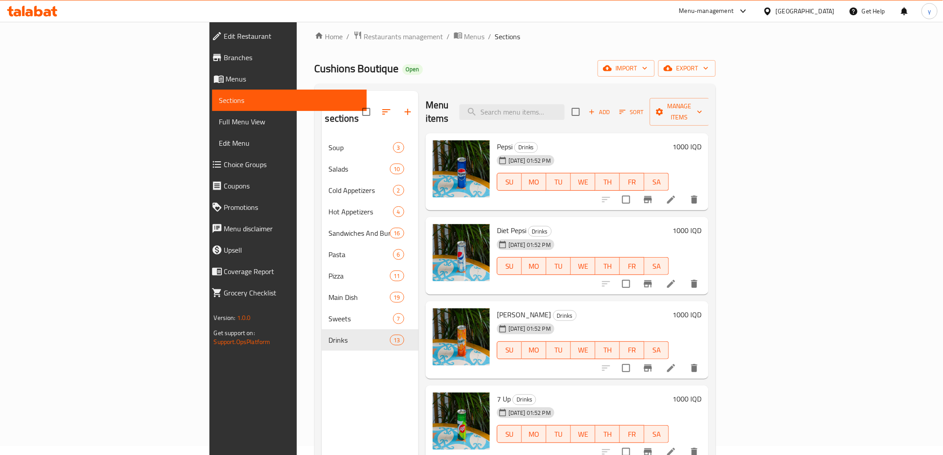
scroll to position [0, 0]
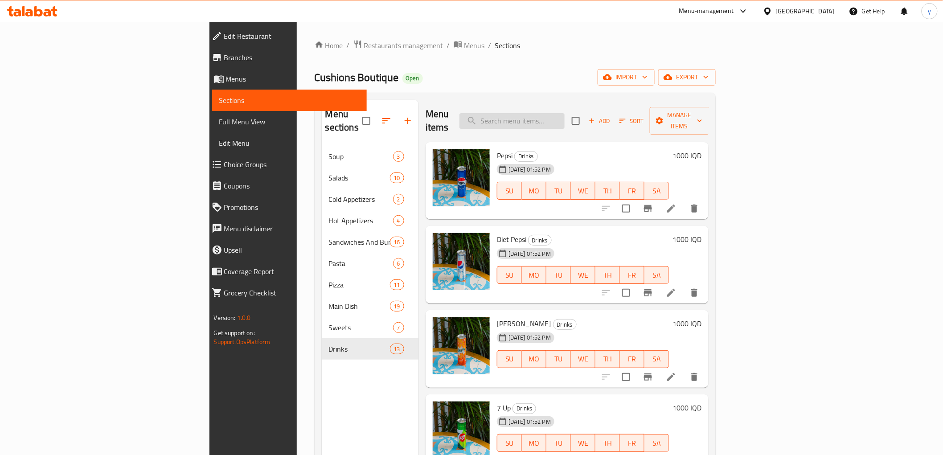
click at [565, 113] on input "search" at bounding box center [512, 121] width 105 height 16
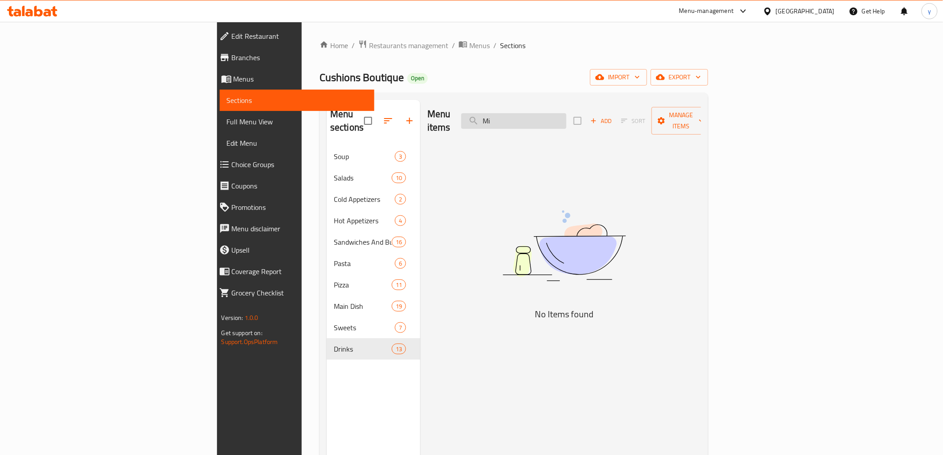
type input "M"
type input "I"
type input "M"
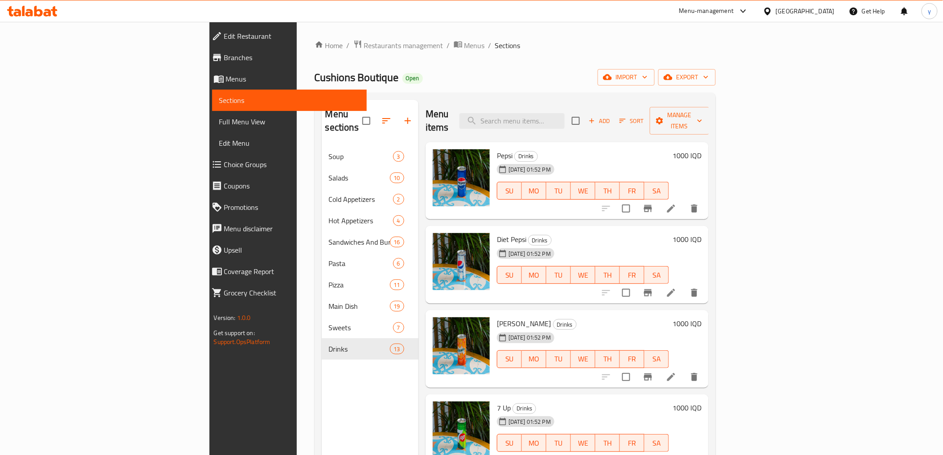
click at [219, 117] on span "Full Menu View" at bounding box center [289, 121] width 140 height 11
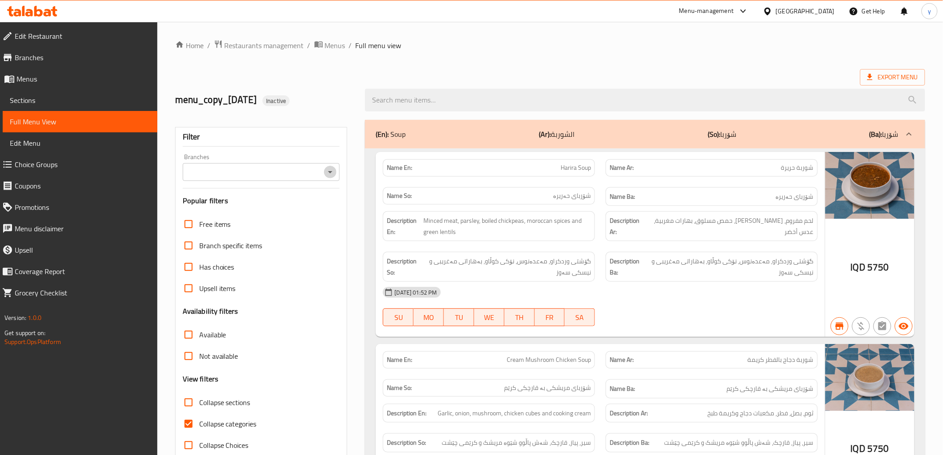
click at [333, 172] on icon "Open" at bounding box center [330, 172] width 11 height 11
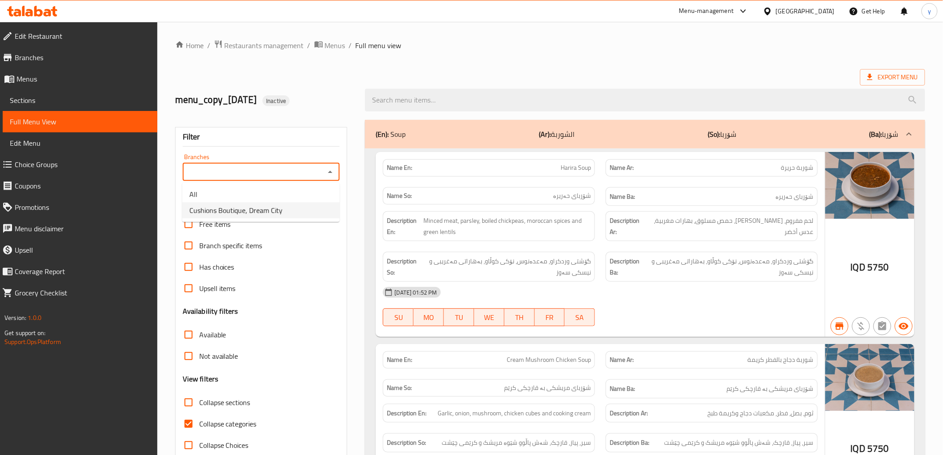
click at [292, 212] on li "Cushions Boutique, Dream City" at bounding box center [260, 210] width 157 height 16
type input "Cushions Boutique, Dream City"
click at [292, 212] on div at bounding box center [471, 227] width 943 height 455
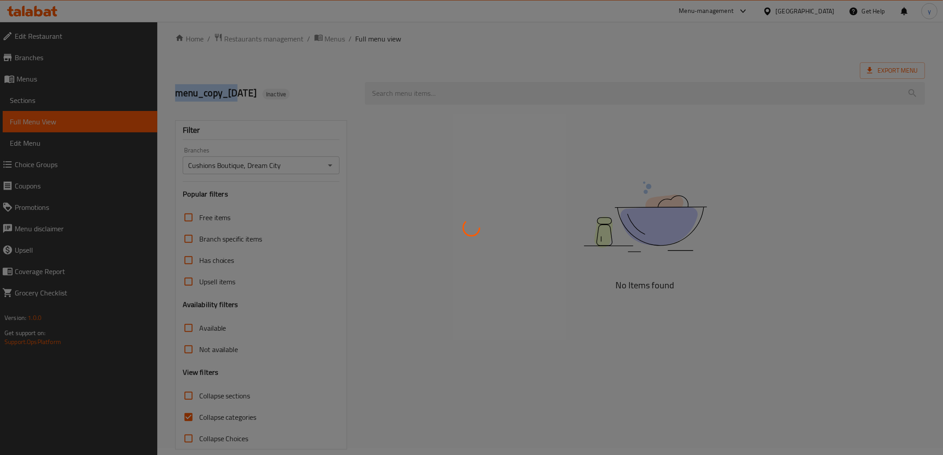
scroll to position [19, 0]
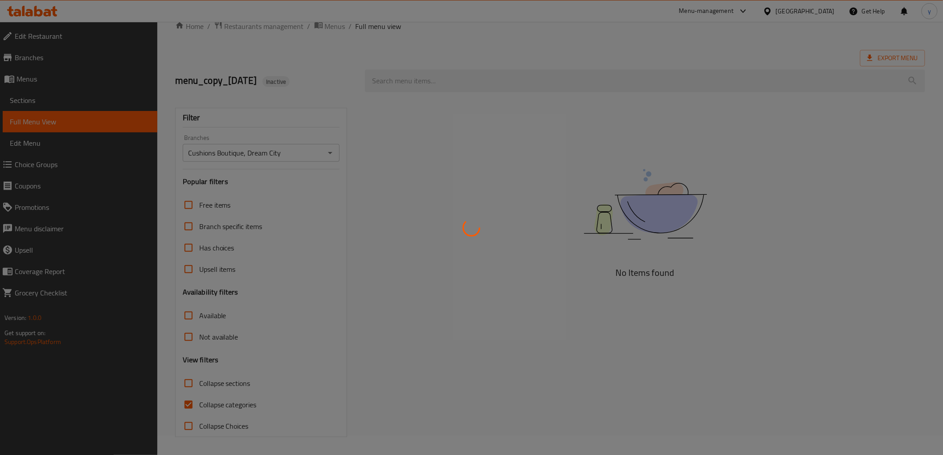
click at [190, 405] on div at bounding box center [471, 227] width 943 height 455
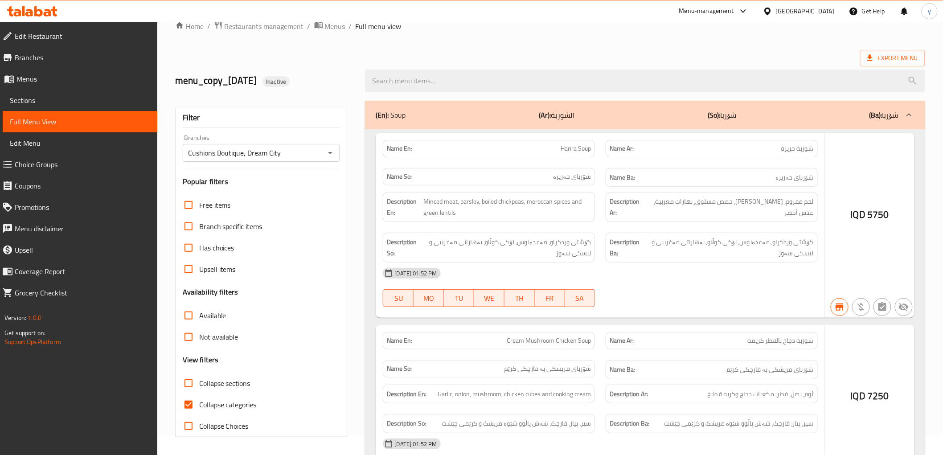
click at [190, 405] on div at bounding box center [471, 227] width 943 height 455
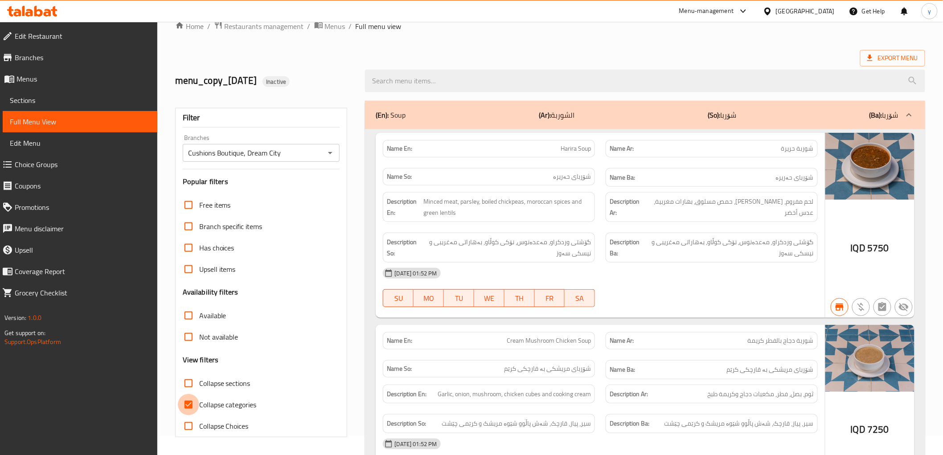
click at [190, 405] on input "Collapse categories" at bounding box center [188, 404] width 21 height 21
checkbox input "false"
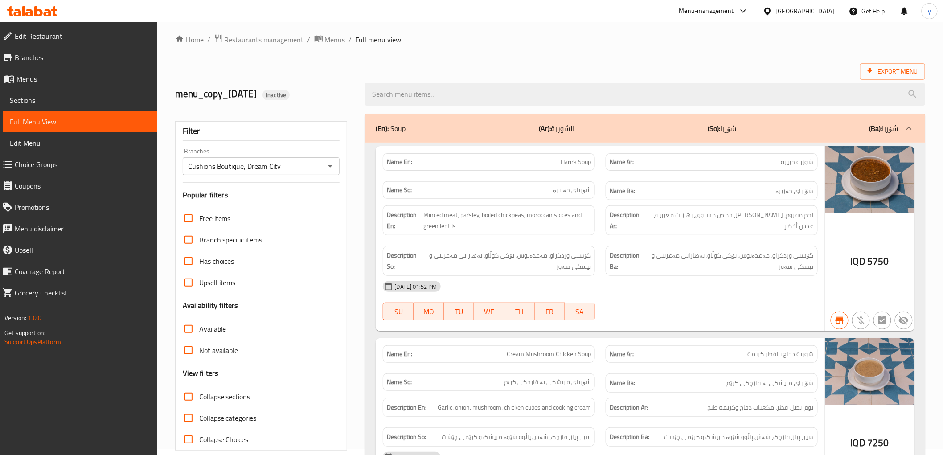
scroll to position [0, 0]
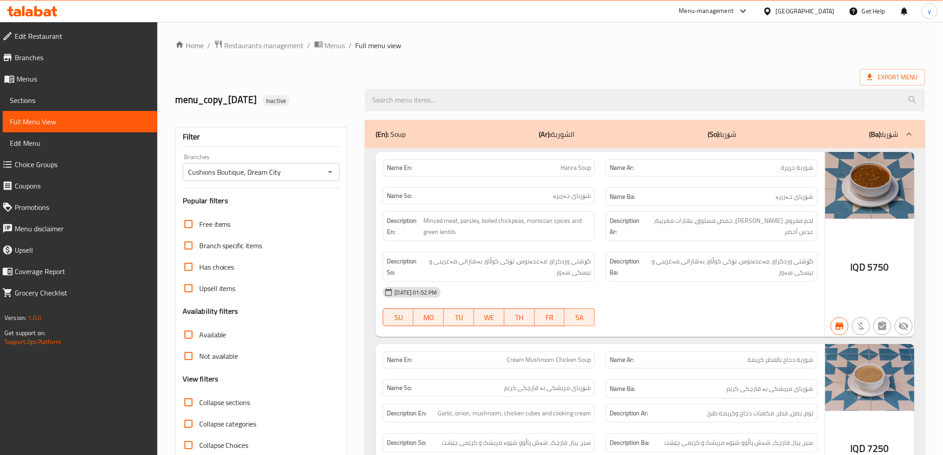
click at [104, 105] on span "Sections" at bounding box center [80, 100] width 140 height 11
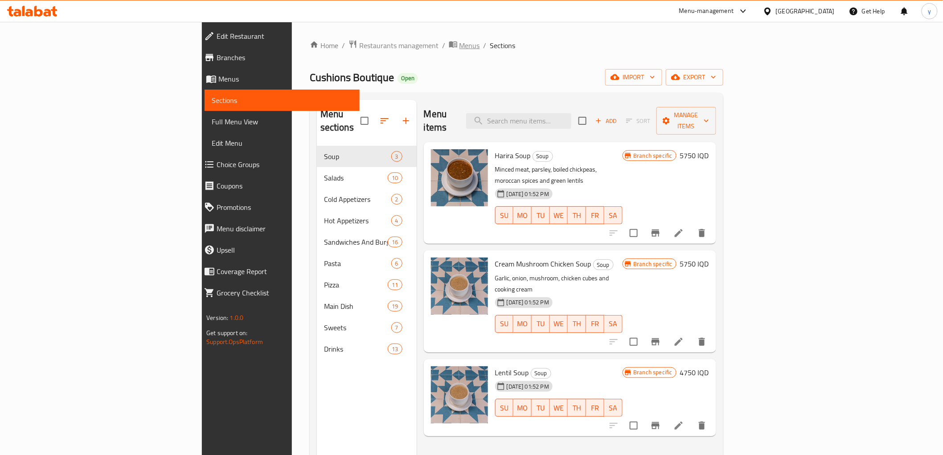
click at [460, 49] on span "Menus" at bounding box center [470, 45] width 21 height 11
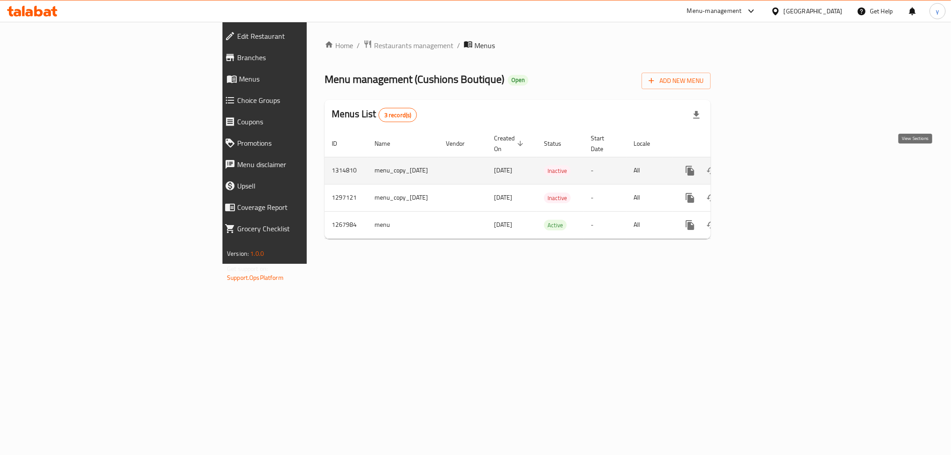
click at [765, 166] on link "enhanced table" at bounding box center [753, 170] width 21 height 21
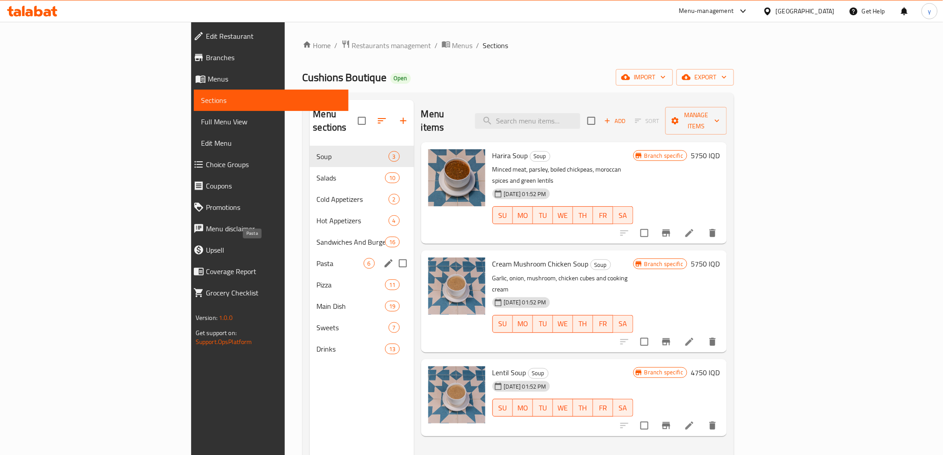
click at [317, 258] on span "Pasta" at bounding box center [340, 263] width 47 height 11
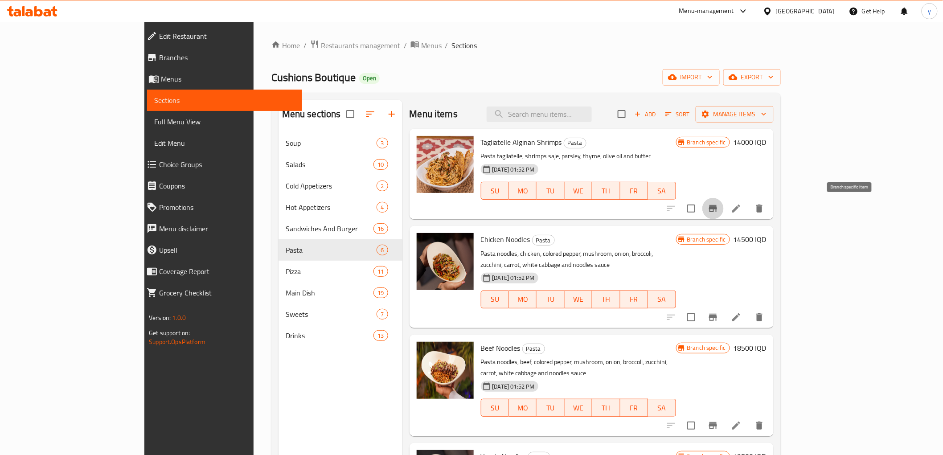
click at [717, 209] on icon "Branch-specific-item" at bounding box center [713, 208] width 8 height 7
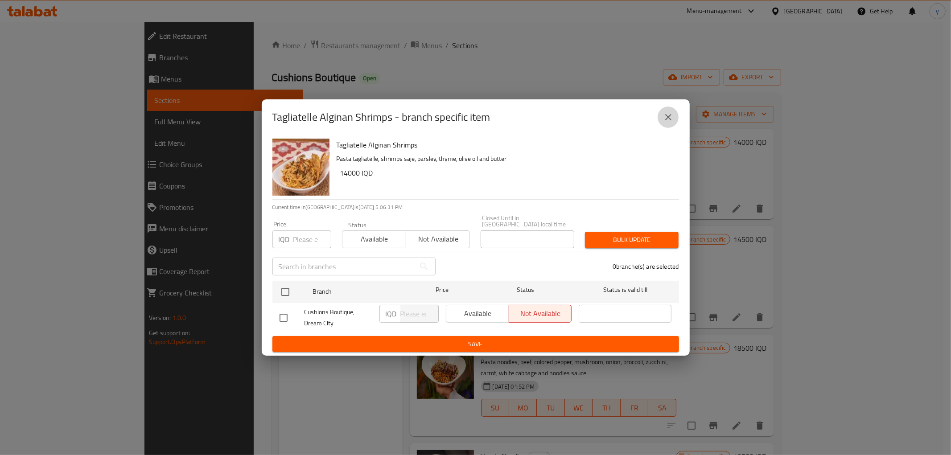
click at [669, 117] on icon "close" at bounding box center [668, 117] width 11 height 11
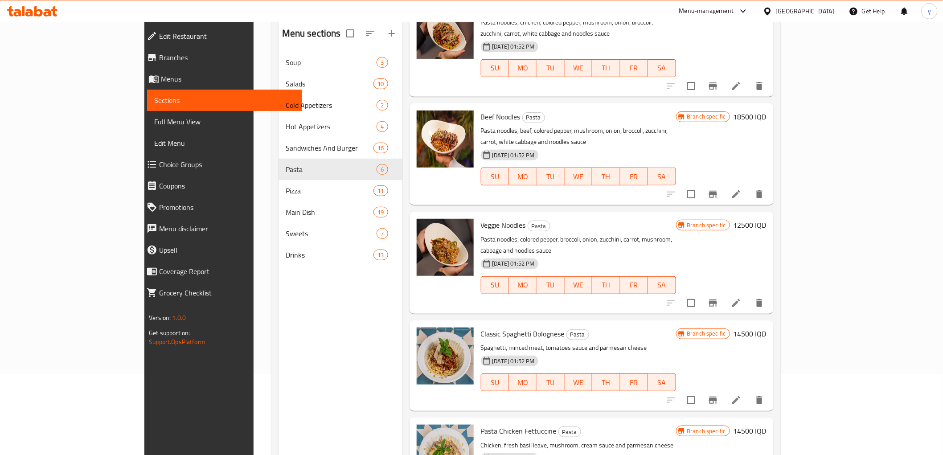
scroll to position [125, 0]
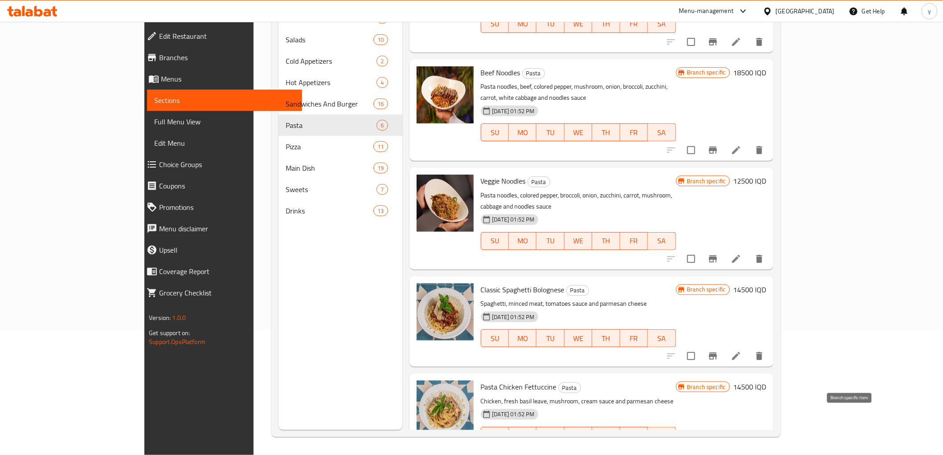
click at [724, 443] on button "Branch-specific-item" at bounding box center [712, 453] width 21 height 21
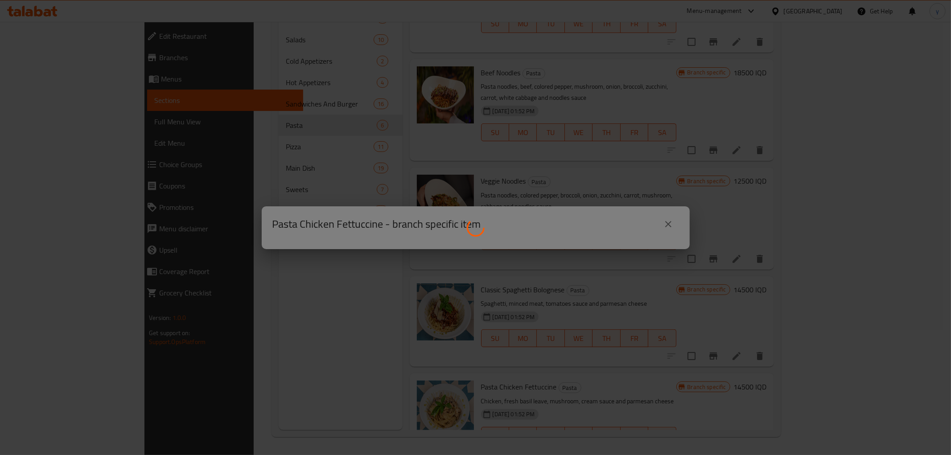
click at [688, 181] on div at bounding box center [475, 227] width 951 height 455
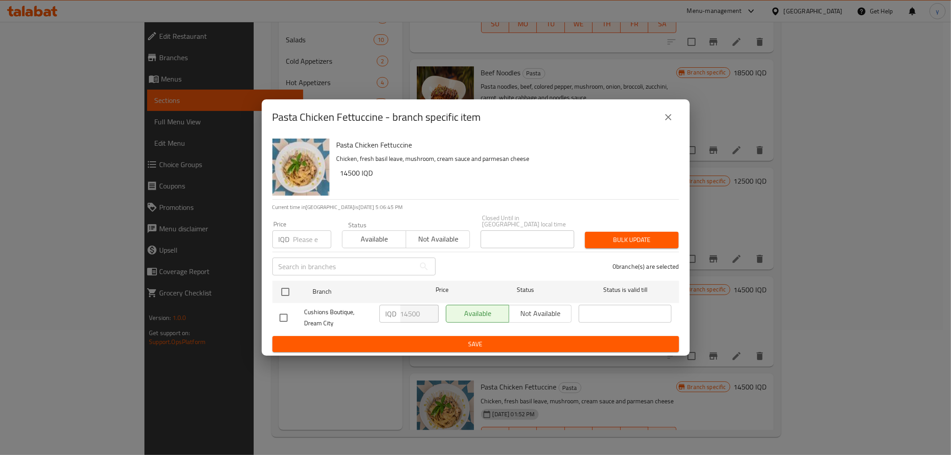
click at [671, 123] on icon "close" at bounding box center [668, 117] width 11 height 11
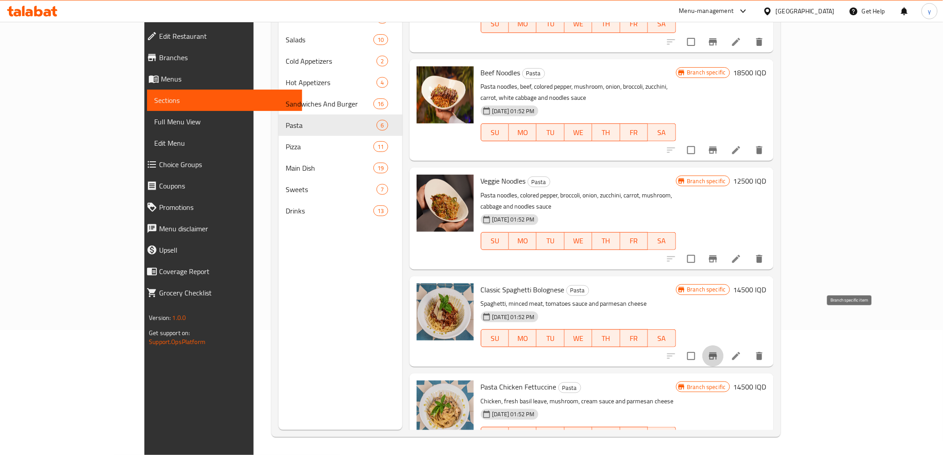
click at [717, 353] on icon "Branch-specific-item" at bounding box center [713, 356] width 8 height 7
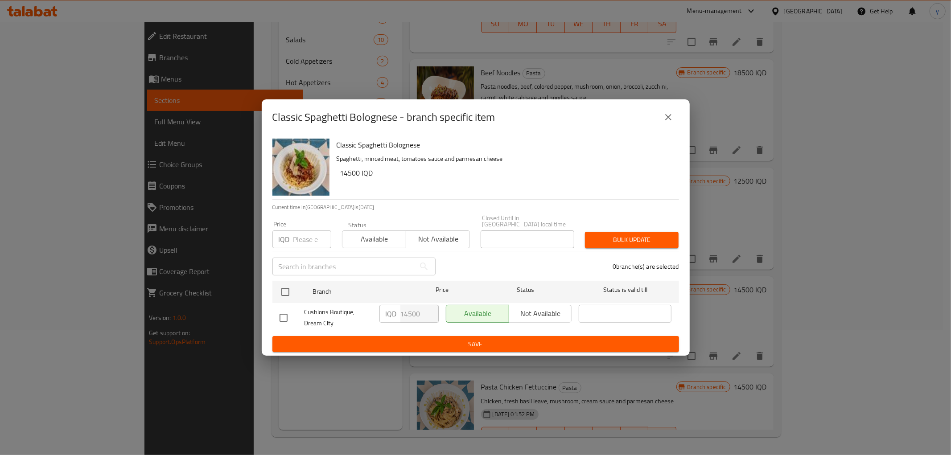
click at [669, 120] on icon "close" at bounding box center [668, 117] width 6 height 6
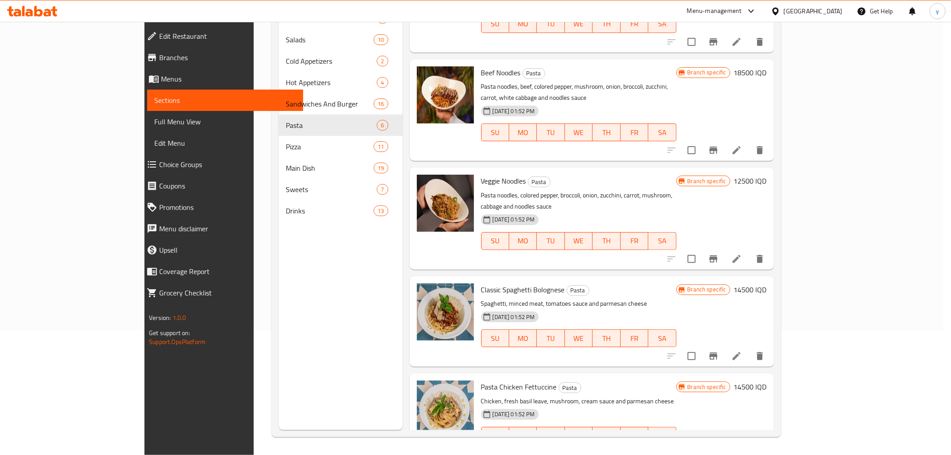
click at [669, 120] on icon "close" at bounding box center [668, 117] width 6 height 6
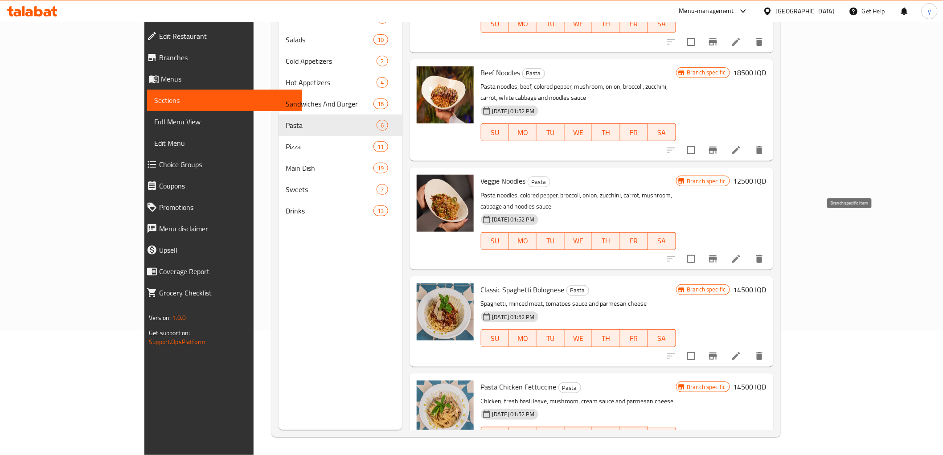
click at [717, 255] on icon "Branch-specific-item" at bounding box center [713, 258] width 8 height 7
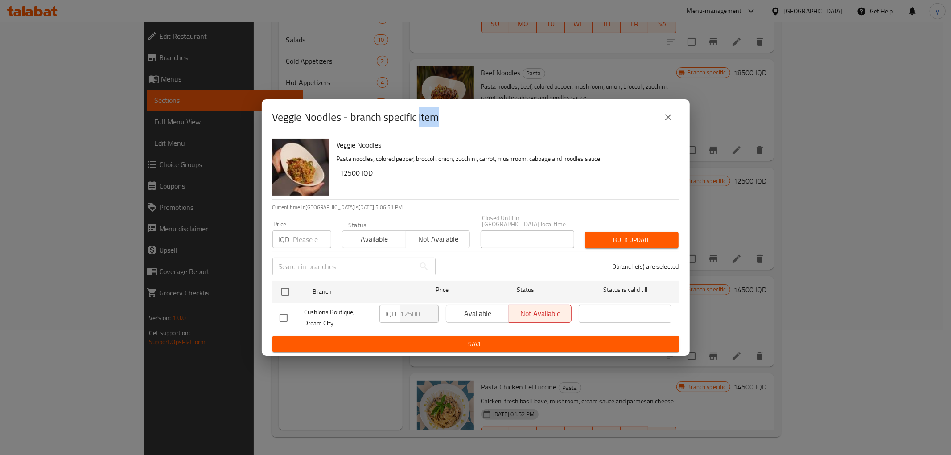
click at [672, 127] on button "close" at bounding box center [667, 117] width 21 height 21
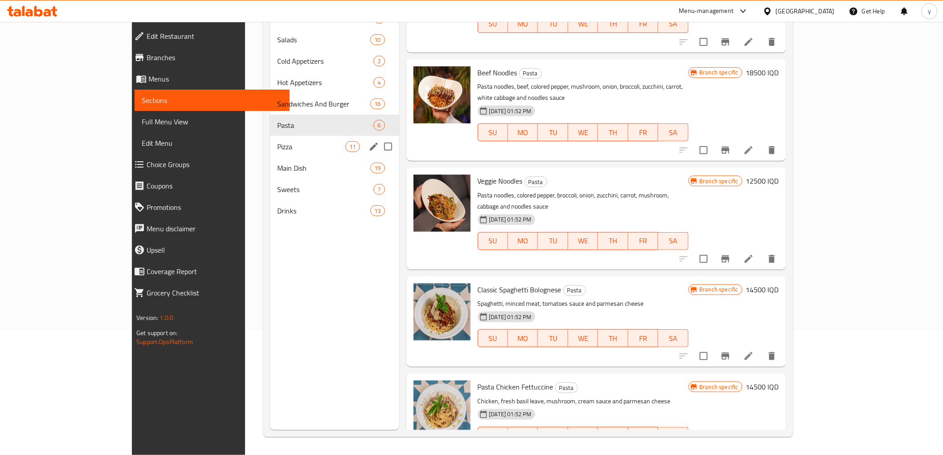
click at [270, 152] on div "Pizza 11" at bounding box center [334, 146] width 129 height 21
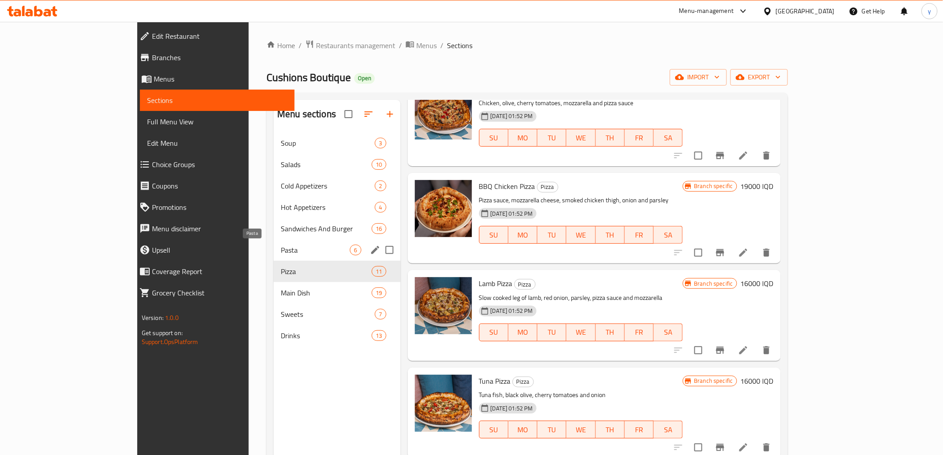
click at [281, 247] on span "Pasta" at bounding box center [315, 250] width 69 height 11
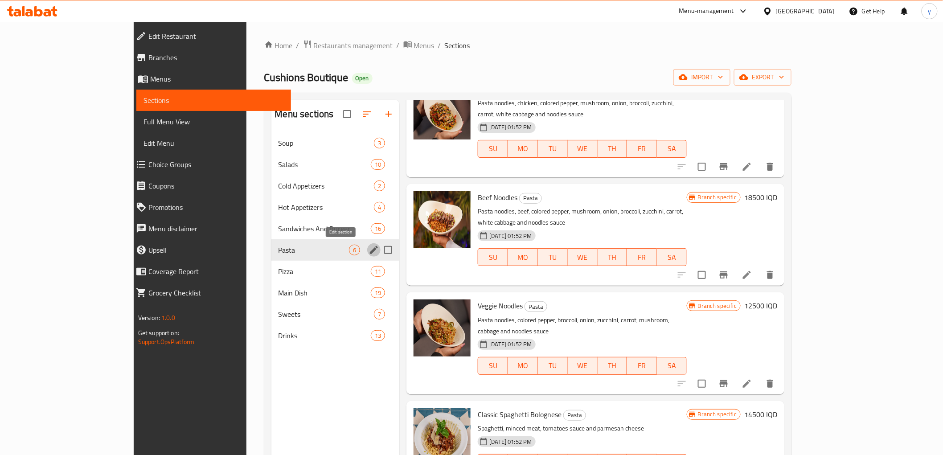
click at [369, 246] on icon "edit" at bounding box center [374, 250] width 11 height 11
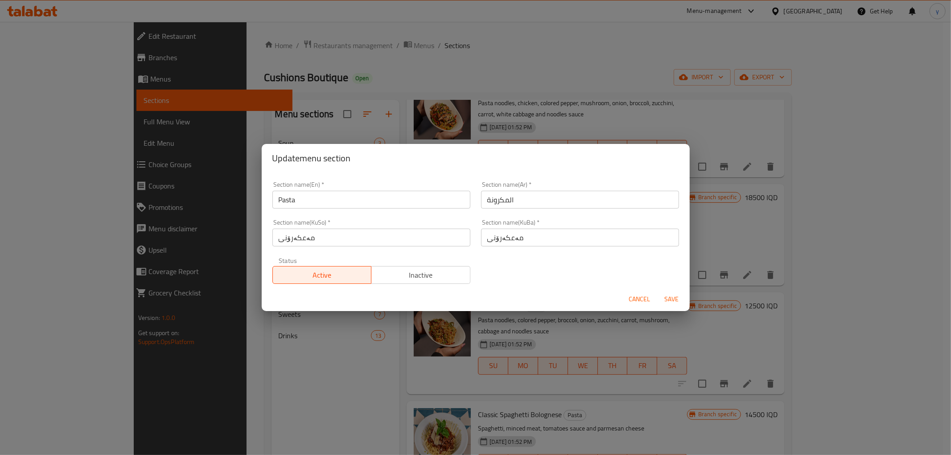
click at [336, 204] on input "Pasta" at bounding box center [371, 200] width 198 height 18
type input "Pasta 1"
click at [667, 305] on button "Save" at bounding box center [671, 299] width 29 height 16
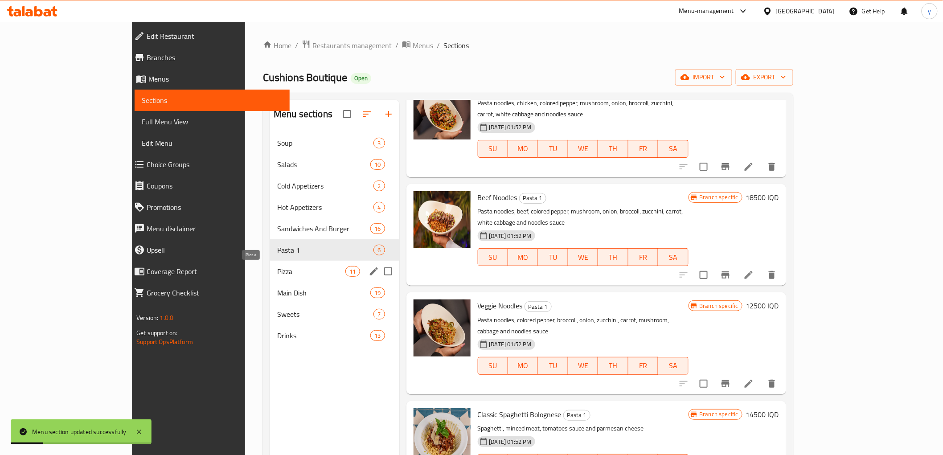
click at [286, 266] on span "Pizza" at bounding box center [311, 271] width 68 height 11
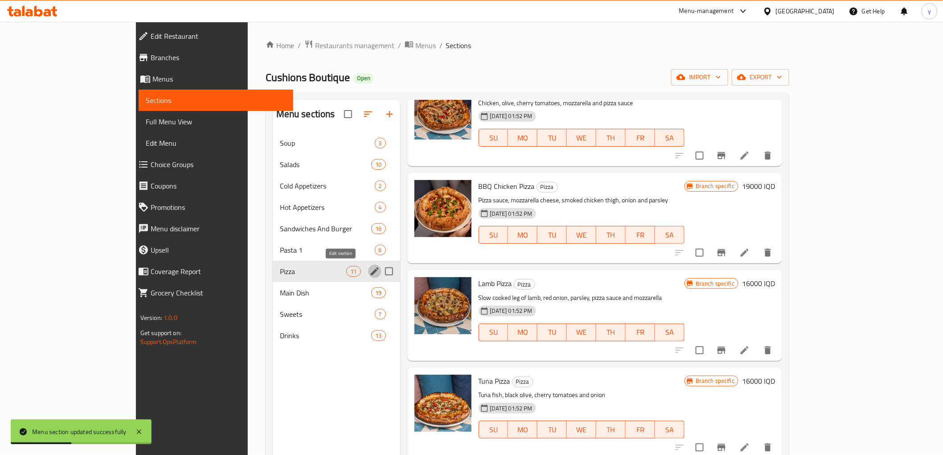
click at [370, 273] on icon "edit" at bounding box center [375, 271] width 11 height 11
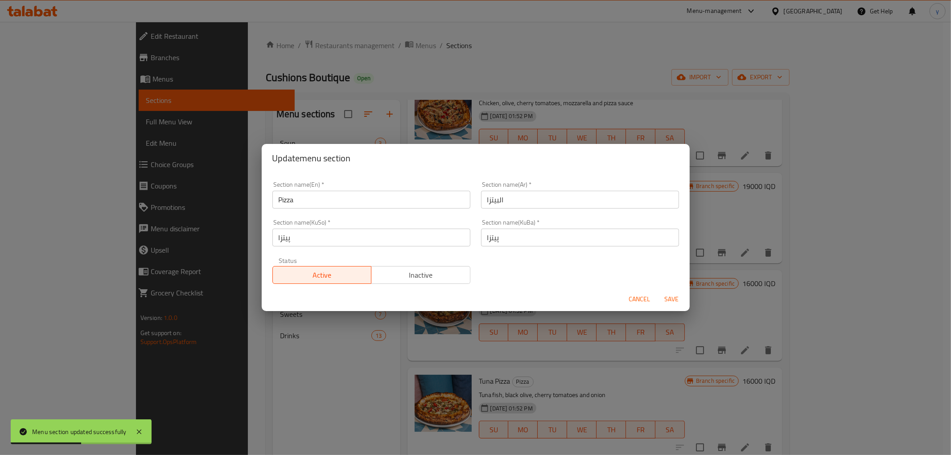
click at [372, 190] on div "Section name(En)   * Pizza Section name(En) *" at bounding box center [371, 194] width 198 height 27
click at [370, 195] on input "Pizza" at bounding box center [371, 200] width 198 height 18
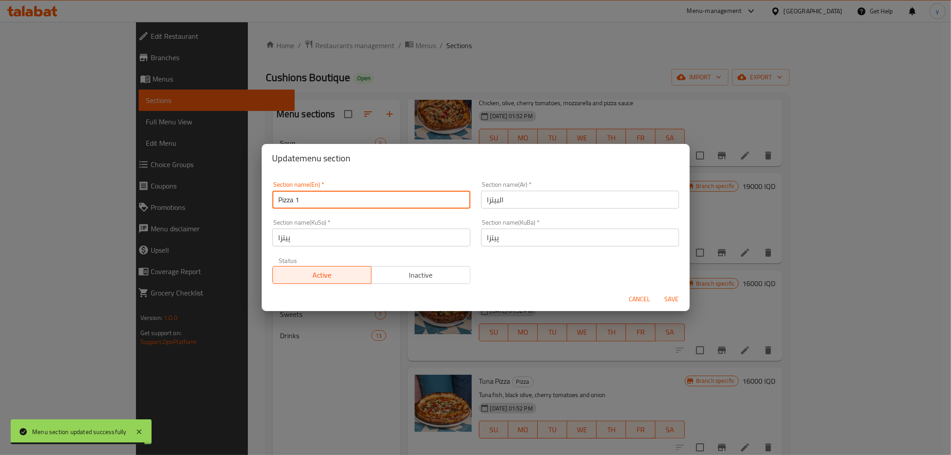
type input "Pizza 1"
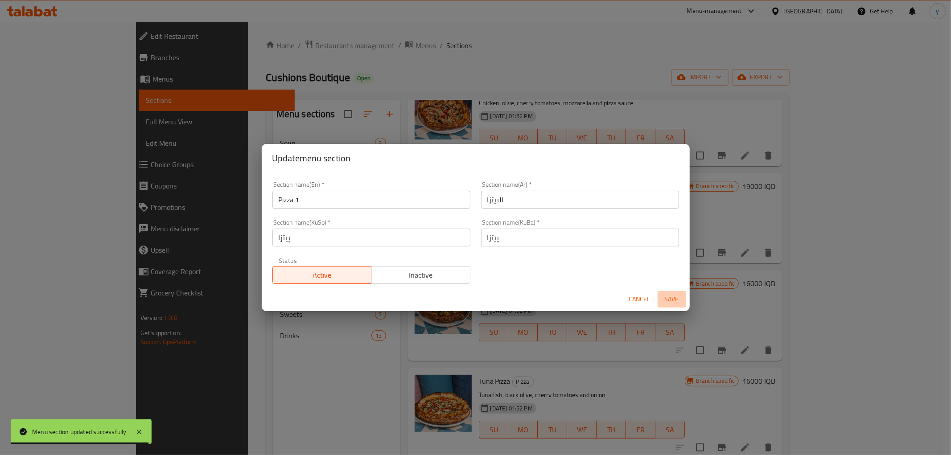
click at [666, 300] on span "Save" at bounding box center [671, 299] width 21 height 11
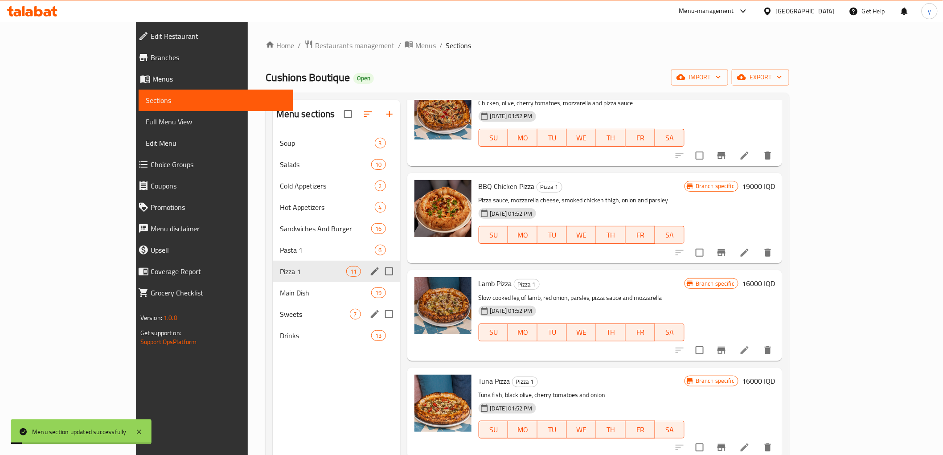
click at [287, 320] on div "Sweets 7" at bounding box center [336, 314] width 127 height 21
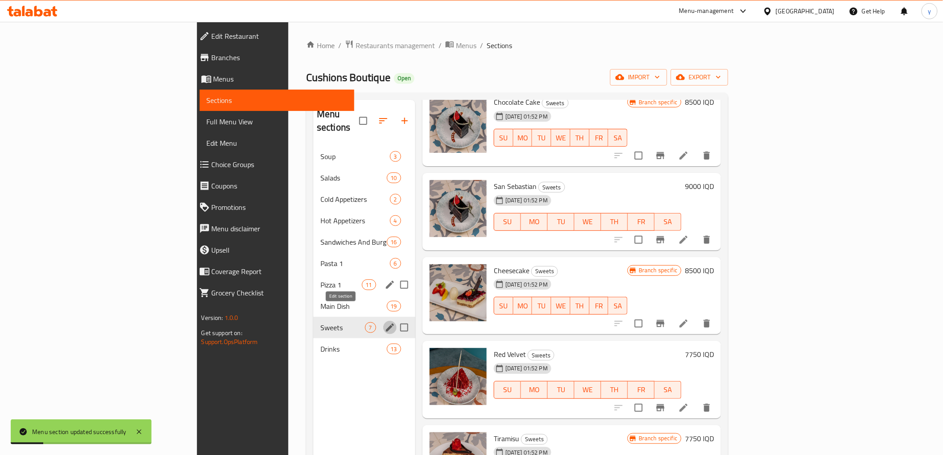
click at [385, 322] on icon "edit" at bounding box center [390, 327] width 11 height 11
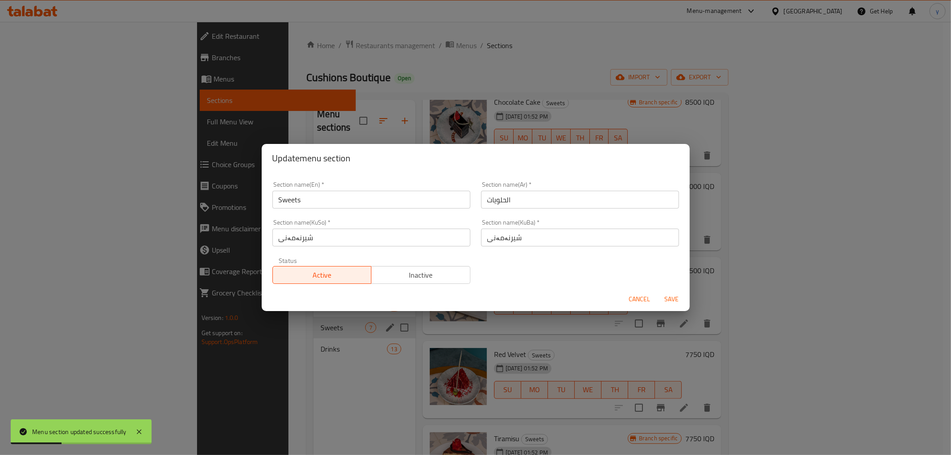
click at [369, 197] on input "Sweets" at bounding box center [371, 200] width 198 height 18
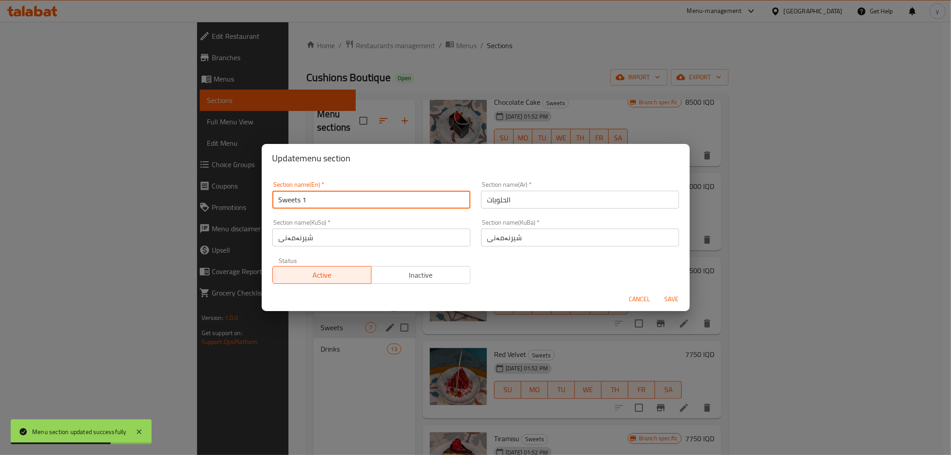
type input "Sweets 1"
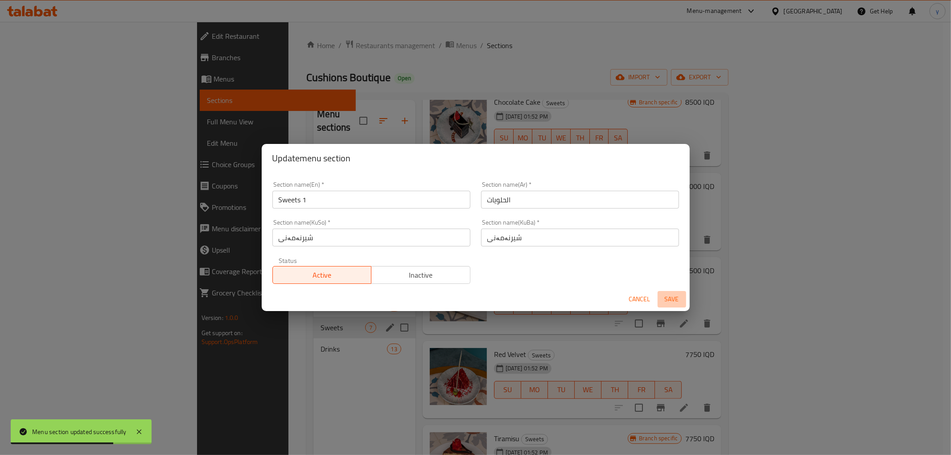
click at [664, 300] on span "Save" at bounding box center [671, 299] width 21 height 11
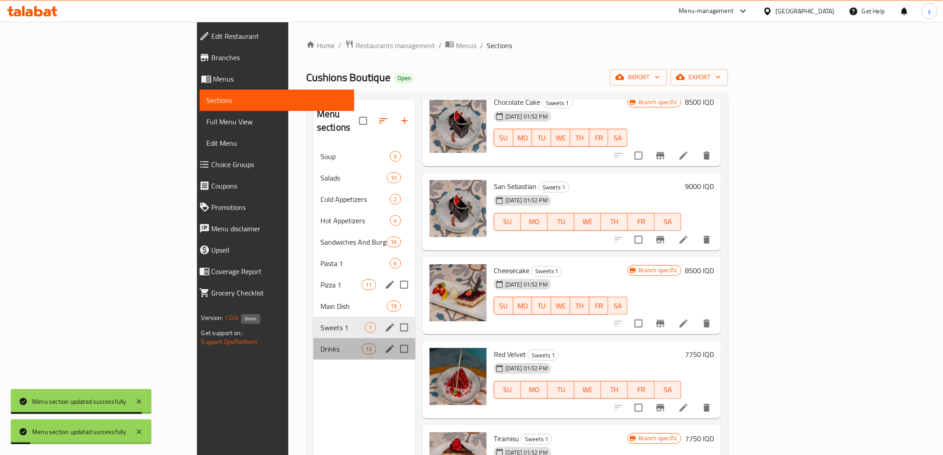
click at [320, 344] on span "Drinks" at bounding box center [340, 349] width 41 height 11
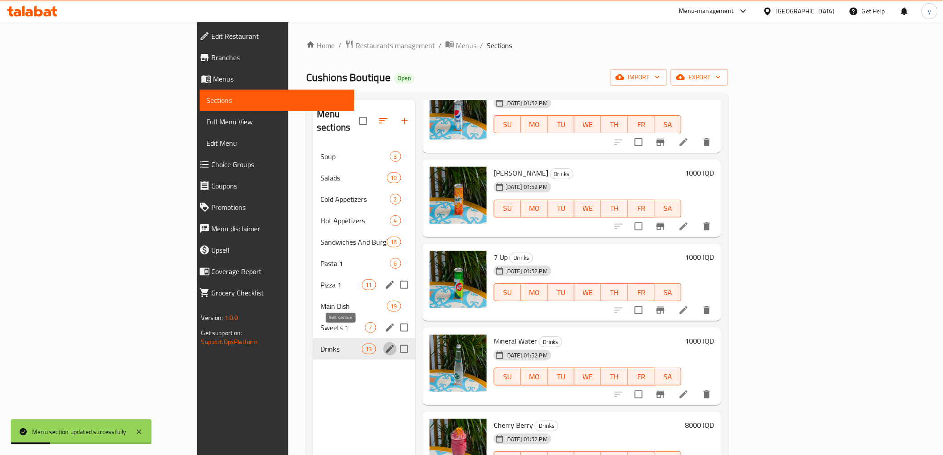
click at [386, 345] on icon "edit" at bounding box center [390, 349] width 8 height 8
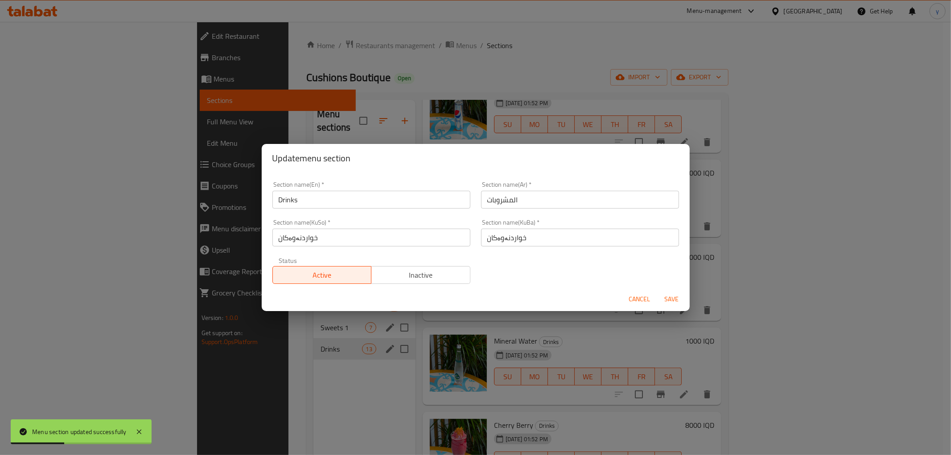
click at [377, 195] on input "Drinks" at bounding box center [371, 200] width 198 height 18
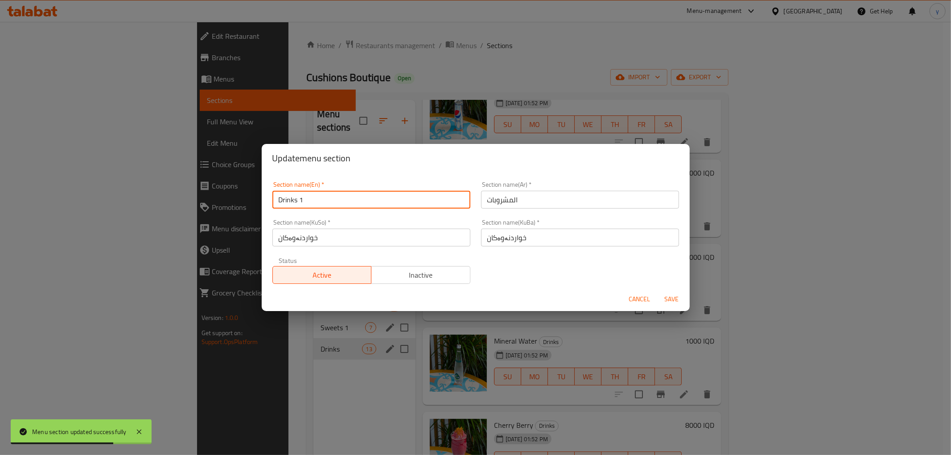
type input "Drinks 1"
click at [674, 299] on span "Save" at bounding box center [671, 299] width 21 height 11
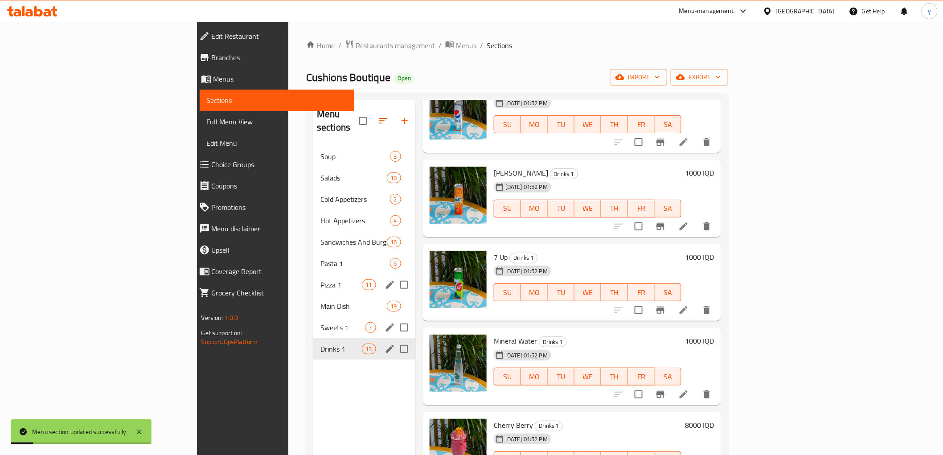
click at [415, 226] on div "Menu items Add Sort Manage items Pepsi Drinks 1 [DATE] 01:52 PM SU MO TU WE TH …" at bounding box center [568, 327] width 306 height 455
click at [456, 41] on span "Menus" at bounding box center [466, 45] width 21 height 11
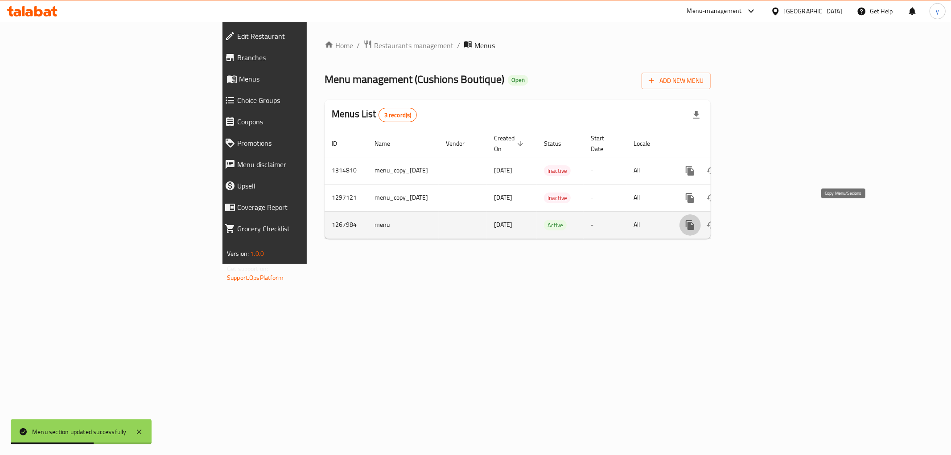
click at [701, 214] on button "more" at bounding box center [689, 224] width 21 height 21
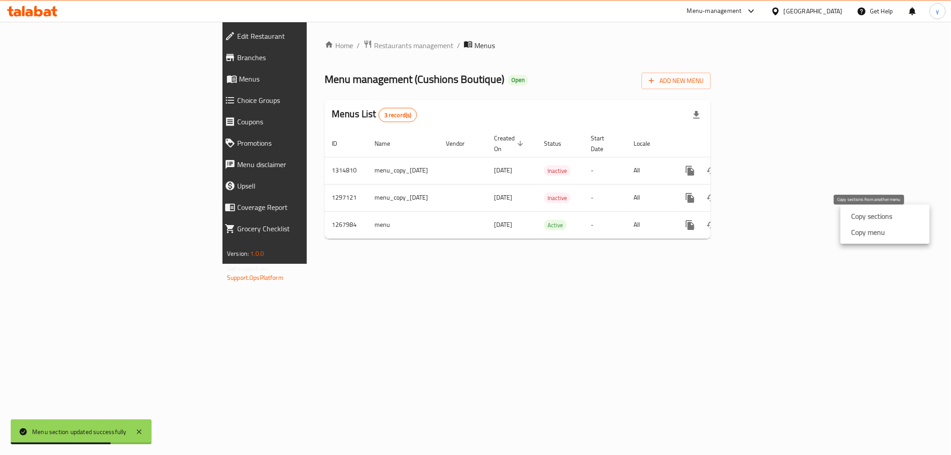
click at [856, 220] on strong "Copy sections" at bounding box center [871, 216] width 41 height 11
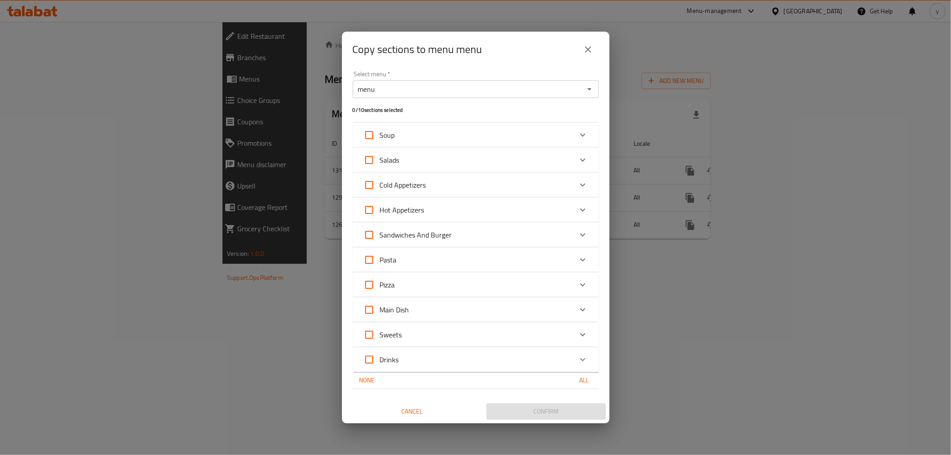
click at [511, 96] on div "menu Select menu *" at bounding box center [476, 89] width 246 height 18
click at [596, 89] on div "menu Select menu *" at bounding box center [476, 89] width 246 height 18
click at [593, 90] on icon "Open" at bounding box center [589, 89] width 11 height 11
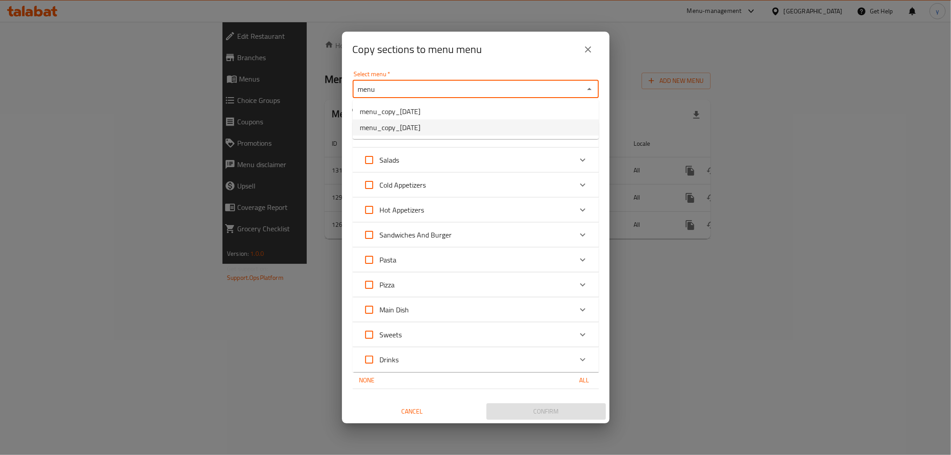
click at [559, 131] on li "menu_copy_[DATE]" at bounding box center [476, 127] width 246 height 16
type input "menu_copy_[DATE]"
click at [368, 358] on input "Drinks 1" at bounding box center [368, 359] width 21 height 21
checkbox input "true"
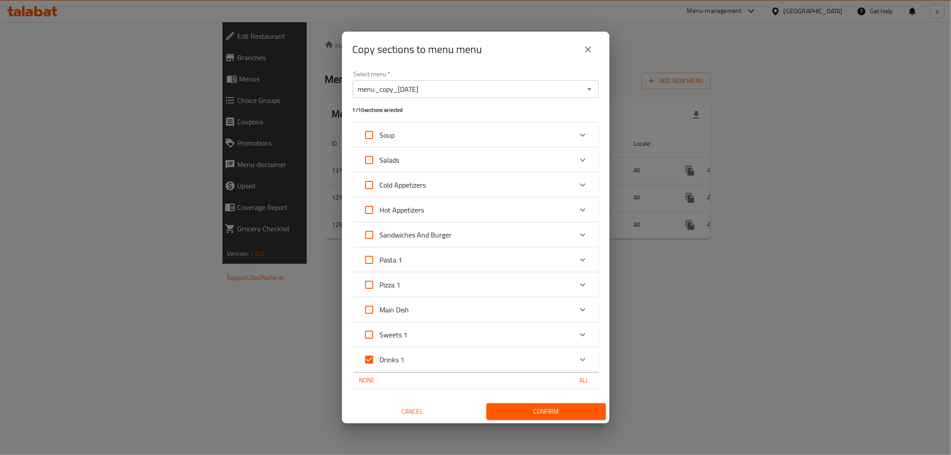
click at [368, 337] on input "Sweets 1" at bounding box center [368, 334] width 21 height 21
checkbox input "true"
click at [364, 287] on input "Pizza 1" at bounding box center [368, 284] width 21 height 21
checkbox input "true"
click at [364, 255] on input "Pasta 1" at bounding box center [368, 259] width 21 height 21
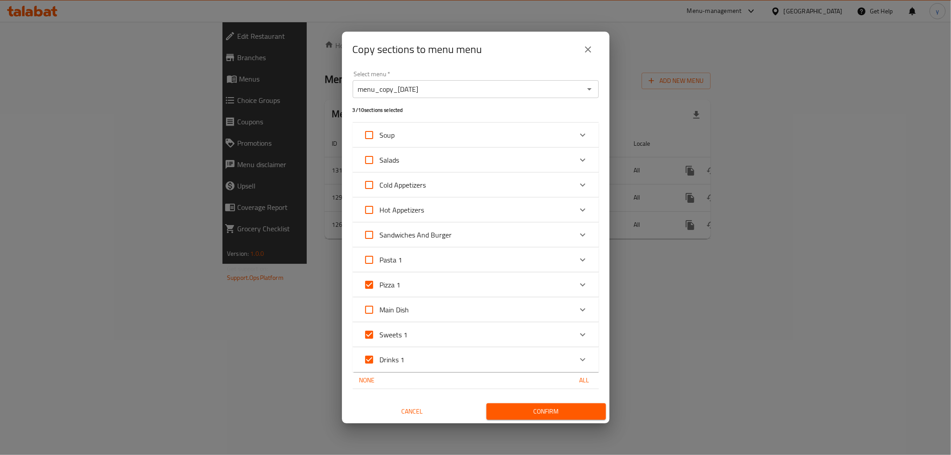
checkbox input "true"
click at [526, 413] on span "Confirm" at bounding box center [545, 411] width 105 height 11
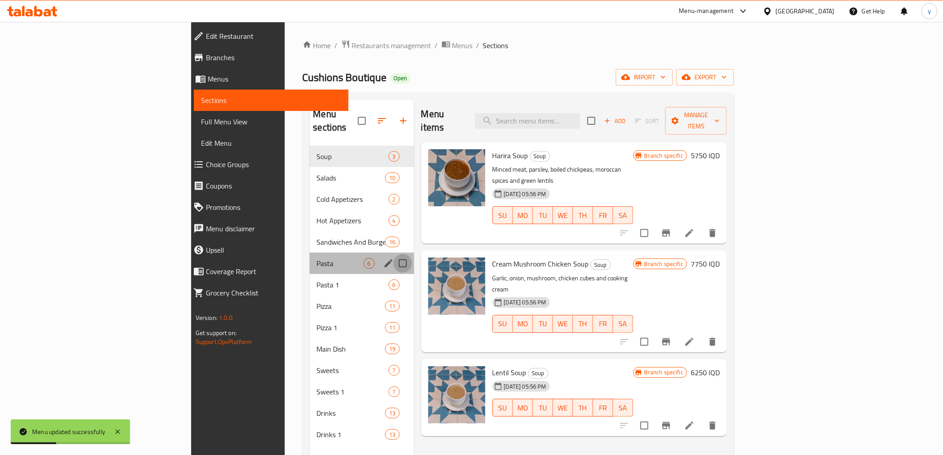
click at [394, 254] on input "Menu sections" at bounding box center [403, 263] width 19 height 19
checkbox input "true"
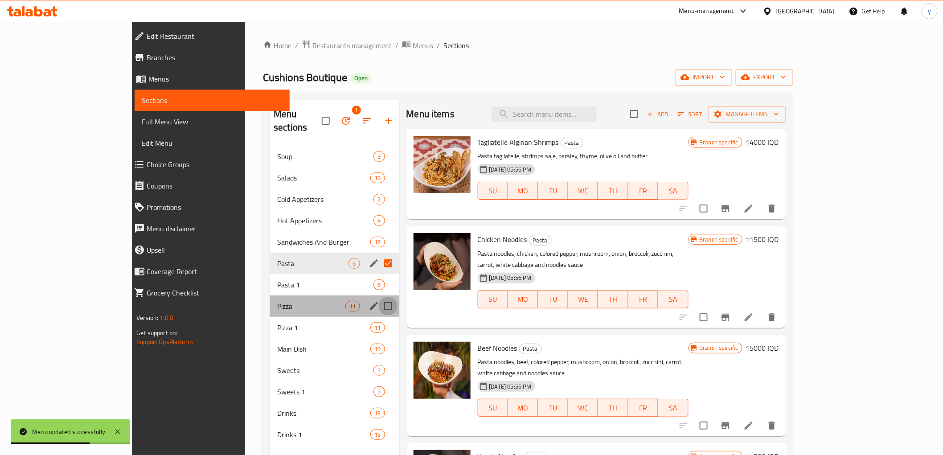
click at [379, 297] on input "Menu sections" at bounding box center [388, 306] width 19 height 19
checkbox input "true"
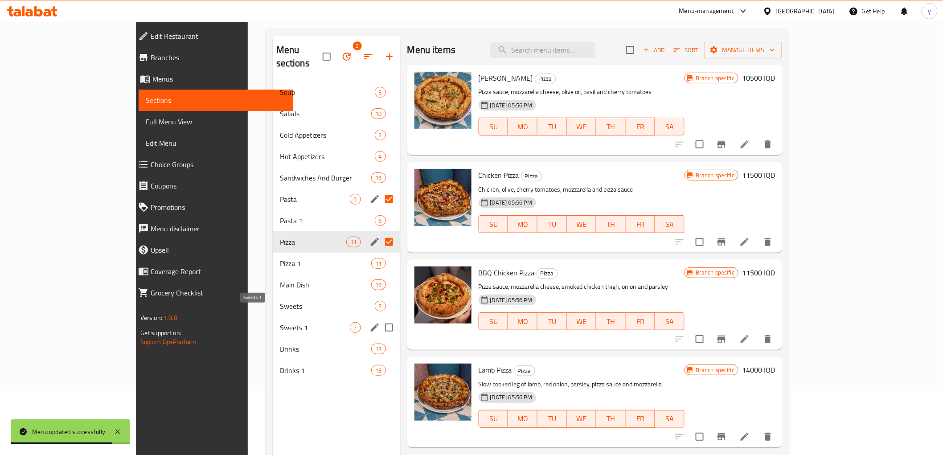
scroll to position [99, 0]
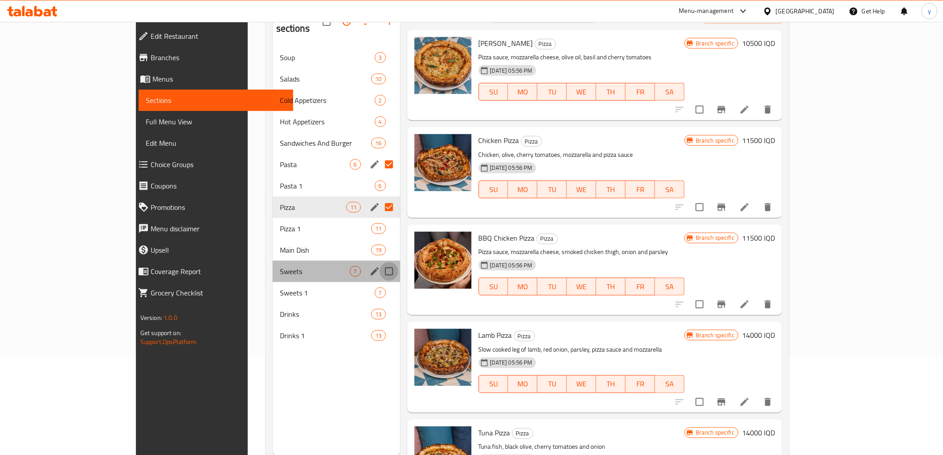
click at [380, 262] on input "Menu sections" at bounding box center [389, 271] width 19 height 19
checkbox input "true"
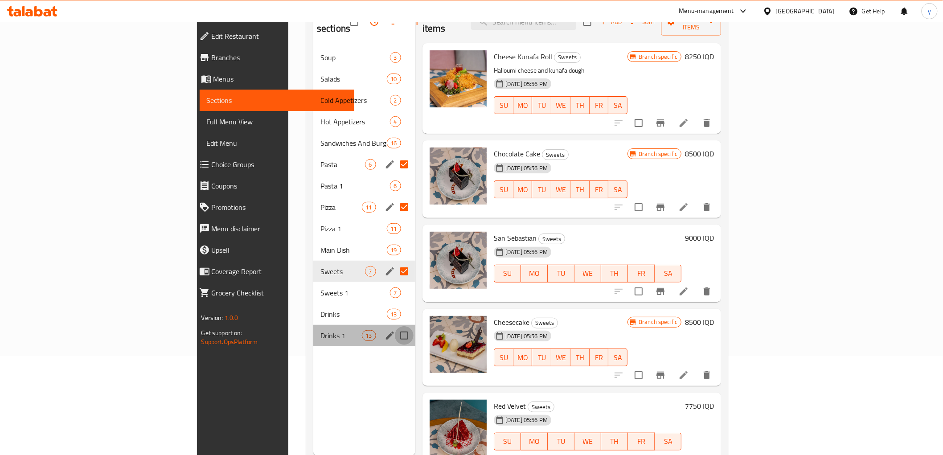
click at [395, 326] on input "Menu sections" at bounding box center [404, 335] width 19 height 19
checkbox input "true"
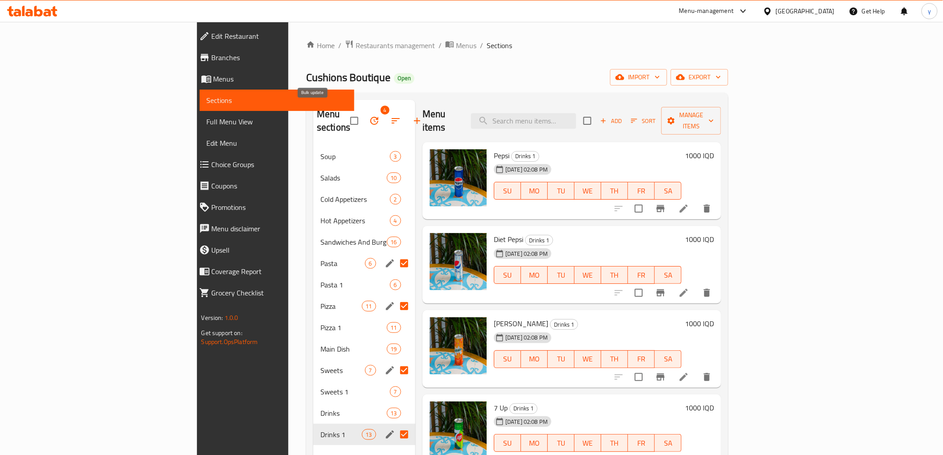
click at [364, 113] on button "button" at bounding box center [374, 120] width 21 height 21
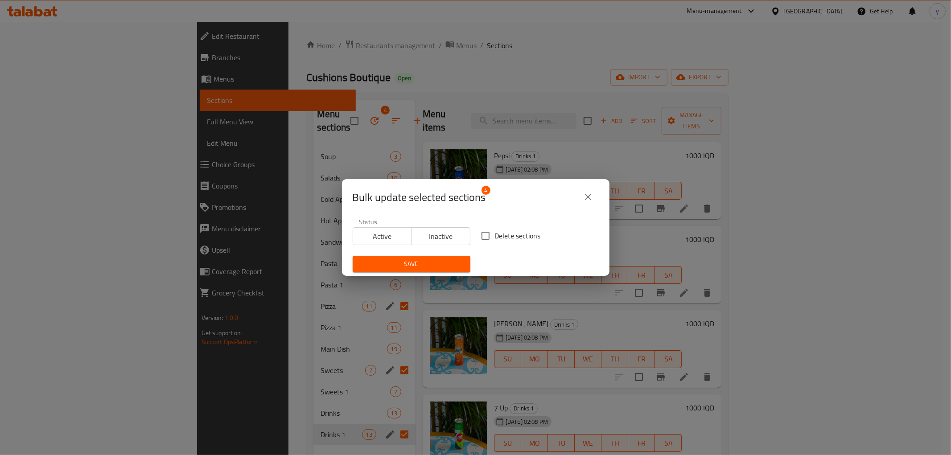
click at [476, 239] on input "Delete sections" at bounding box center [485, 235] width 19 height 19
checkbox input "true"
click at [446, 268] on span "Save" at bounding box center [411, 264] width 103 height 11
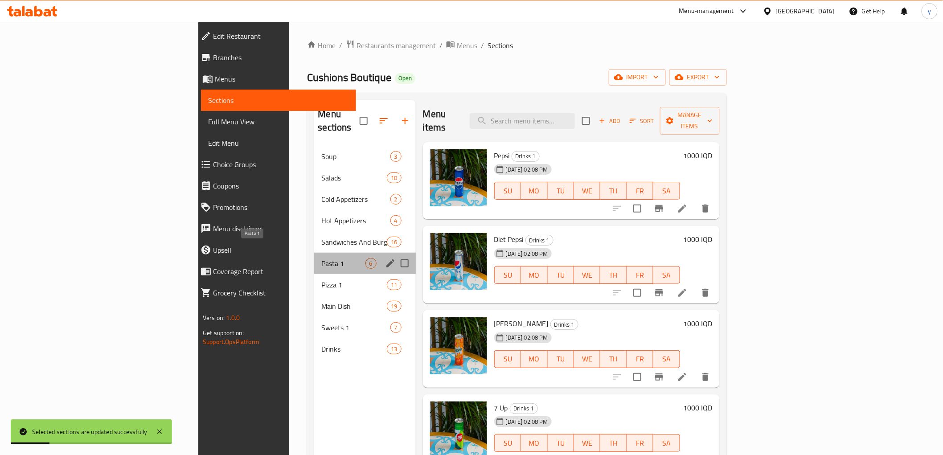
click at [321, 258] on span "Pasta 1" at bounding box center [343, 263] width 44 height 11
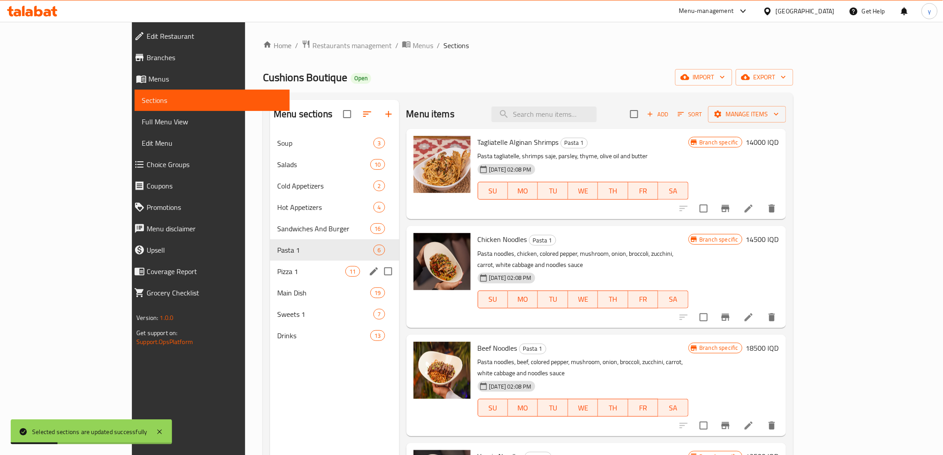
click at [275, 265] on div "Pizza 1 11" at bounding box center [334, 271] width 129 height 21
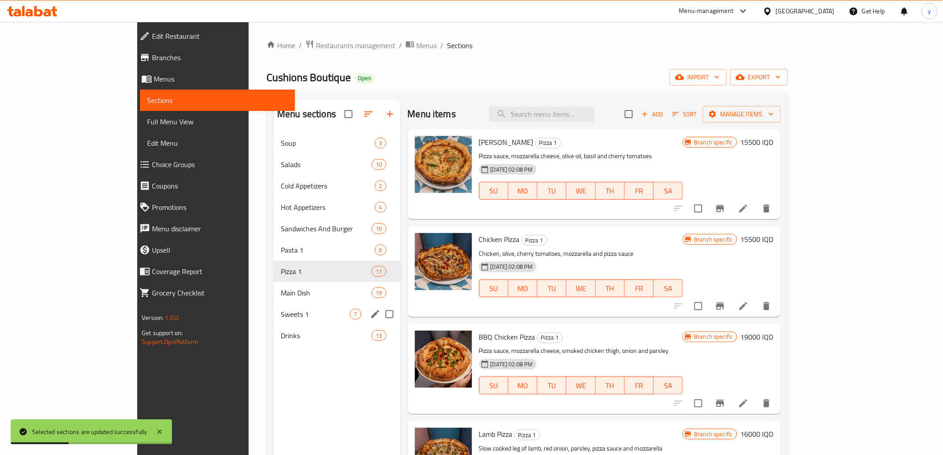
click at [274, 305] on div "Sweets 1 7" at bounding box center [337, 314] width 127 height 21
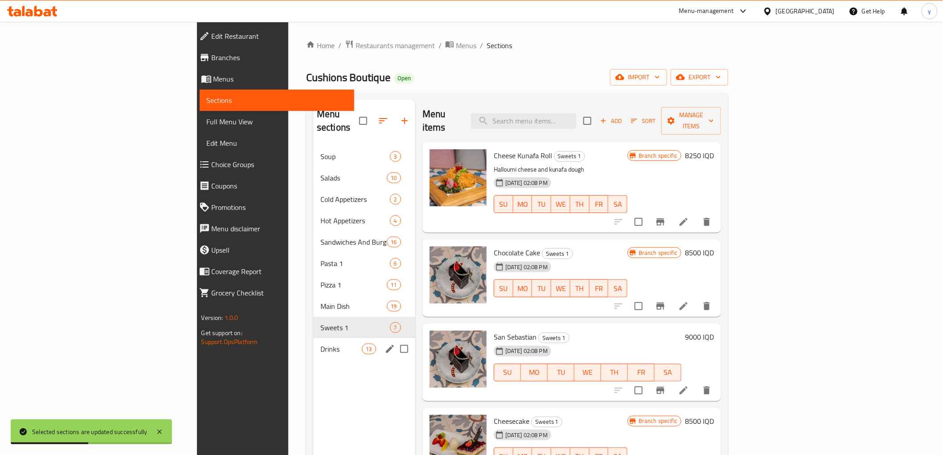
click at [320, 344] on span "Drinks" at bounding box center [340, 349] width 41 height 11
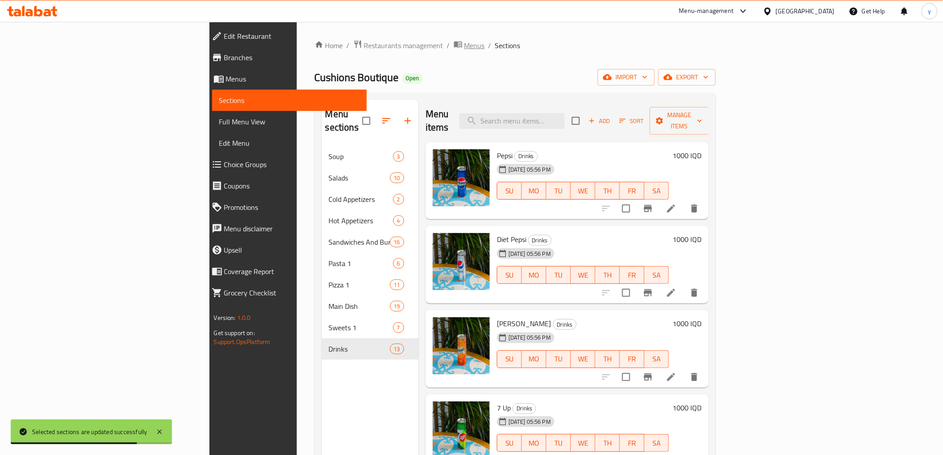
click at [464, 45] on span "Menus" at bounding box center [474, 45] width 21 height 11
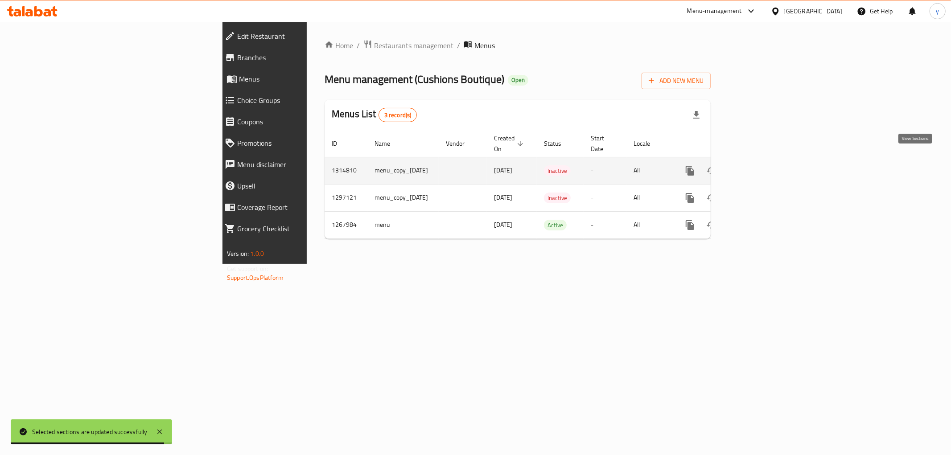
click at [765, 160] on link "enhanced table" at bounding box center [753, 170] width 21 height 21
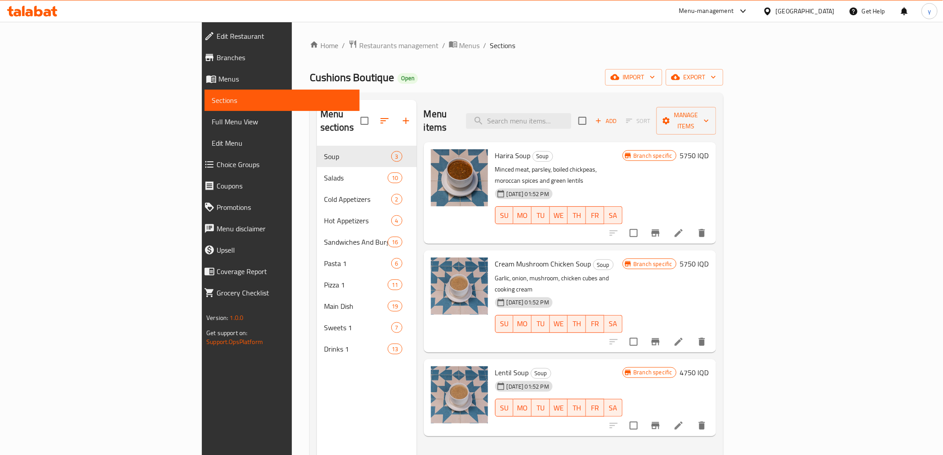
click at [345, 41] on ol "Home / Restaurants management / Menus / Sections" at bounding box center [517, 46] width 414 height 12
click at [460, 45] on span "Menus" at bounding box center [470, 45] width 21 height 11
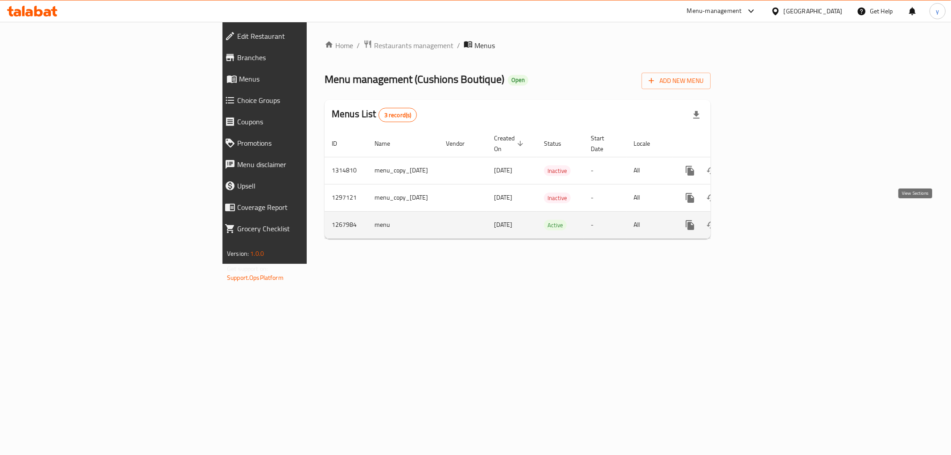
click at [765, 221] on link "enhanced table" at bounding box center [753, 224] width 21 height 21
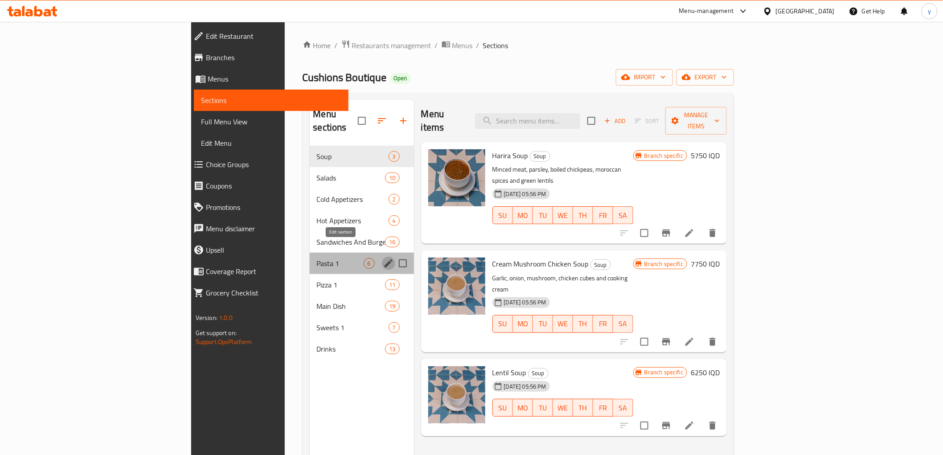
click at [383, 258] on icon "edit" at bounding box center [388, 263] width 11 height 11
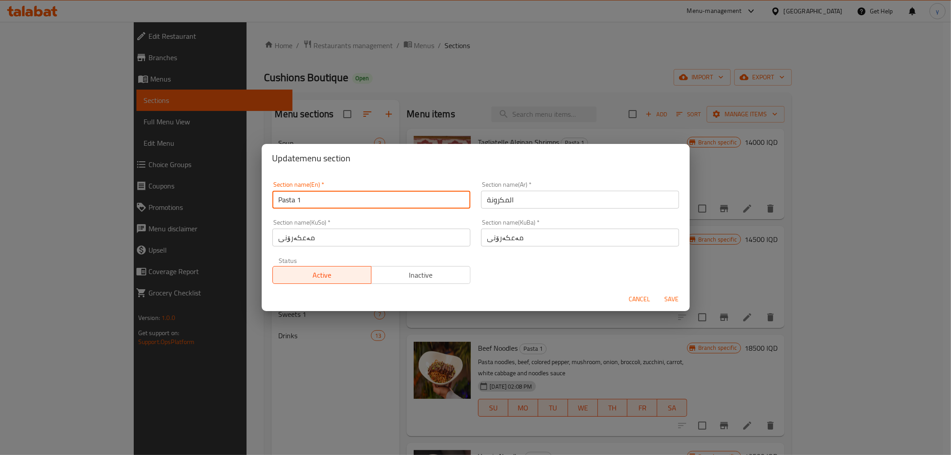
click at [424, 205] on input "Pasta 1" at bounding box center [371, 200] width 198 height 18
type input "Pasta"
click at [682, 297] on span "Save" at bounding box center [671, 299] width 21 height 11
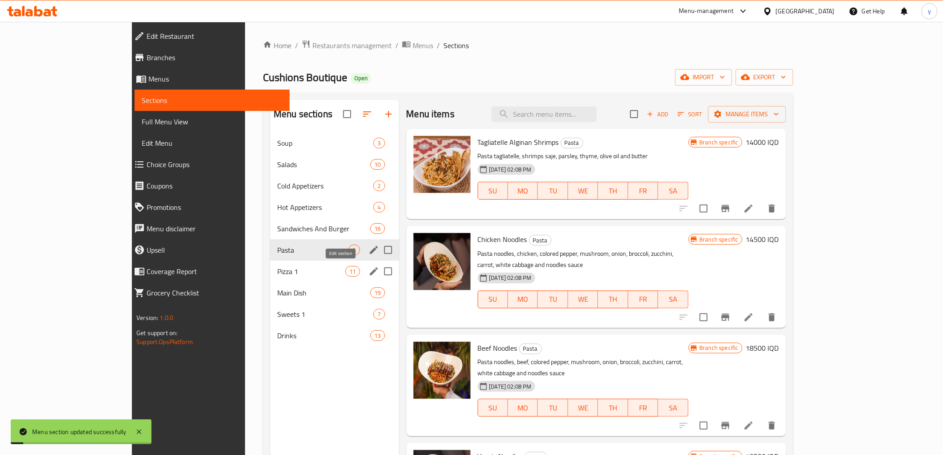
click at [370, 270] on icon "edit" at bounding box center [374, 271] width 8 height 8
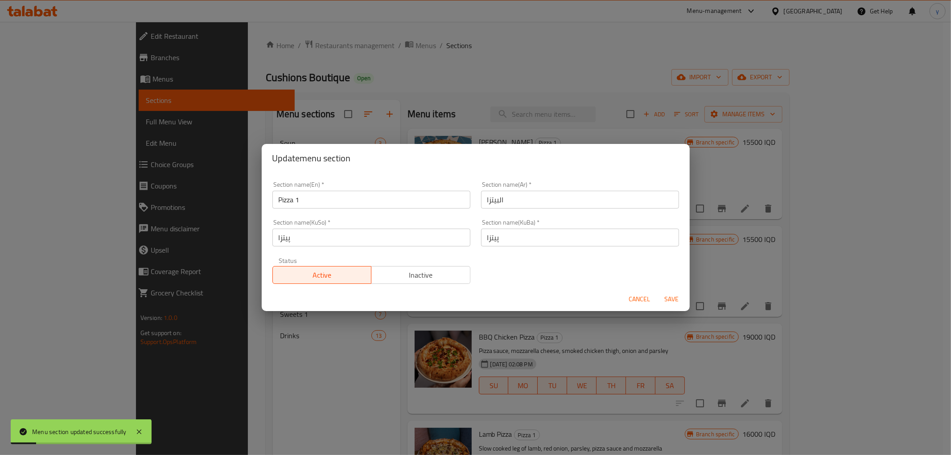
click at [316, 189] on div "Section name(En)   * Pizza 1 Section name(En) *" at bounding box center [371, 194] width 198 height 27
click at [317, 194] on input "Pizza 1" at bounding box center [371, 200] width 198 height 18
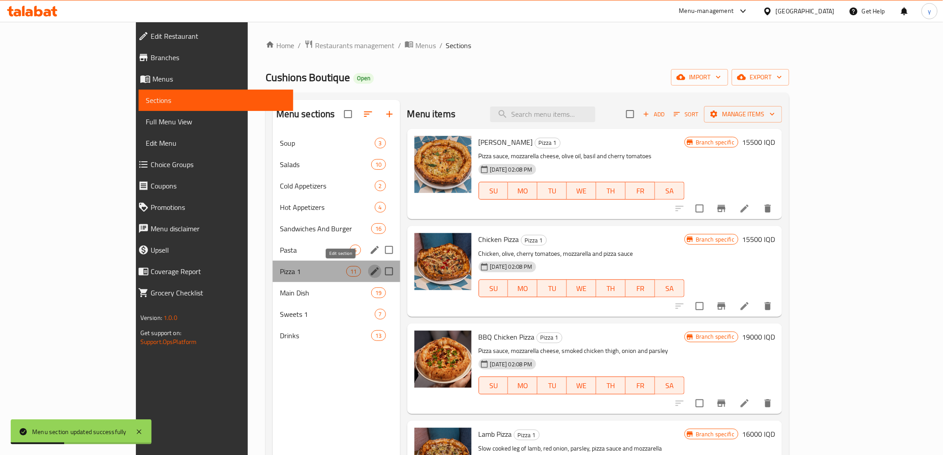
click at [370, 267] on icon "edit" at bounding box center [375, 271] width 11 height 11
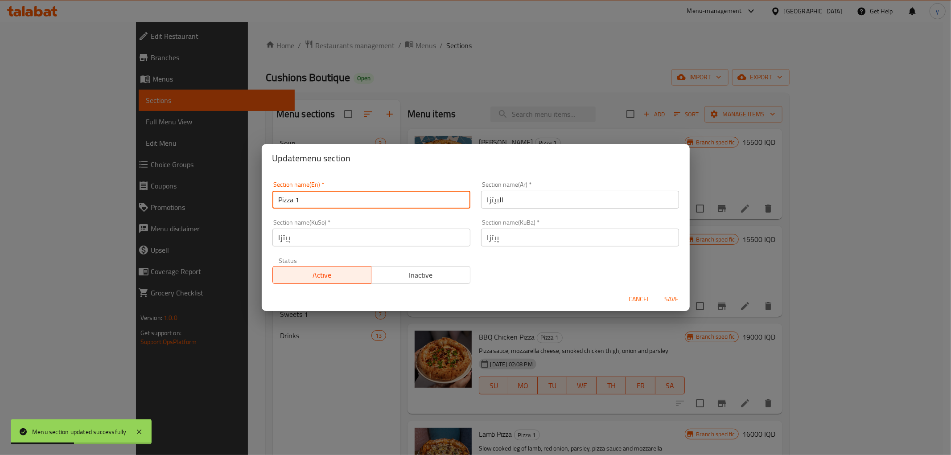
click at [299, 200] on input "Pizza 1" at bounding box center [371, 200] width 198 height 18
type input "Pizza"
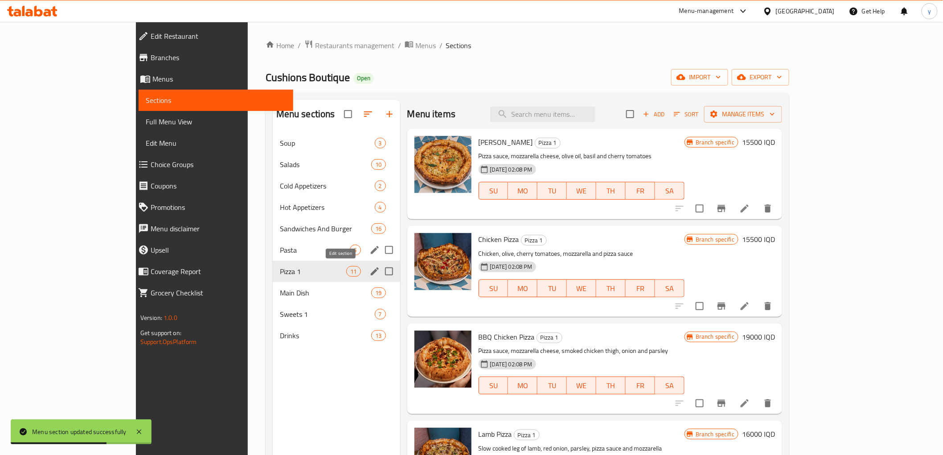
click at [370, 266] on icon "edit" at bounding box center [375, 271] width 11 height 11
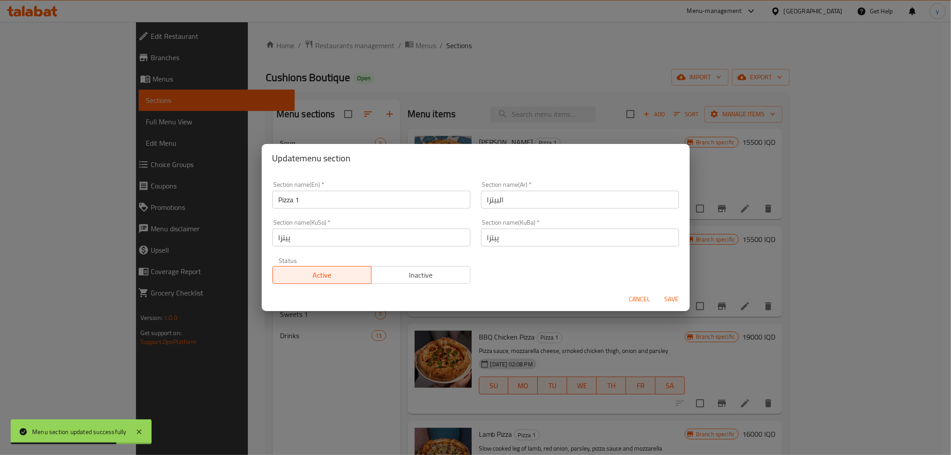
click at [331, 194] on input "Pizza 1" at bounding box center [371, 200] width 198 height 18
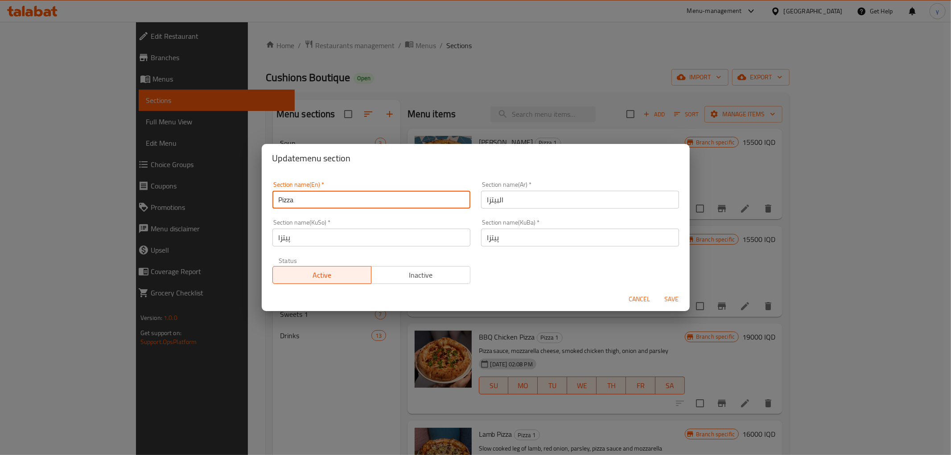
type input "Pizza"
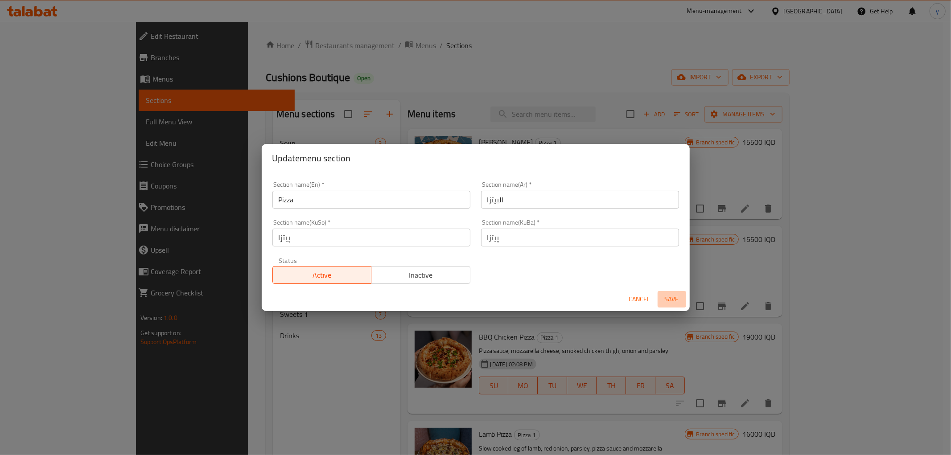
click at [663, 297] on span "Save" at bounding box center [671, 299] width 21 height 11
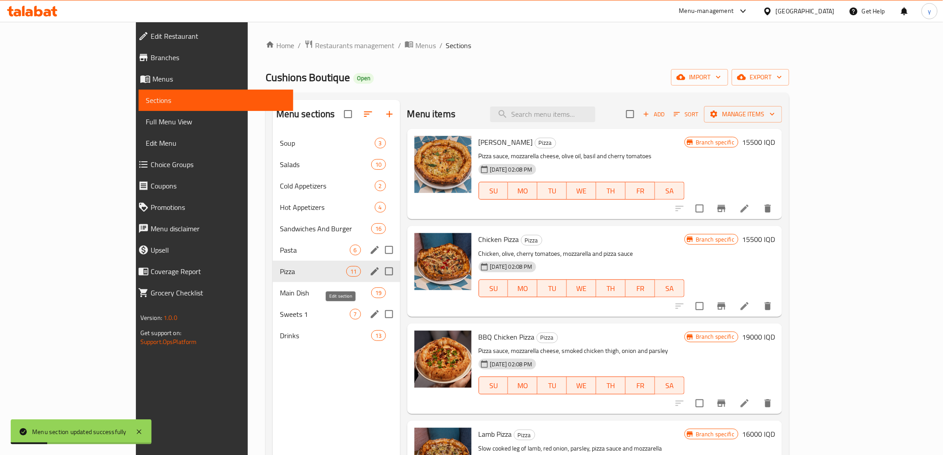
click at [370, 315] on icon "edit" at bounding box center [375, 314] width 11 height 11
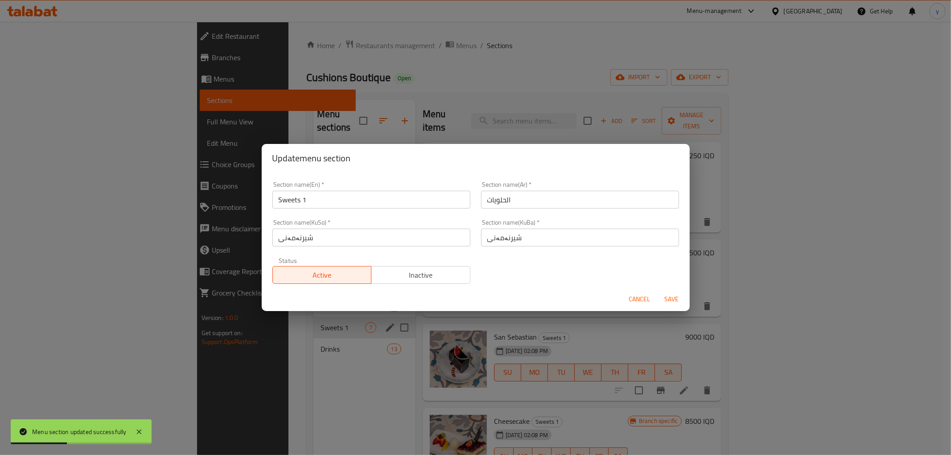
click at [317, 203] on input "Sweets 1" at bounding box center [371, 200] width 198 height 18
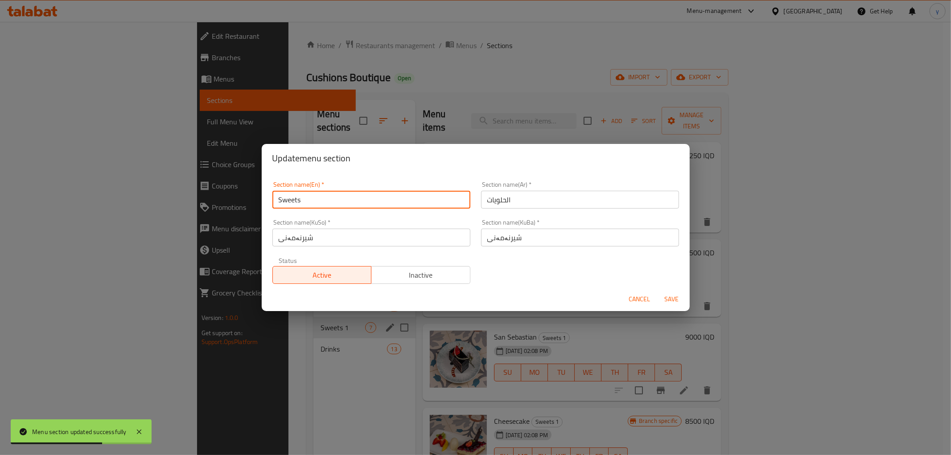
type input "Sweets"
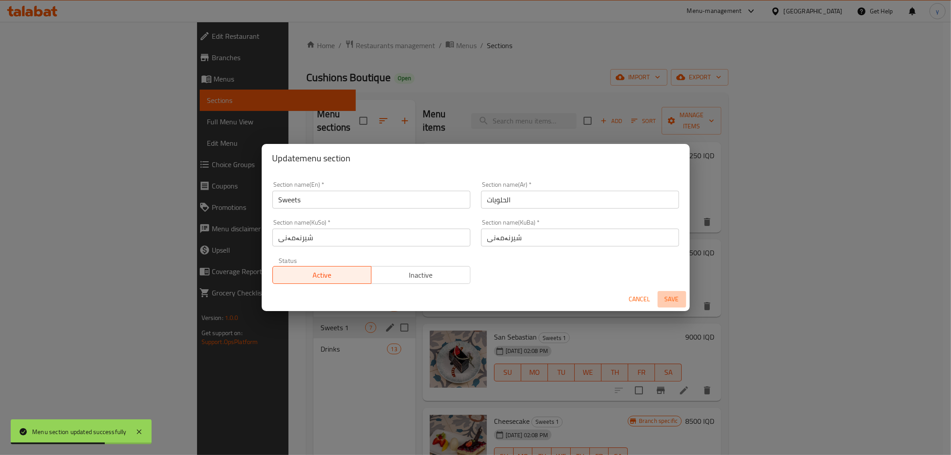
click at [668, 302] on span "Save" at bounding box center [671, 299] width 21 height 11
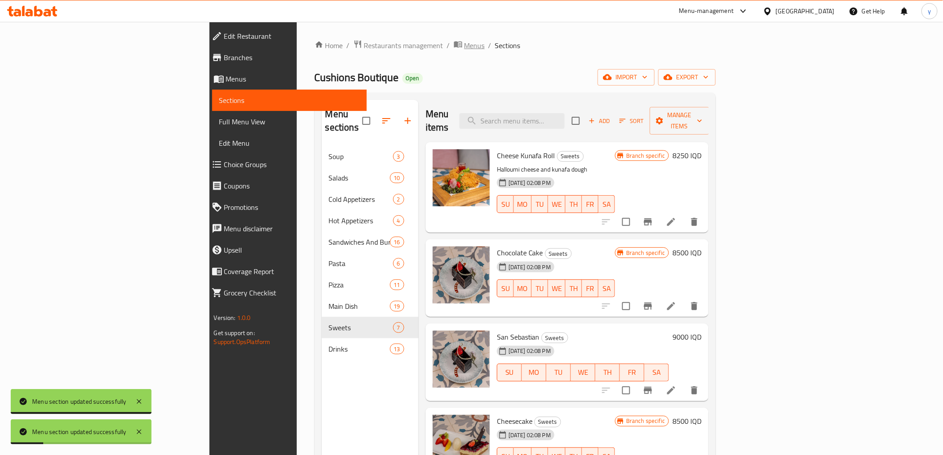
click at [464, 41] on span "Menus" at bounding box center [474, 45] width 21 height 11
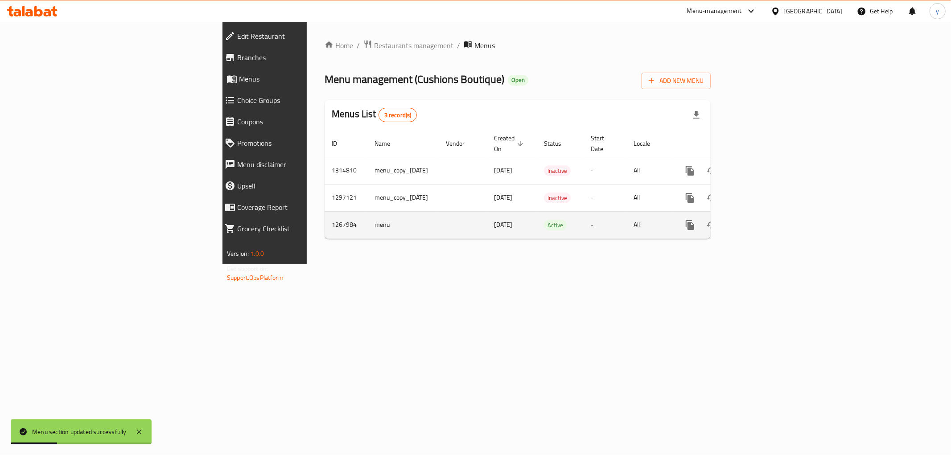
click at [694, 220] on icon "more" at bounding box center [690, 225] width 8 height 10
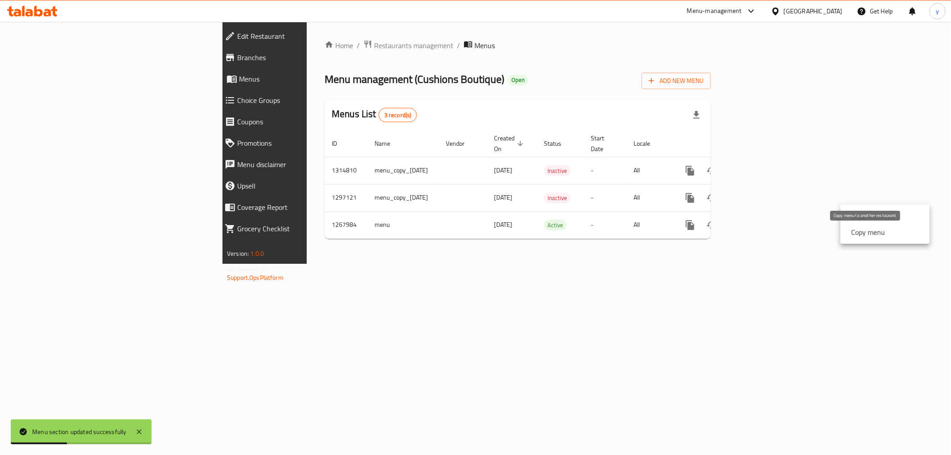
click at [855, 229] on strong "Copy menu" at bounding box center [868, 232] width 34 height 11
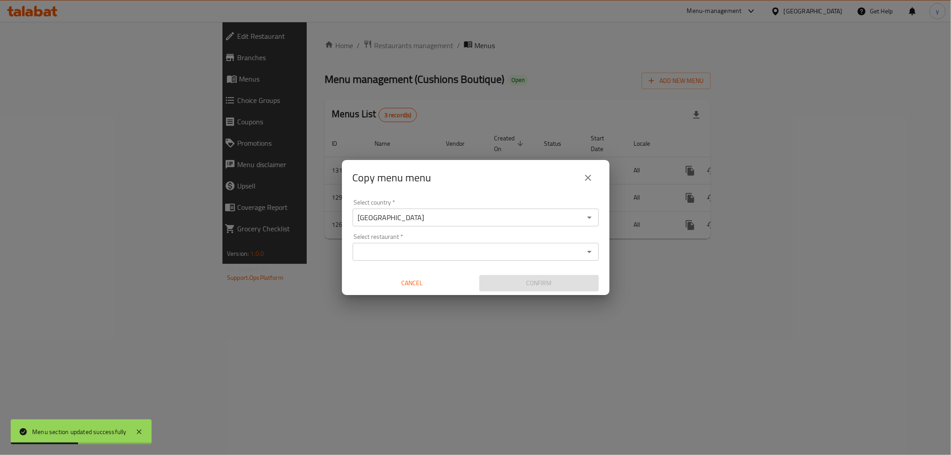
click at [434, 254] on input "Select restaurant   *" at bounding box center [468, 252] width 226 height 12
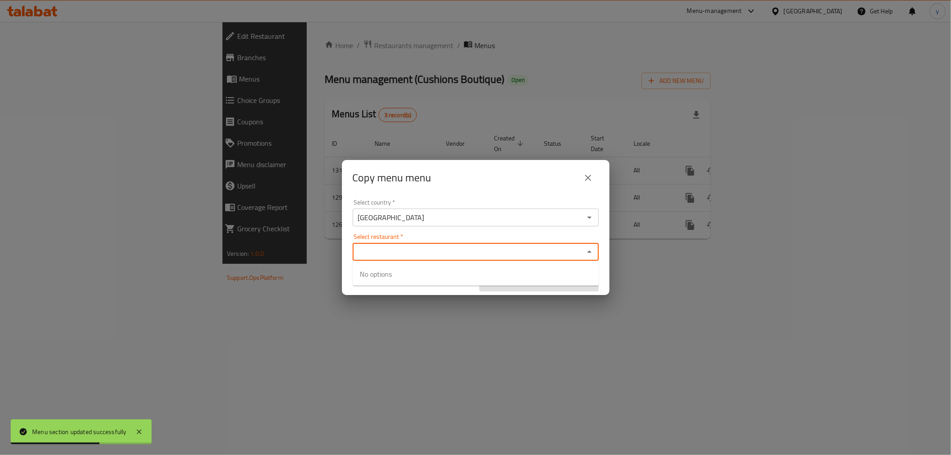
click at [577, 238] on div "Select restaurant   * Select restaurant *" at bounding box center [476, 247] width 246 height 27
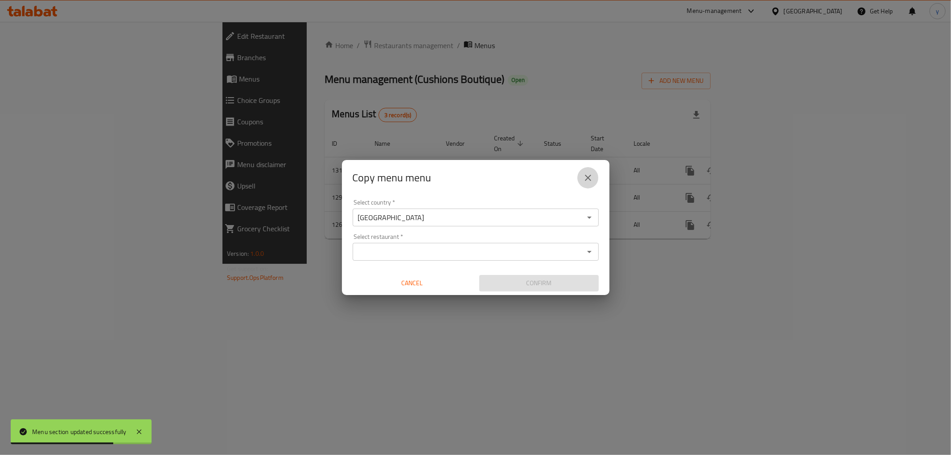
click at [580, 181] on button "close" at bounding box center [587, 177] width 21 height 21
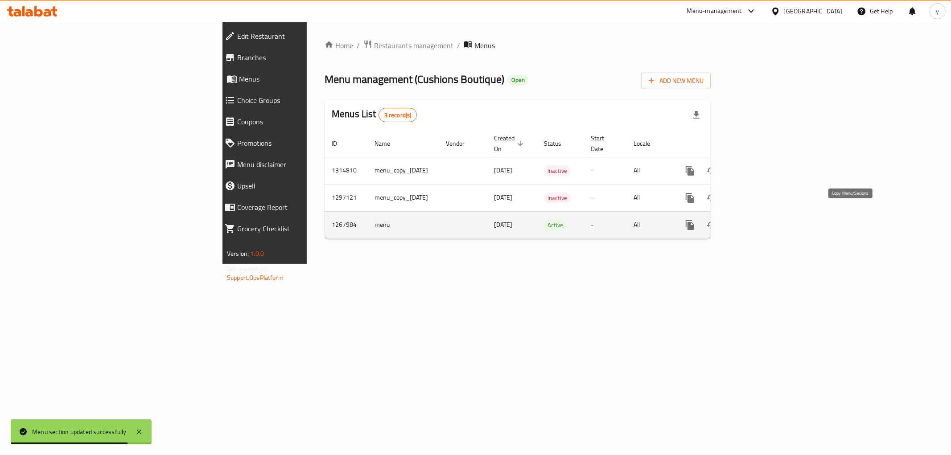
click at [695, 220] on icon "more" at bounding box center [690, 225] width 11 height 11
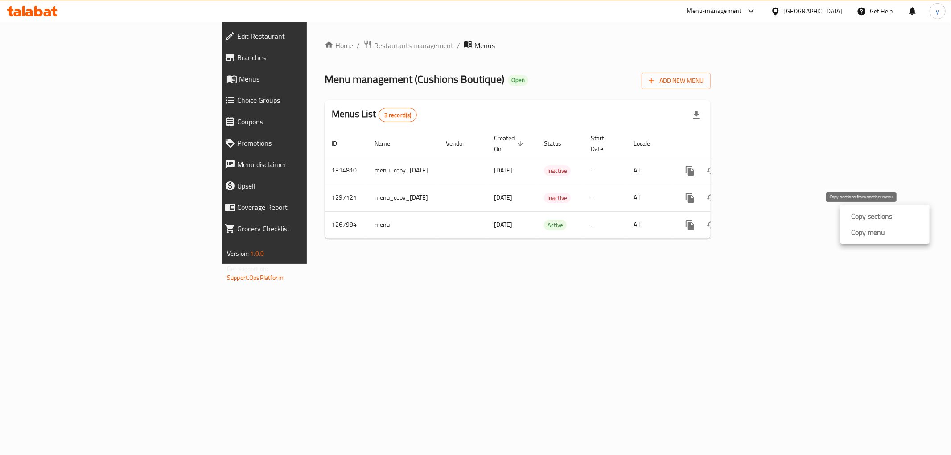
click at [854, 218] on strong "Copy sections" at bounding box center [871, 216] width 41 height 11
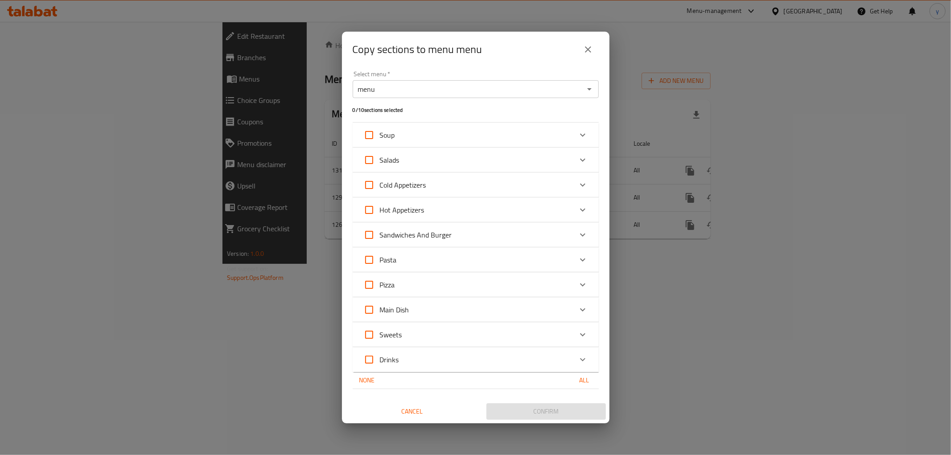
click at [587, 96] on div "menu Select menu *" at bounding box center [476, 89] width 246 height 18
click at [588, 92] on icon "Open" at bounding box center [589, 89] width 11 height 11
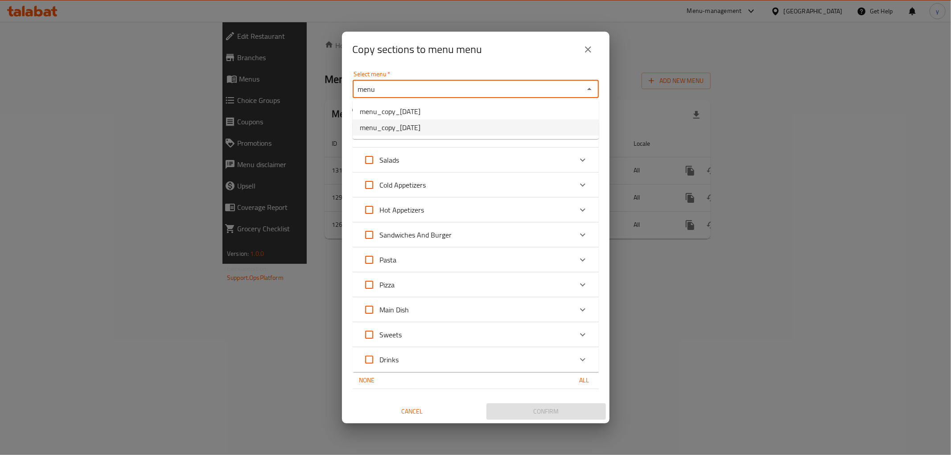
click at [561, 119] on li "menu_copy_[DATE]" at bounding box center [476, 127] width 246 height 16
type input "menu_copy_[DATE]"
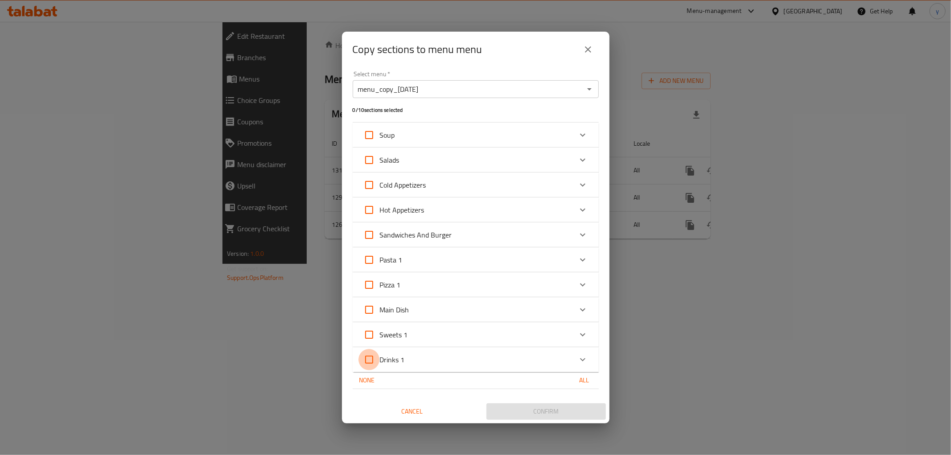
click at [368, 359] on input "Drinks 1" at bounding box center [368, 359] width 21 height 21
checkbox input "true"
click at [544, 404] on button "Confirm" at bounding box center [545, 411] width 119 height 16
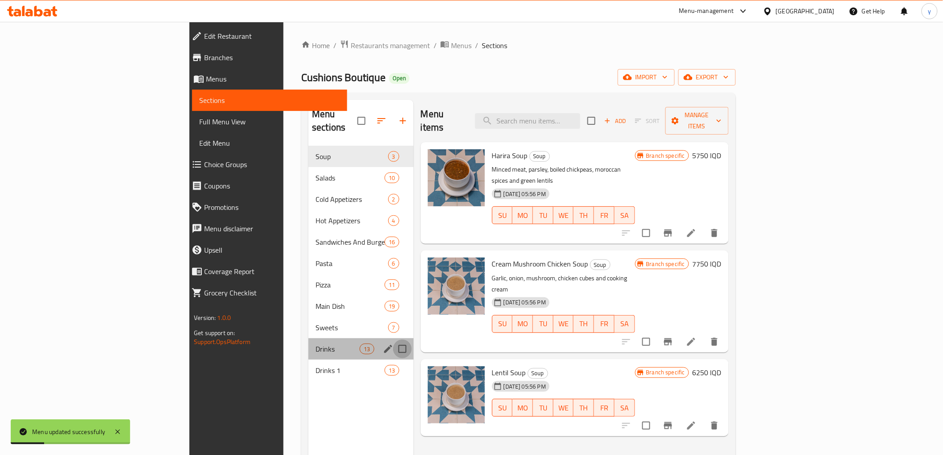
click at [393, 340] on input "Menu sections" at bounding box center [402, 349] width 19 height 19
checkbox input "true"
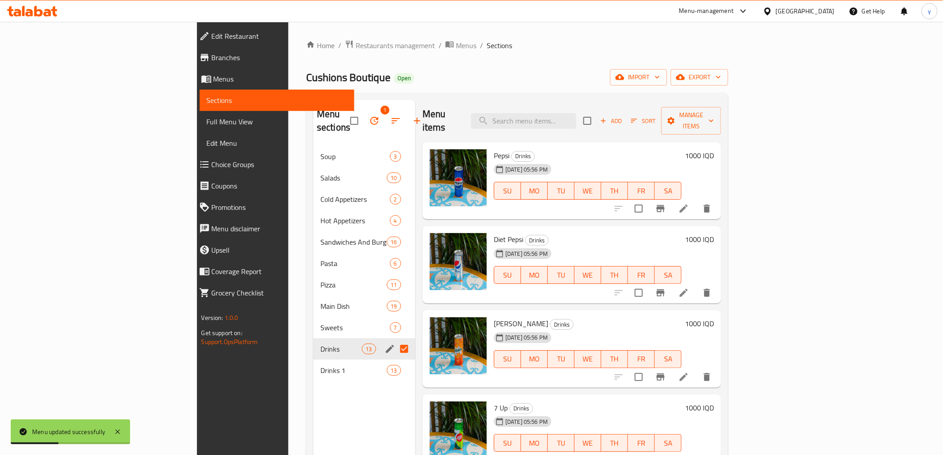
click at [369, 119] on icon "button" at bounding box center [374, 120] width 11 height 11
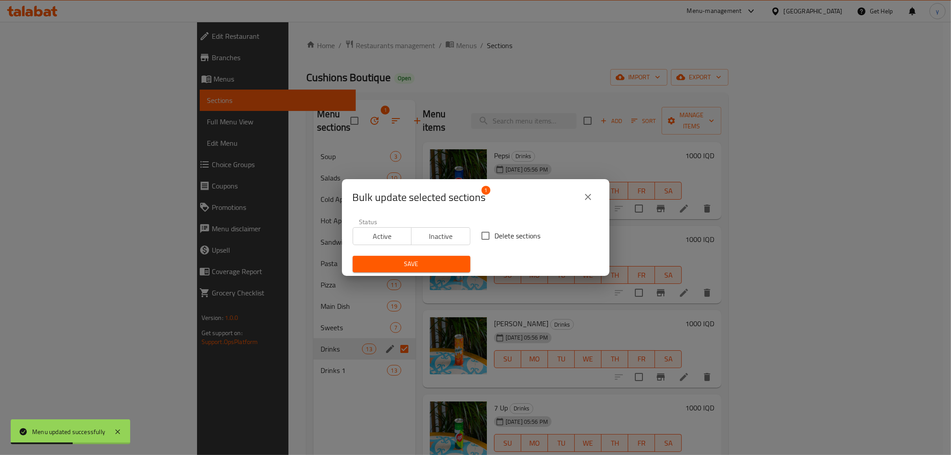
click at [477, 228] on input "Delete sections" at bounding box center [485, 235] width 19 height 19
checkbox input "true"
click at [418, 262] on span "Save" at bounding box center [411, 264] width 103 height 11
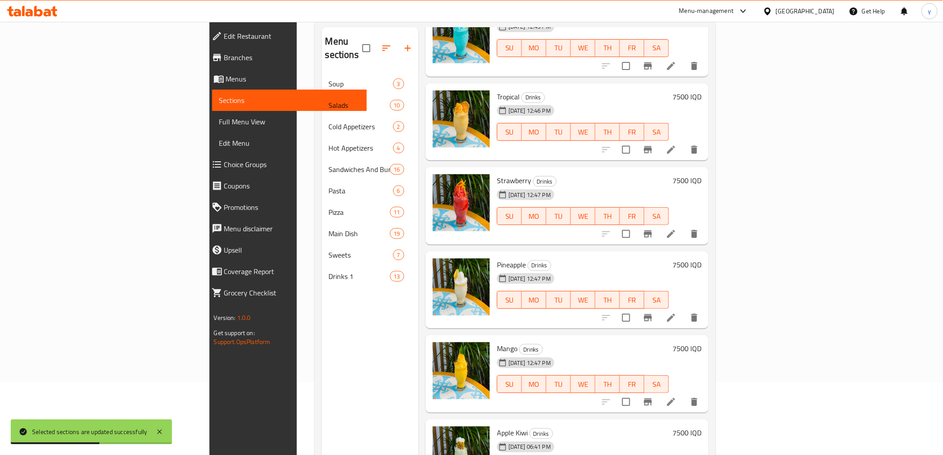
scroll to position [125, 0]
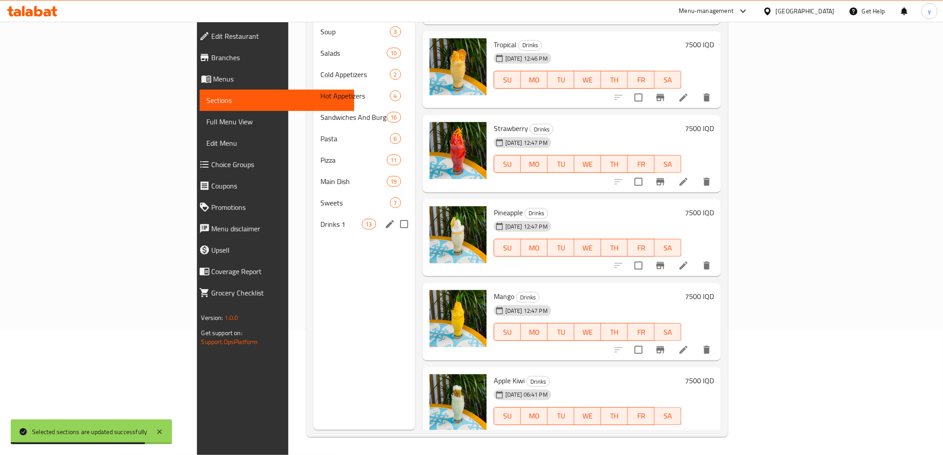
click at [313, 220] on div "Drinks 1 13" at bounding box center [364, 223] width 102 height 21
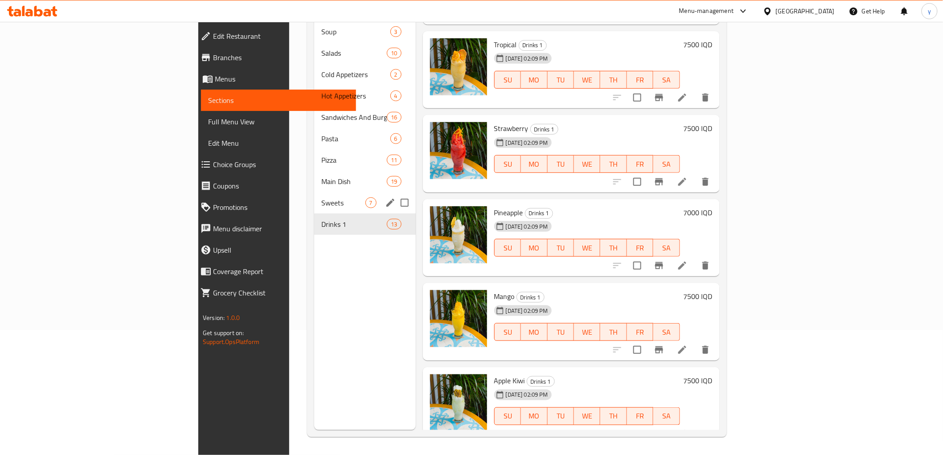
scroll to position [25, 0]
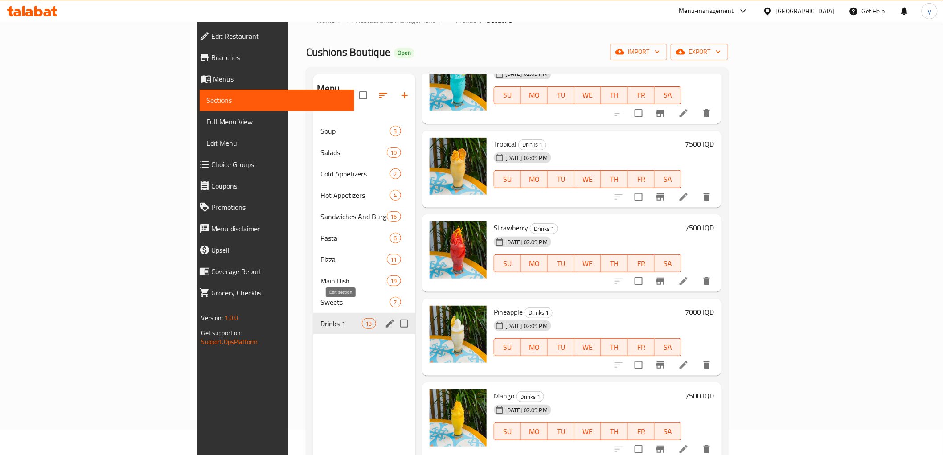
click at [385, 318] on icon "edit" at bounding box center [390, 323] width 11 height 11
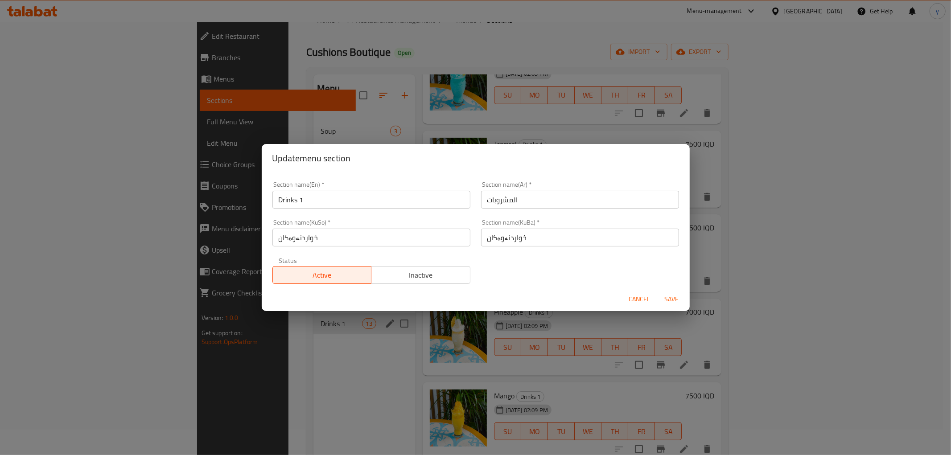
click at [304, 202] on input "Drinks 1" at bounding box center [371, 200] width 198 height 18
type input "Drinks"
click at [663, 296] on span "Save" at bounding box center [671, 299] width 21 height 11
click at [663, 296] on div "Menu sections" at bounding box center [475, 227] width 951 height 455
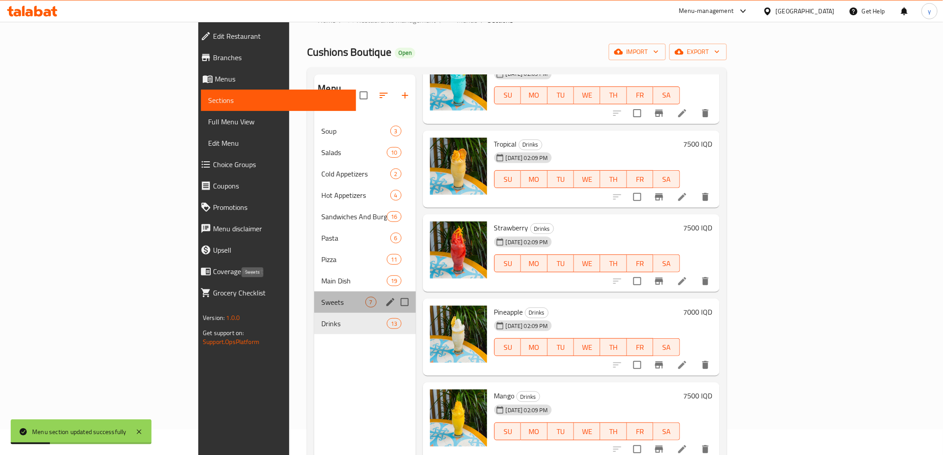
click at [321, 297] on span "Sweets" at bounding box center [343, 302] width 44 height 11
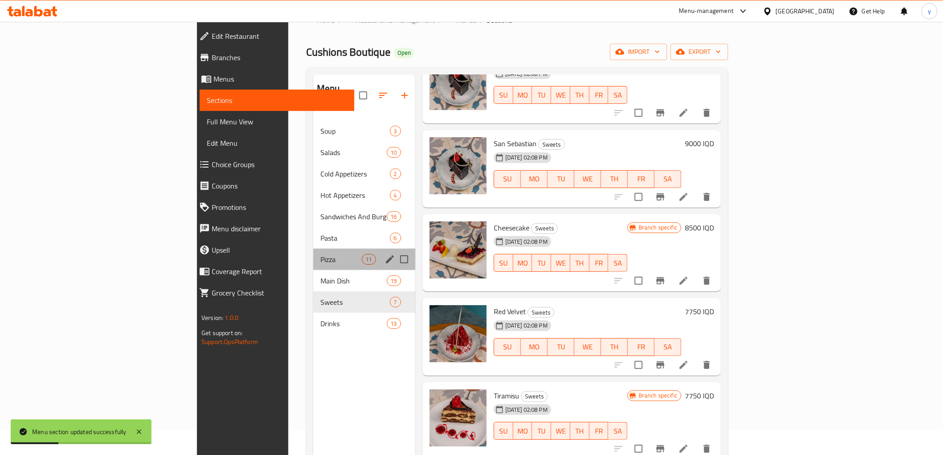
click at [313, 249] on div "Pizza 11" at bounding box center [364, 259] width 102 height 21
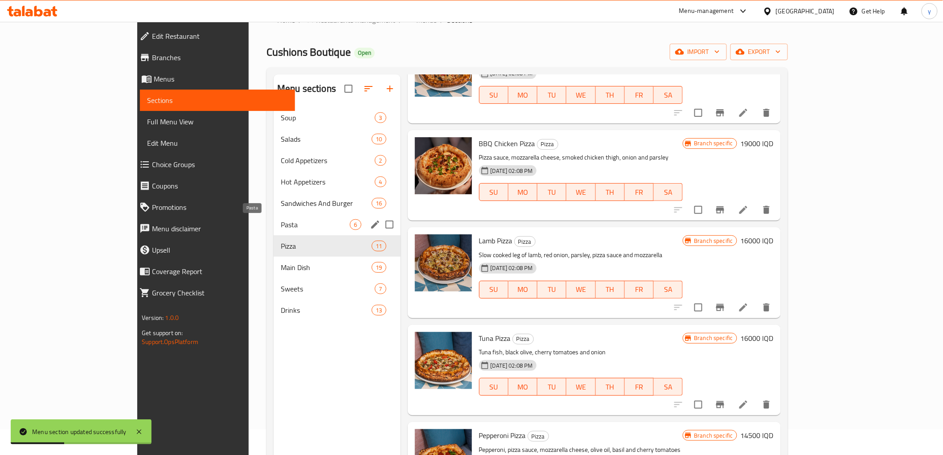
click at [281, 226] on span "Pasta" at bounding box center [315, 224] width 69 height 11
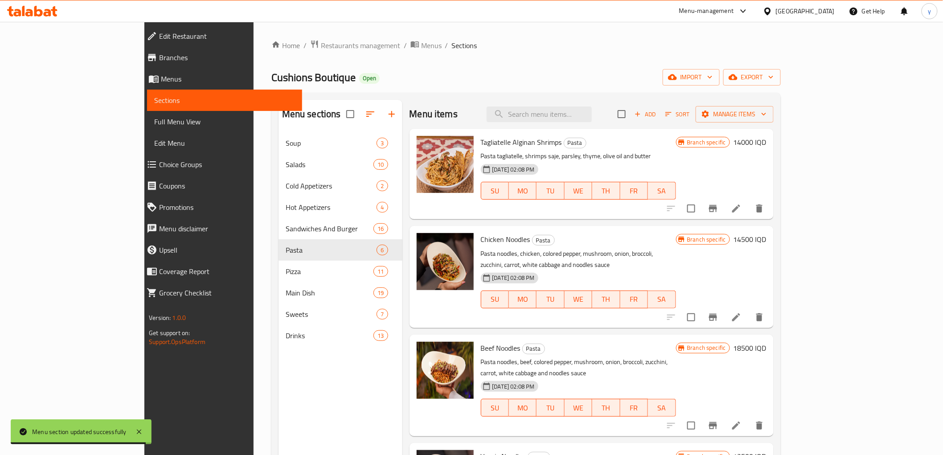
click at [154, 127] on span "Full Menu View" at bounding box center [224, 121] width 140 height 11
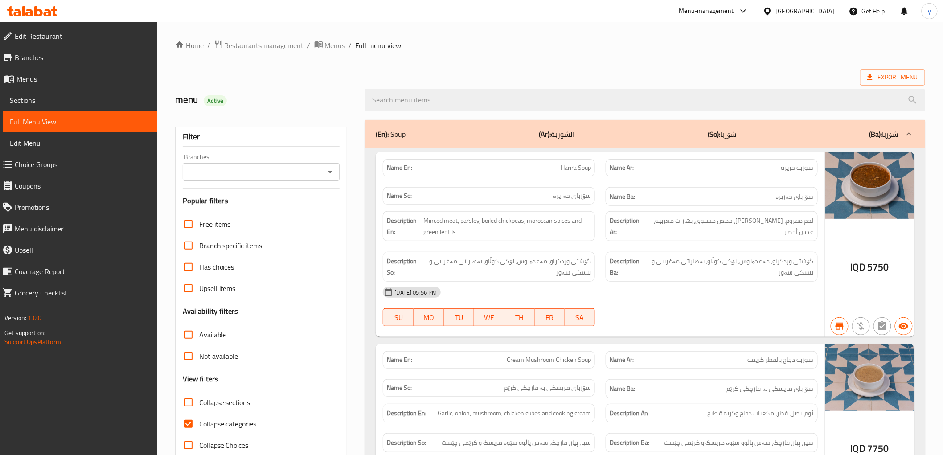
click at [328, 172] on icon "Open" at bounding box center [330, 172] width 11 height 11
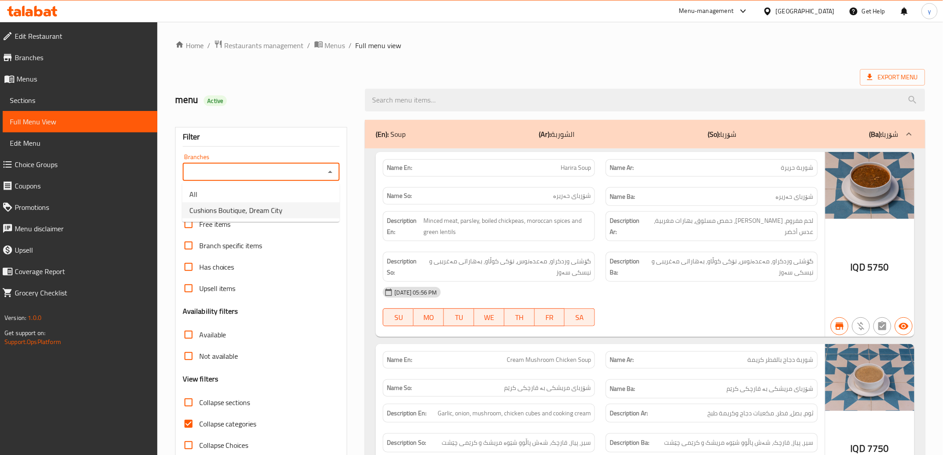
click at [212, 215] on span "Cushions Boutique, Dream City" at bounding box center [235, 210] width 93 height 11
type input "Cushions Boutique, Dream City"
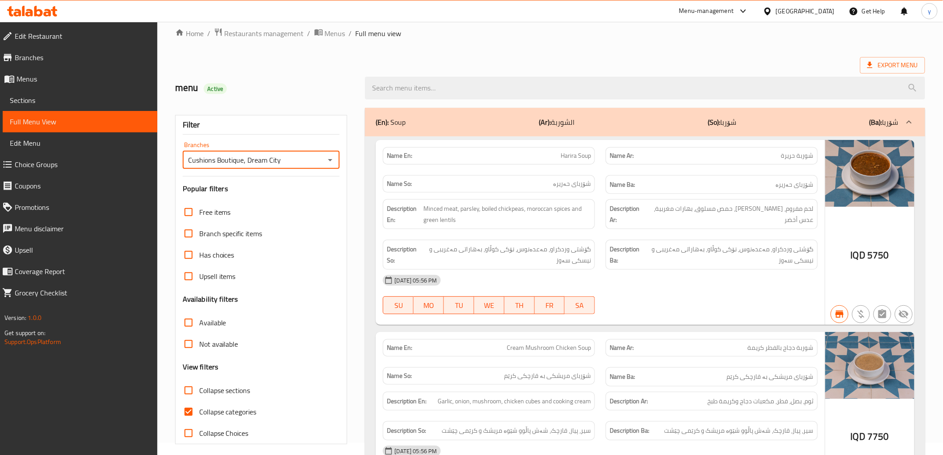
scroll to position [19, 0]
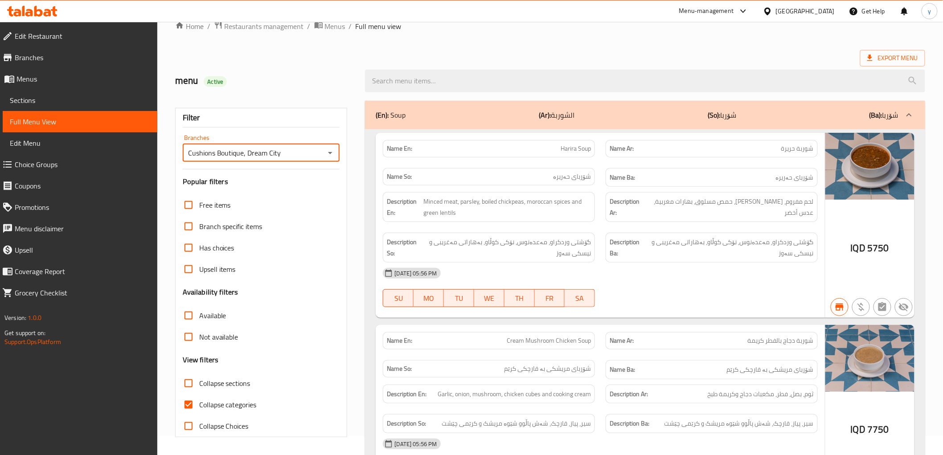
click at [192, 403] on input "Collapse categories" at bounding box center [188, 404] width 21 height 21
checkbox input "false"
click at [185, 376] on input "Collapse sections" at bounding box center [188, 383] width 21 height 21
click at [187, 382] on input "Collapse sections" at bounding box center [188, 383] width 21 height 21
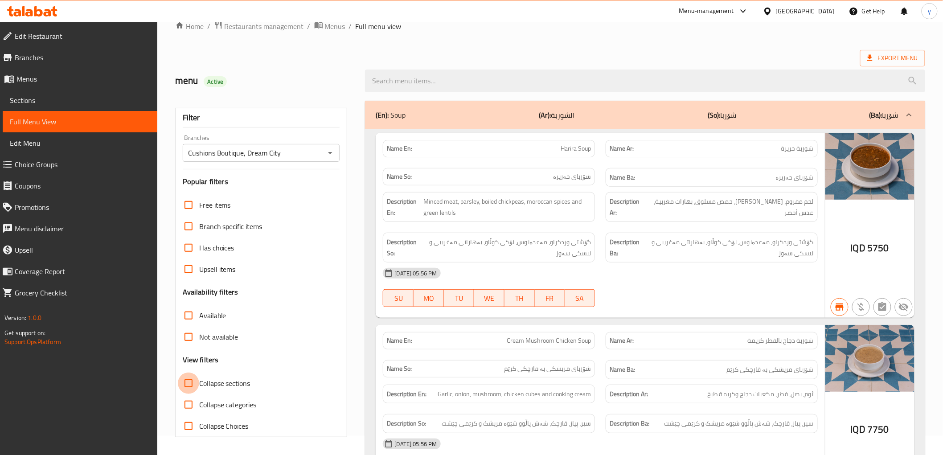
checkbox input "true"
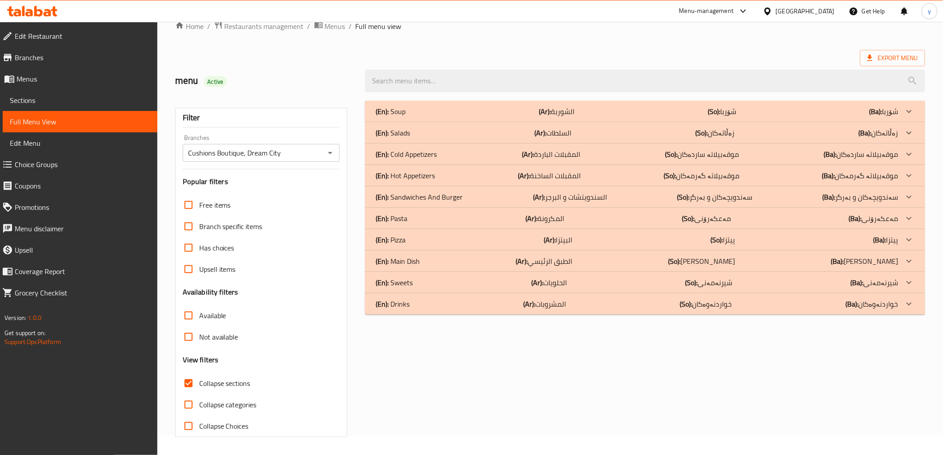
click at [457, 300] on div "(En): Drinks (Ar): المشروبات (So): خواردنەوەکان (Ba): خواردنەوەکان" at bounding box center [637, 304] width 522 height 11
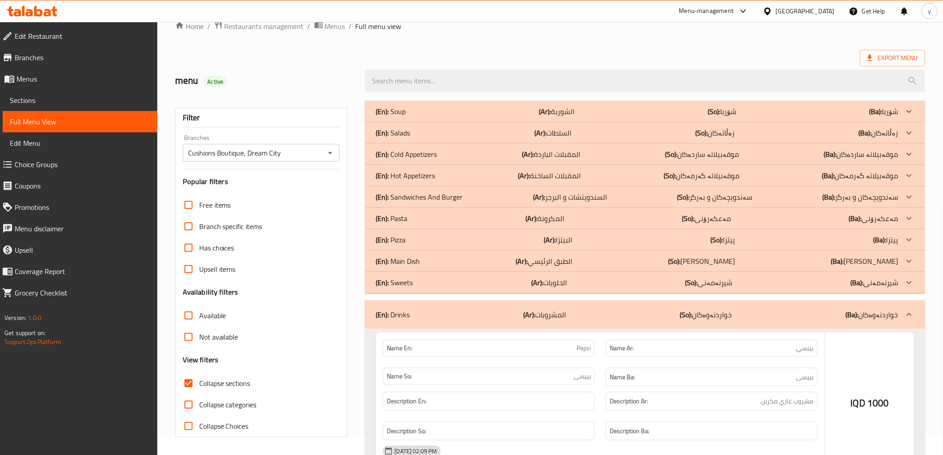
click at [456, 290] on div "(En): Sweets (Ar): الحلويات (So): شیرنەمەنی (Ba): شیرنەمەنی" at bounding box center [645, 282] width 560 height 21
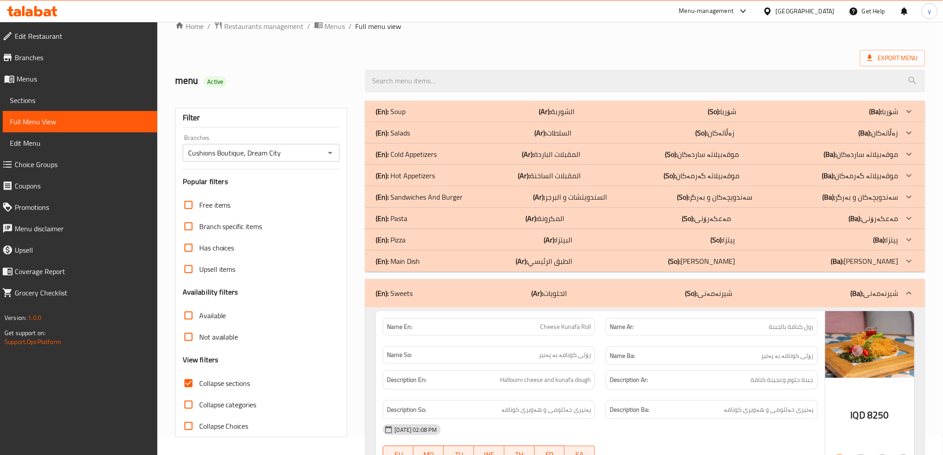
click at [443, 243] on div "(En): Pizza (Ar): البيتزا (So): پیتزا (Ba): پیتزا" at bounding box center [637, 239] width 522 height 11
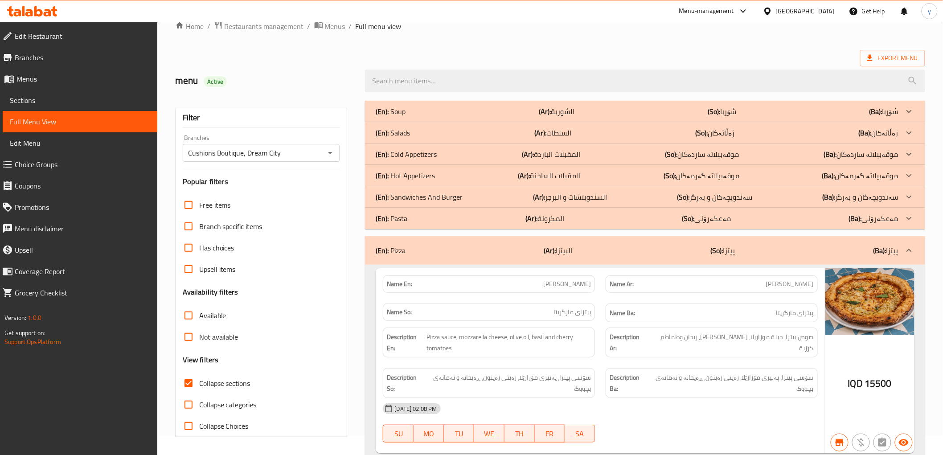
click at [443, 225] on div "(En): Pasta (Ar): المكرونة (So): مەعکەرۆنی (Ba): مەعکەرۆنی" at bounding box center [645, 218] width 560 height 21
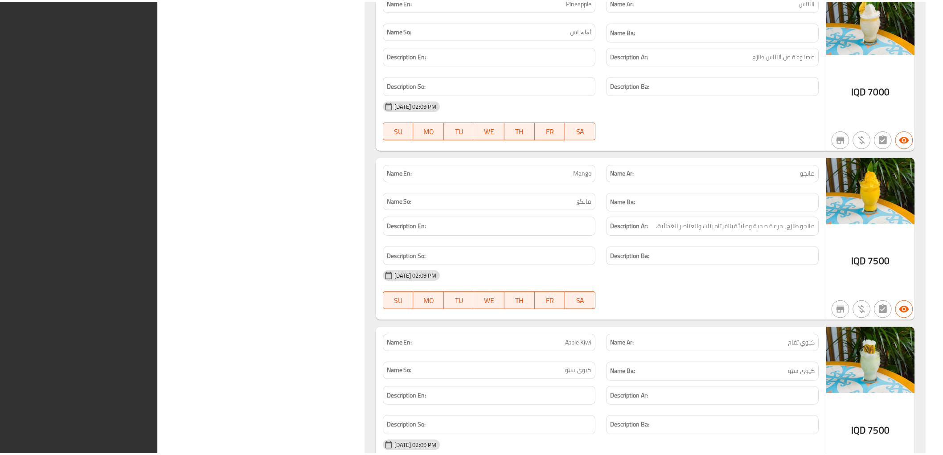
scroll to position [6642, 0]
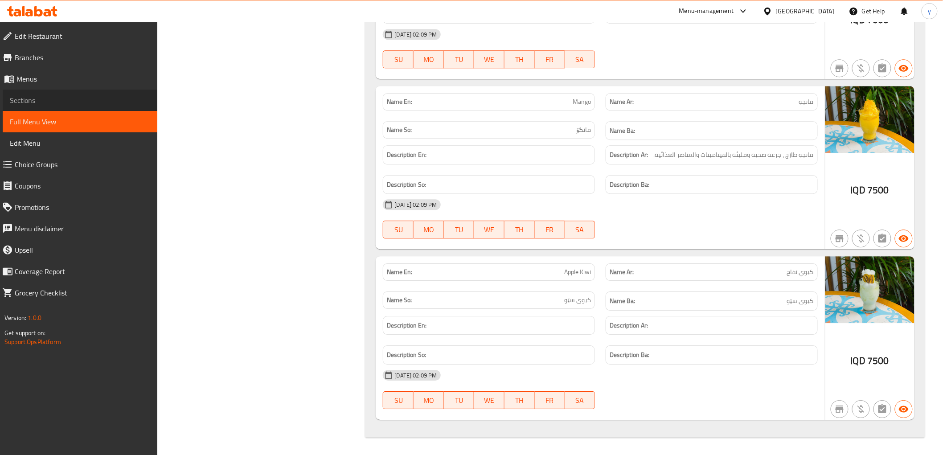
click at [60, 99] on span "Sections" at bounding box center [80, 100] width 140 height 11
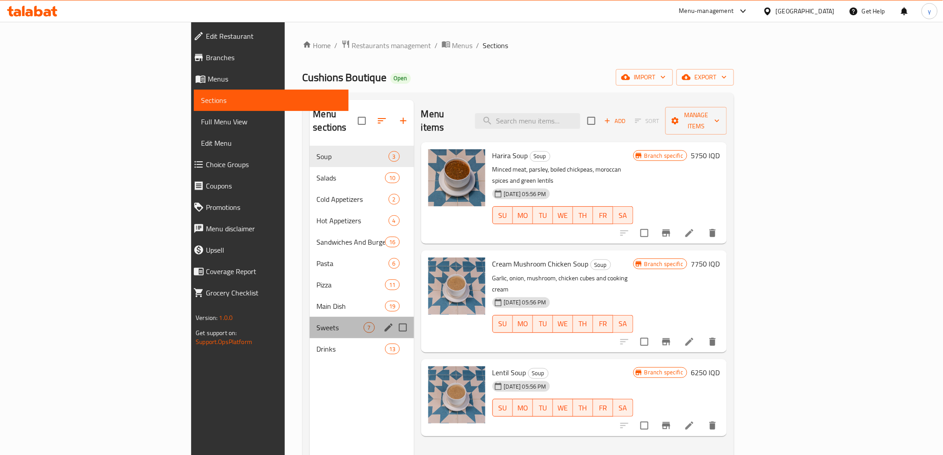
click at [310, 323] on div "Sweets 7" at bounding box center [362, 327] width 104 height 21
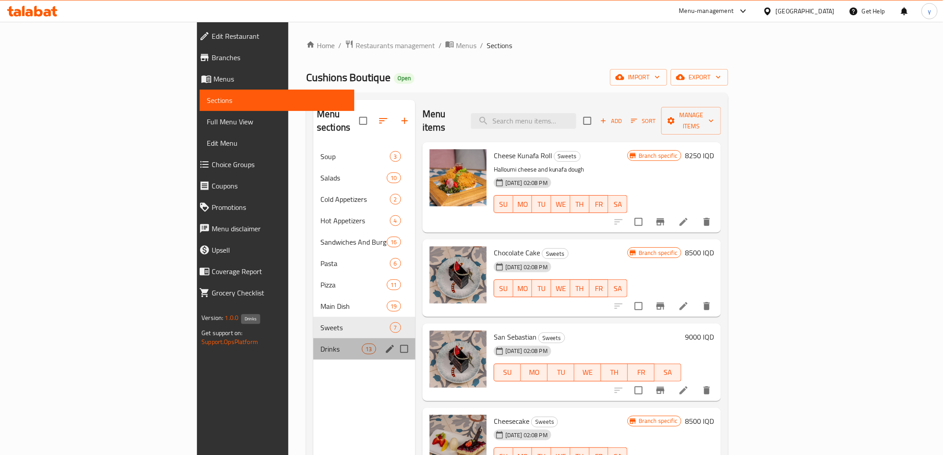
click at [320, 344] on span "Drinks" at bounding box center [340, 349] width 41 height 11
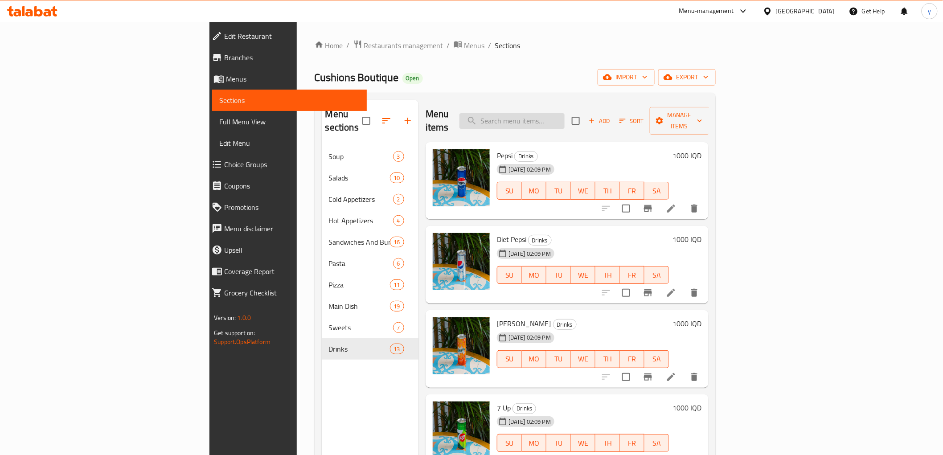
click at [564, 113] on input "search" at bounding box center [512, 121] width 105 height 16
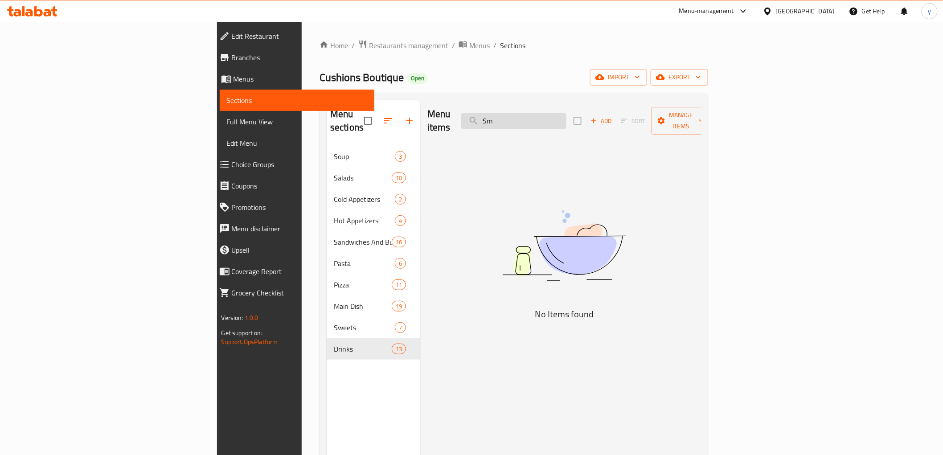
type input "S"
